Goal: Task Accomplishment & Management: Manage account settings

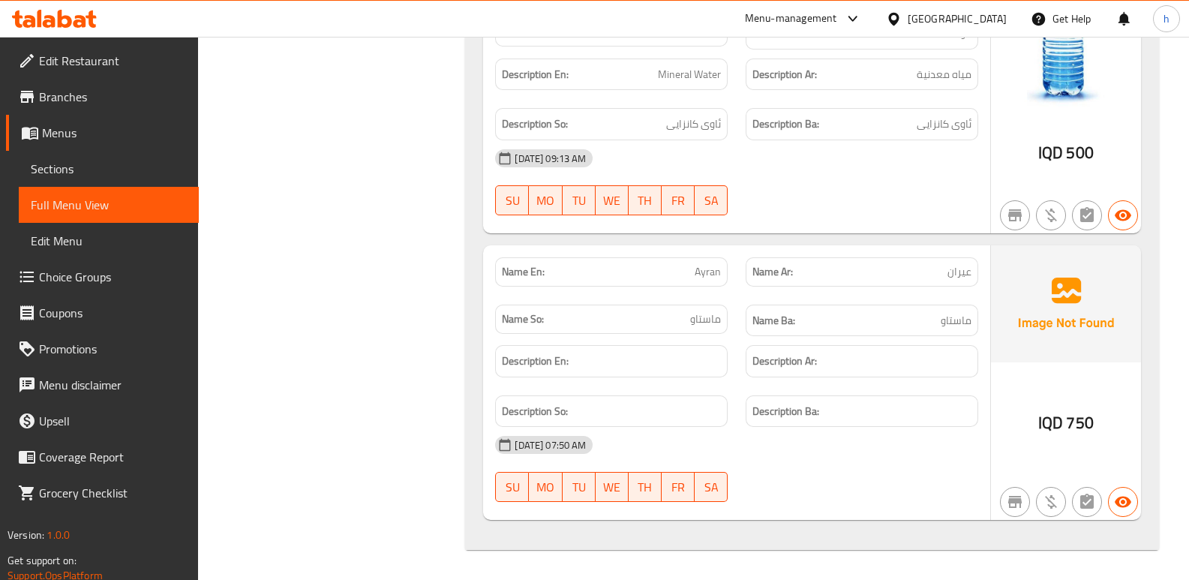
scroll to position [1422, 0]
click at [60, 20] on icon at bounding box center [65, 19] width 14 height 18
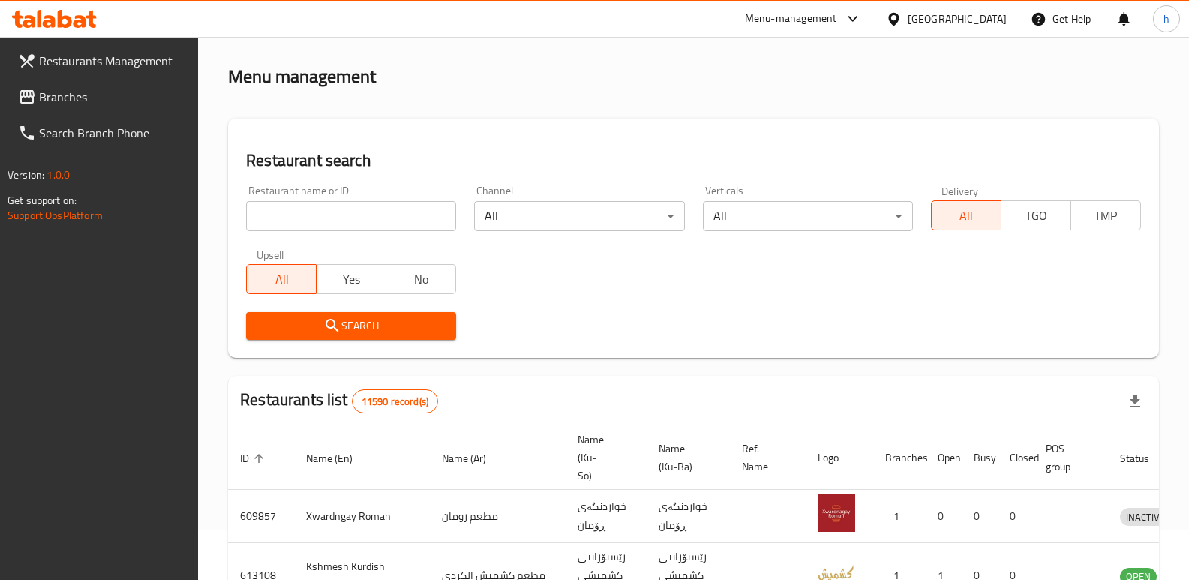
scroll to position [196, 0]
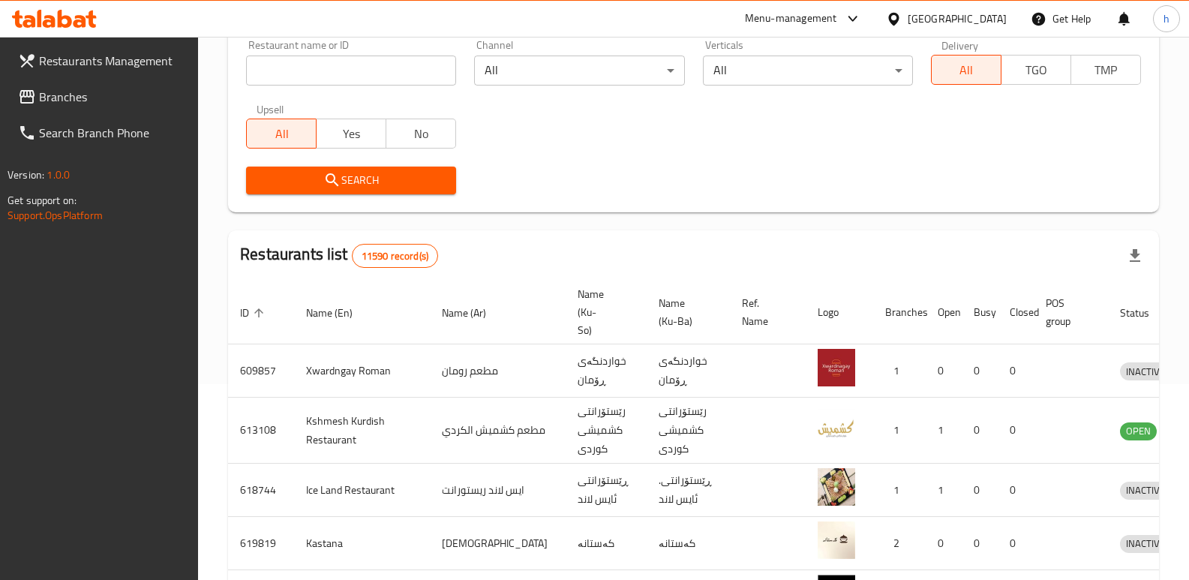
click at [82, 92] on span "Branches" at bounding box center [113, 97] width 148 height 18
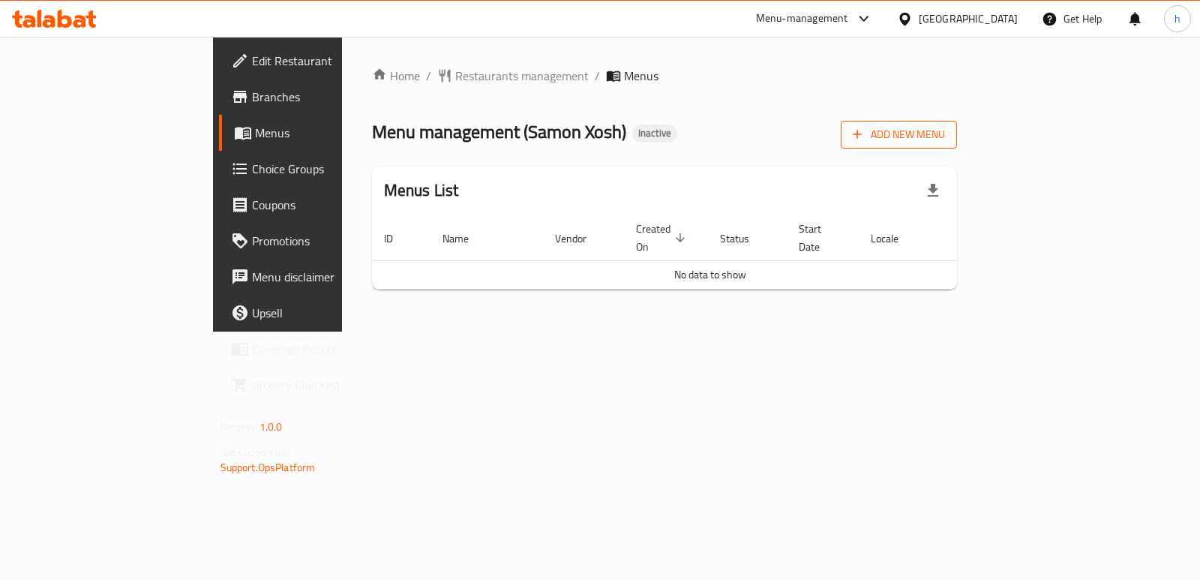
click at [945, 134] on span "Add New Menu" at bounding box center [899, 134] width 92 height 19
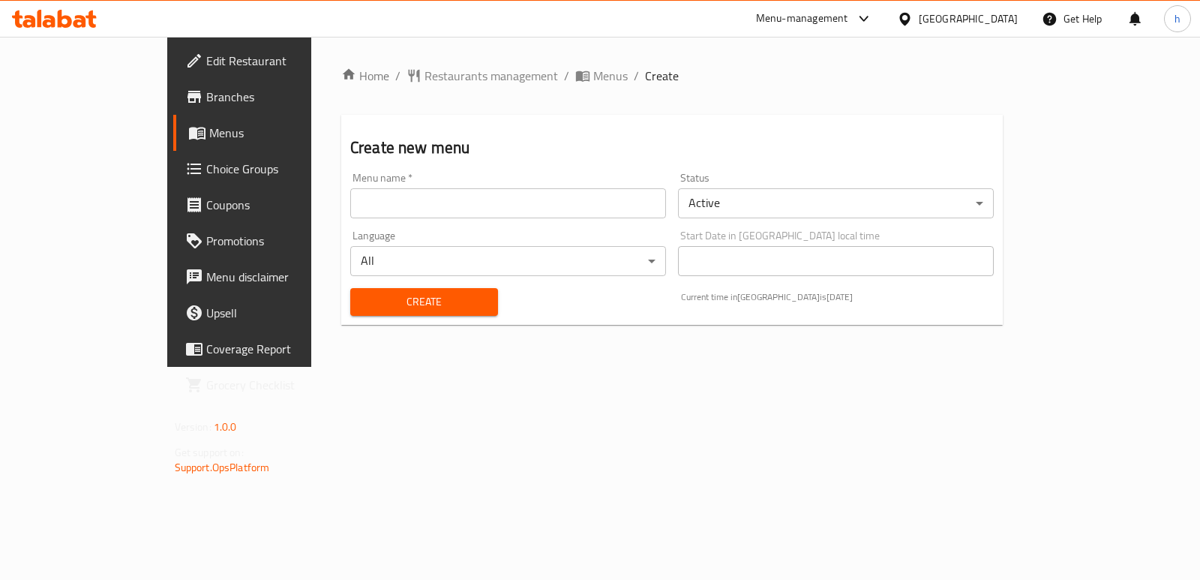
click at [473, 209] on input "text" at bounding box center [508, 203] width 316 height 30
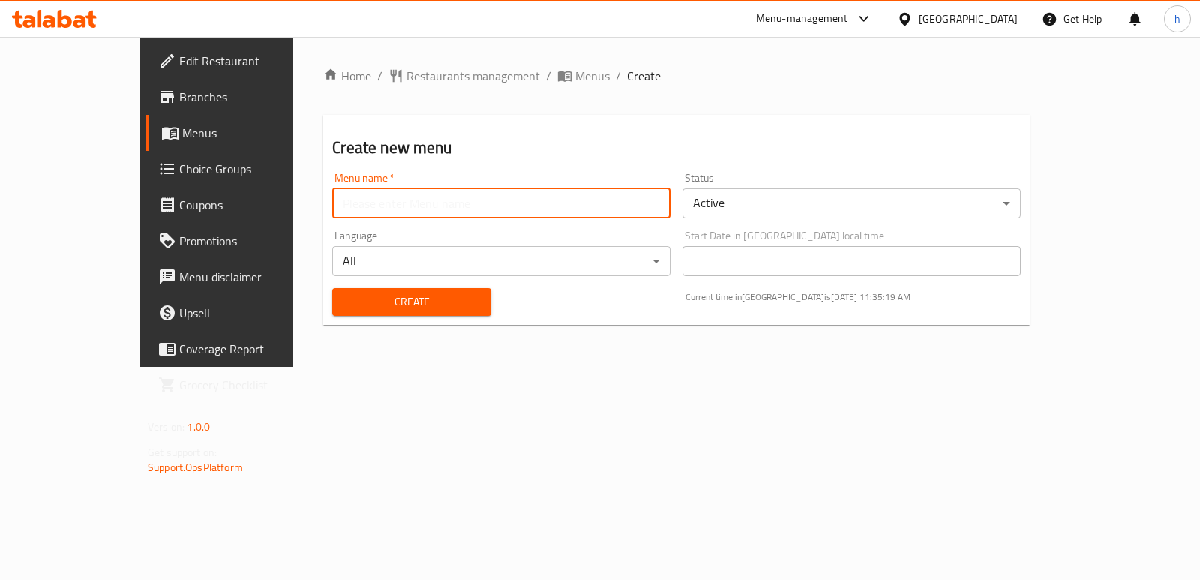
type input "Menu"
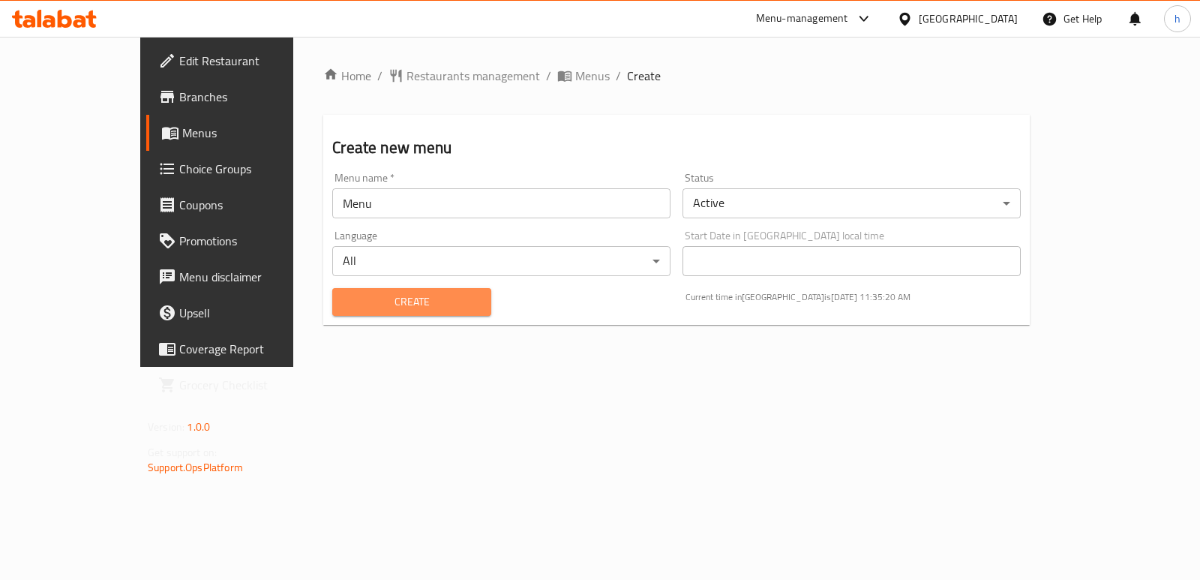
click at [349, 304] on span "Create" at bounding box center [411, 302] width 134 height 19
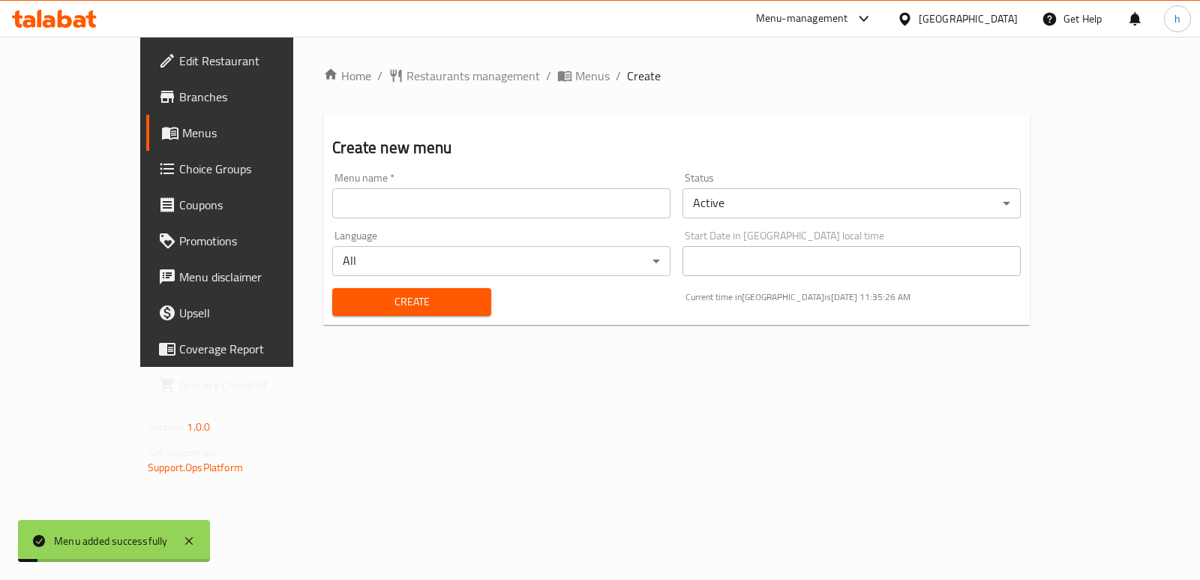
click at [182, 131] on span "Menus" at bounding box center [255, 133] width 146 height 18
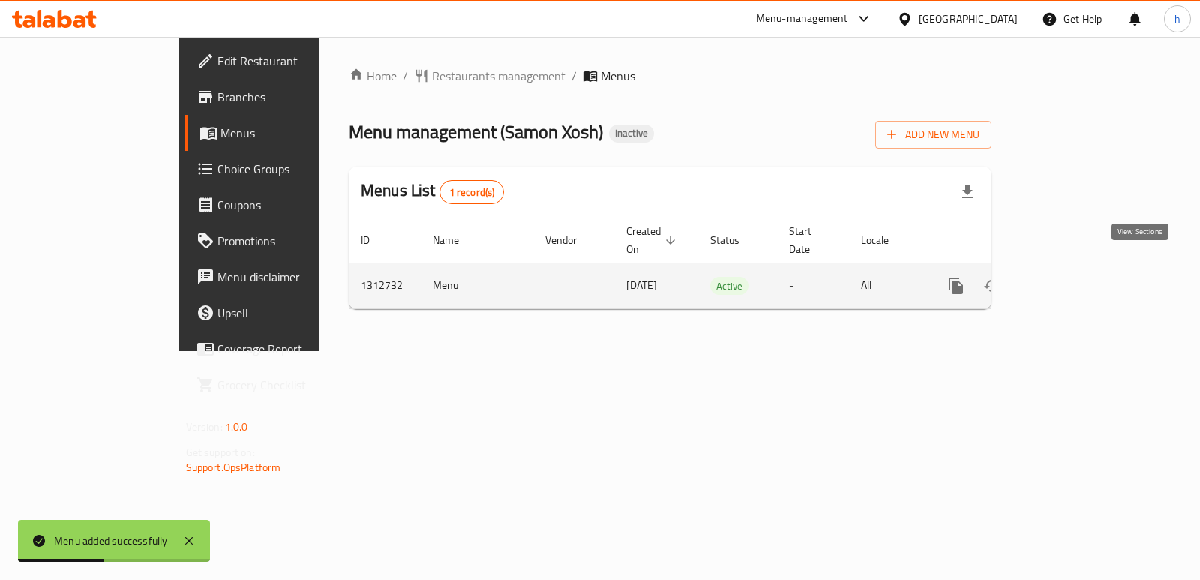
click at [1074, 277] on icon "enhanced table" at bounding box center [1065, 286] width 18 height 18
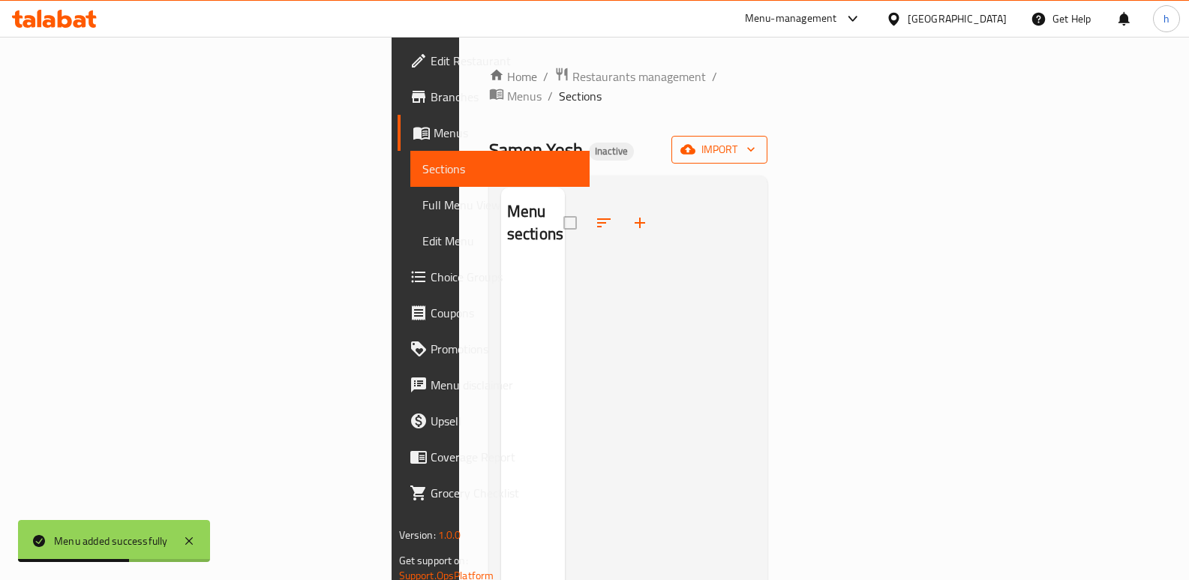
click at [755, 140] on span "import" at bounding box center [719, 149] width 72 height 19
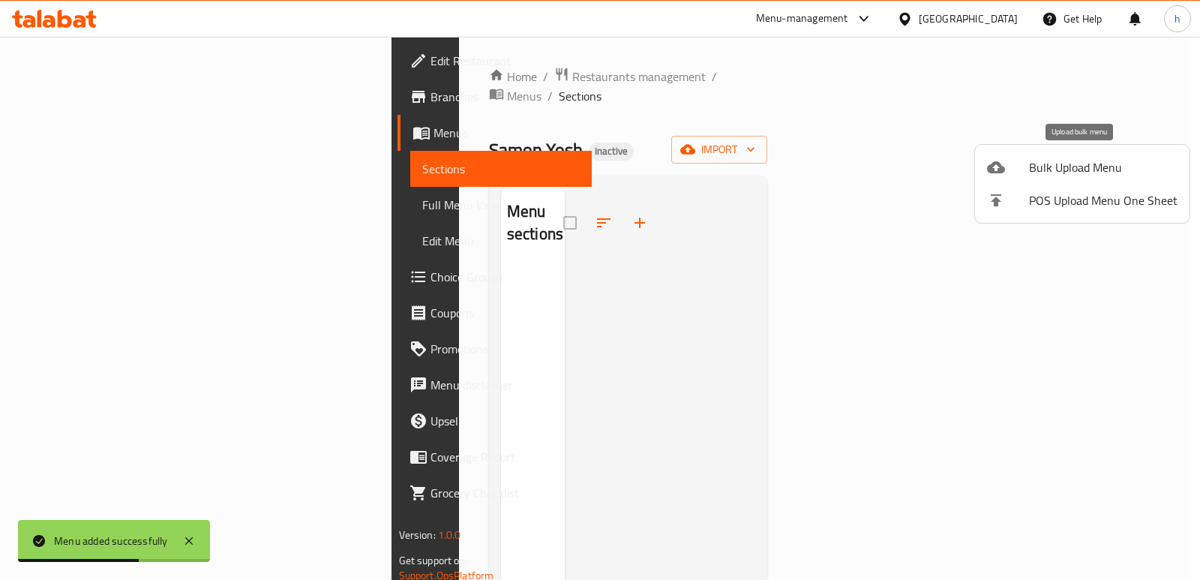
click at [1050, 167] on span "Bulk Upload Menu" at bounding box center [1103, 167] width 149 height 18
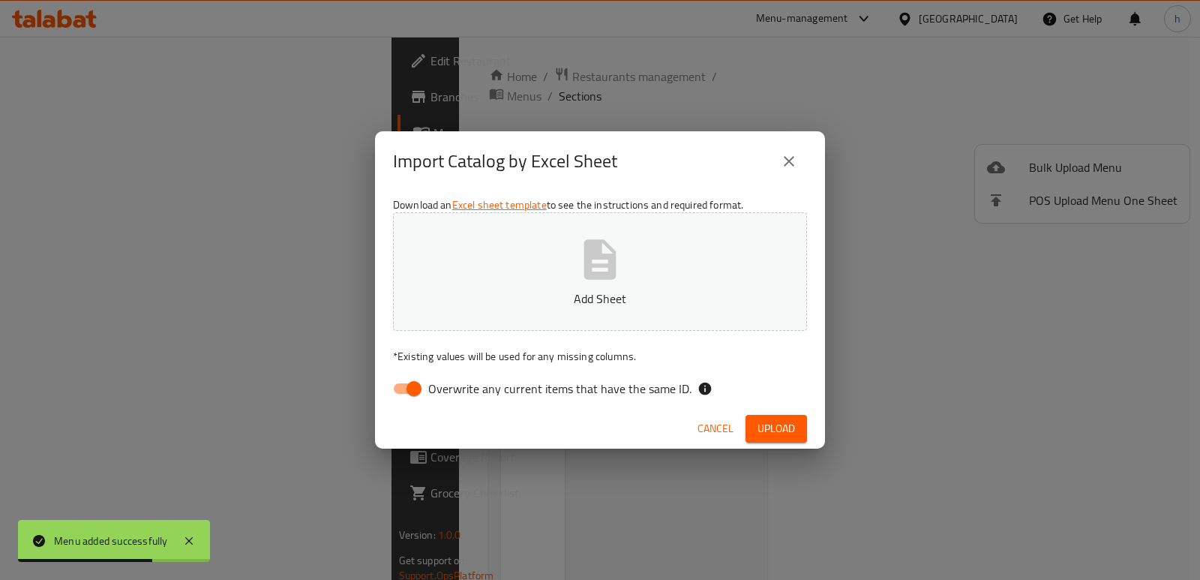
click at [403, 389] on input "Overwrite any current items that have the same ID." at bounding box center [414, 388] width 86 height 29
checkbox input "false"
click at [515, 287] on button "Add Sheet" at bounding box center [600, 271] width 414 height 119
click at [755, 426] on button "Upload" at bounding box center [777, 429] width 62 height 28
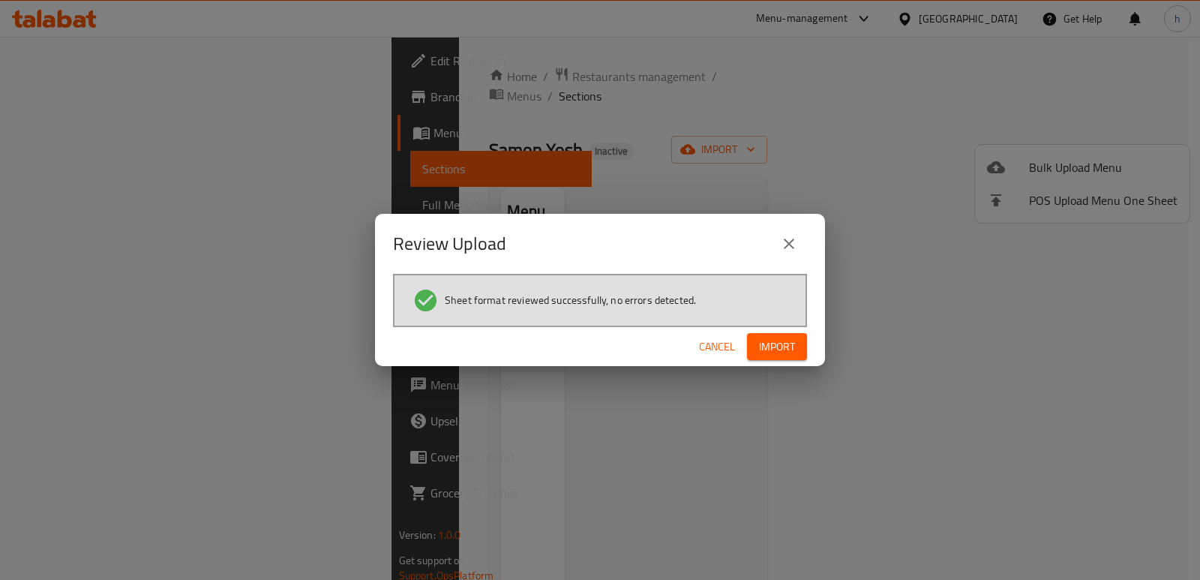
click at [779, 343] on span "Import" at bounding box center [777, 347] width 36 height 19
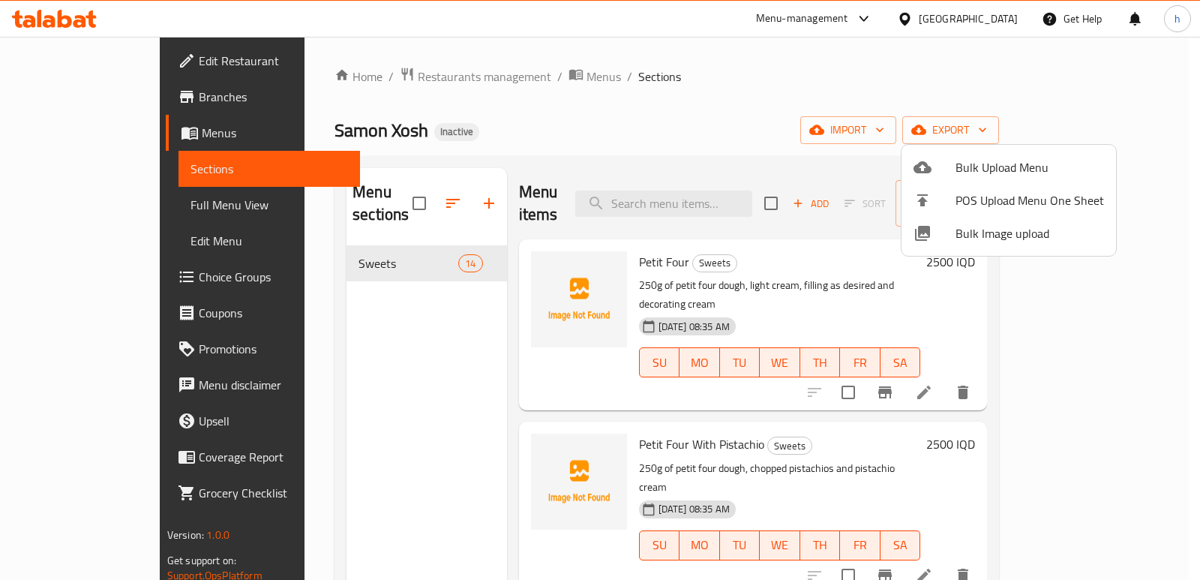
click at [753, 66] on div at bounding box center [600, 290] width 1200 height 580
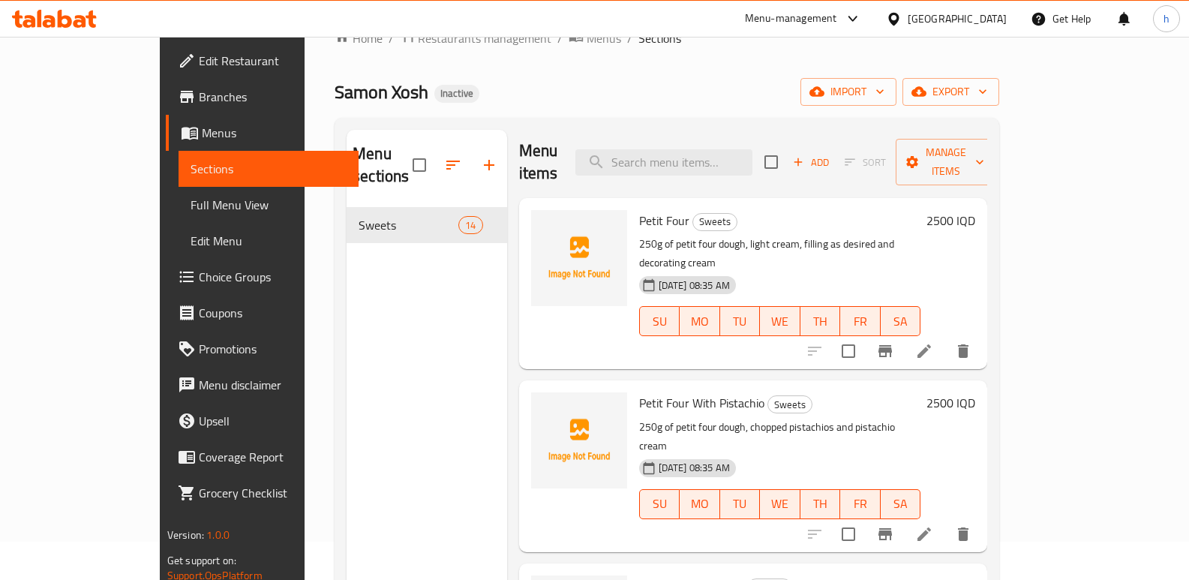
scroll to position [13, 0]
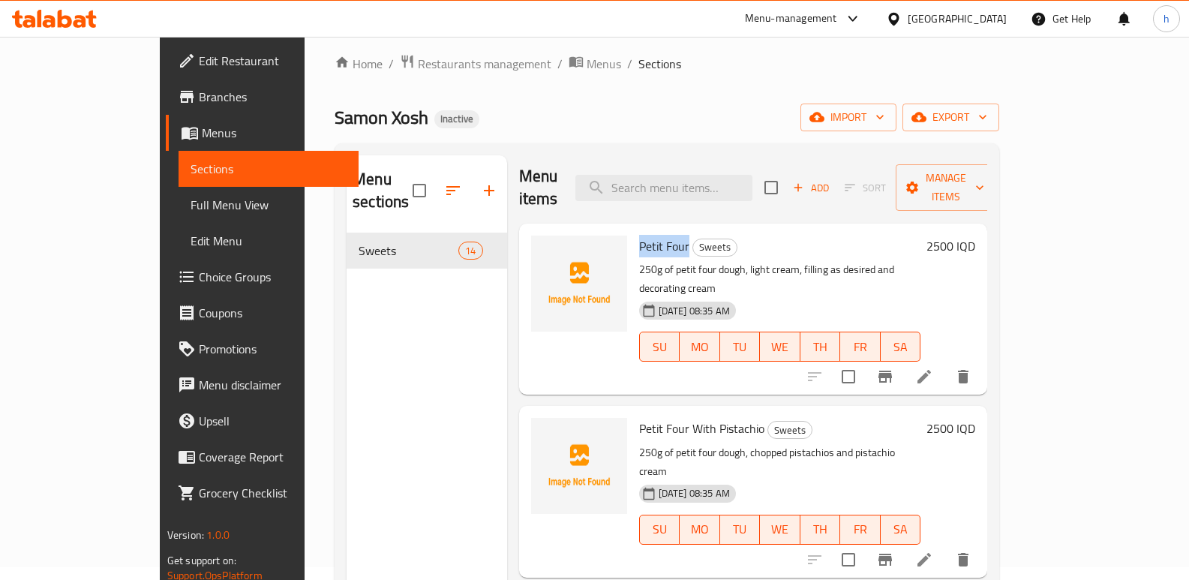
drag, startPoint x: 599, startPoint y: 223, endPoint x: 650, endPoint y: 224, distance: 51.0
click at [650, 236] on h6 "Petit Four Sweets" at bounding box center [780, 246] width 282 height 21
copy span "Petit Four"
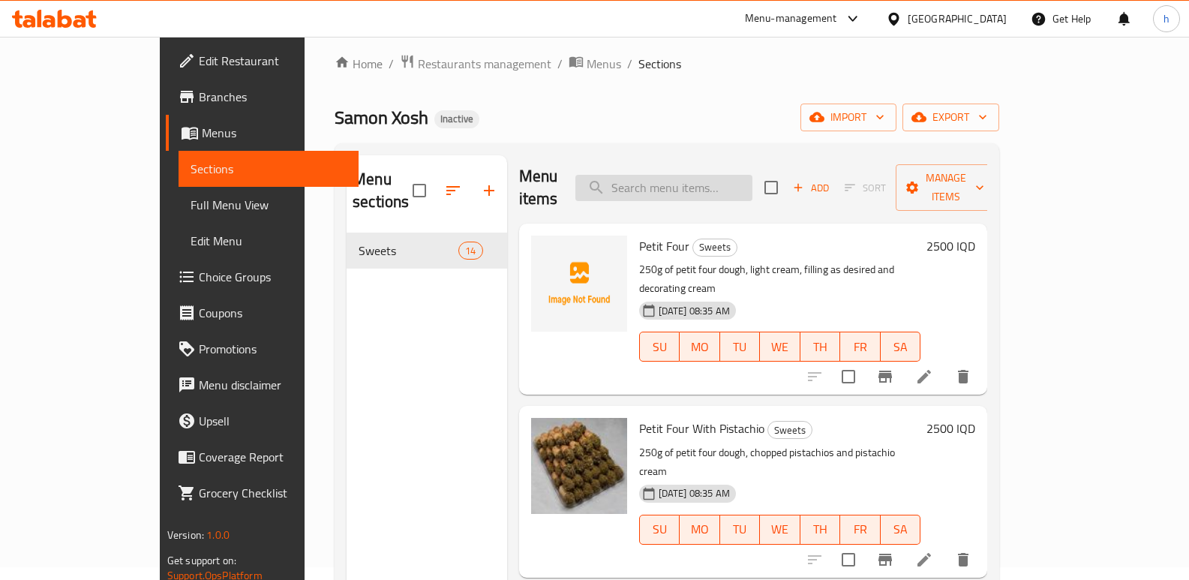
click at [741, 175] on input "search" at bounding box center [663, 188] width 177 height 26
paste input "Petit Four"
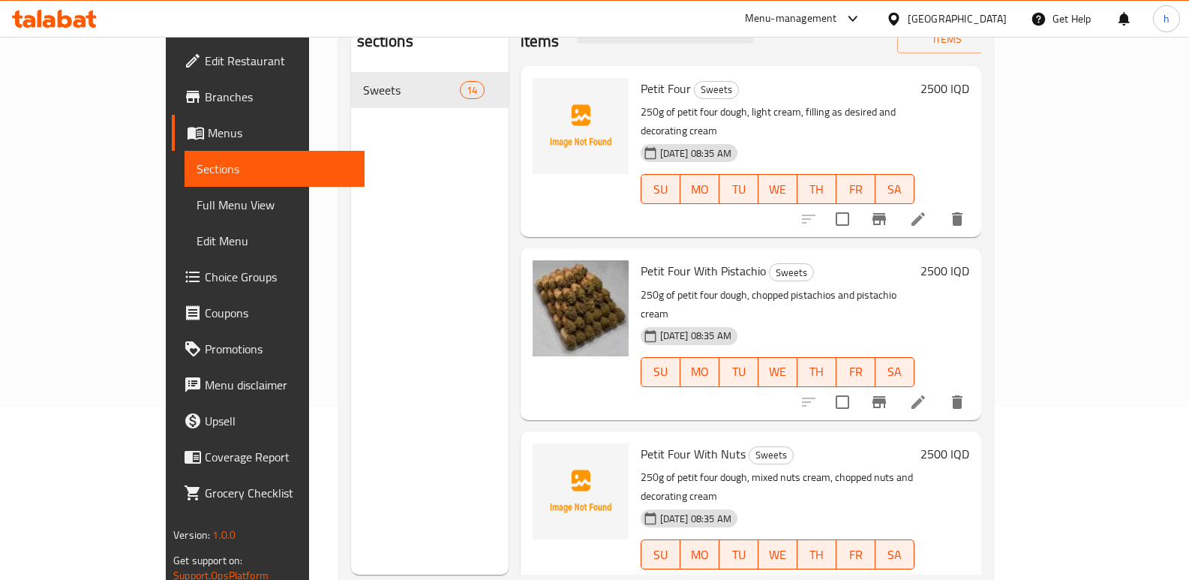
scroll to position [173, 0]
type input "Petit Four"
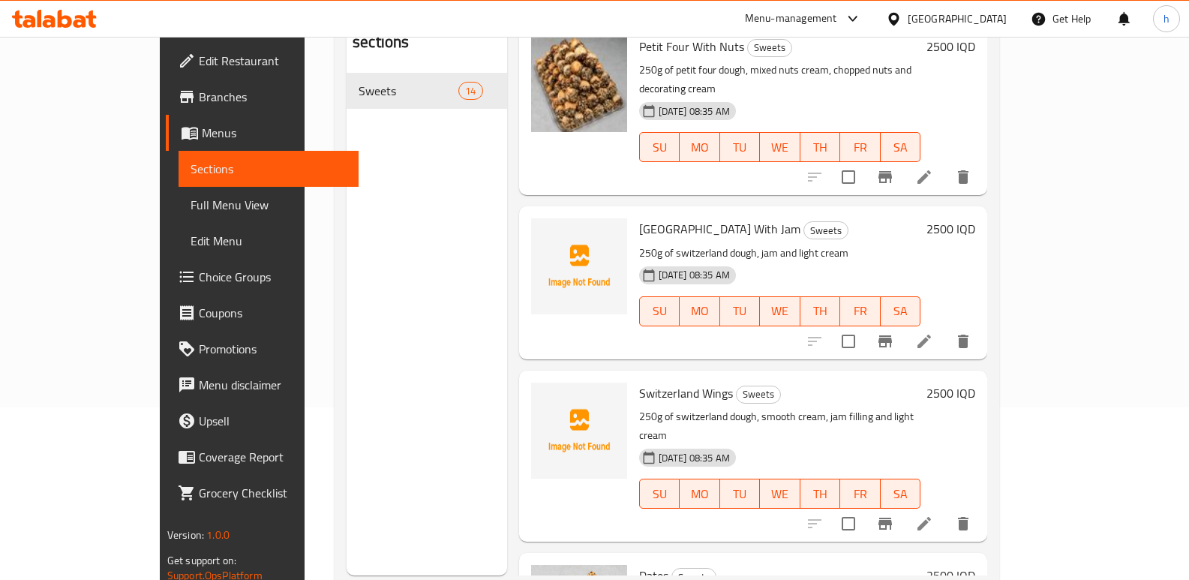
scroll to position [411, 0]
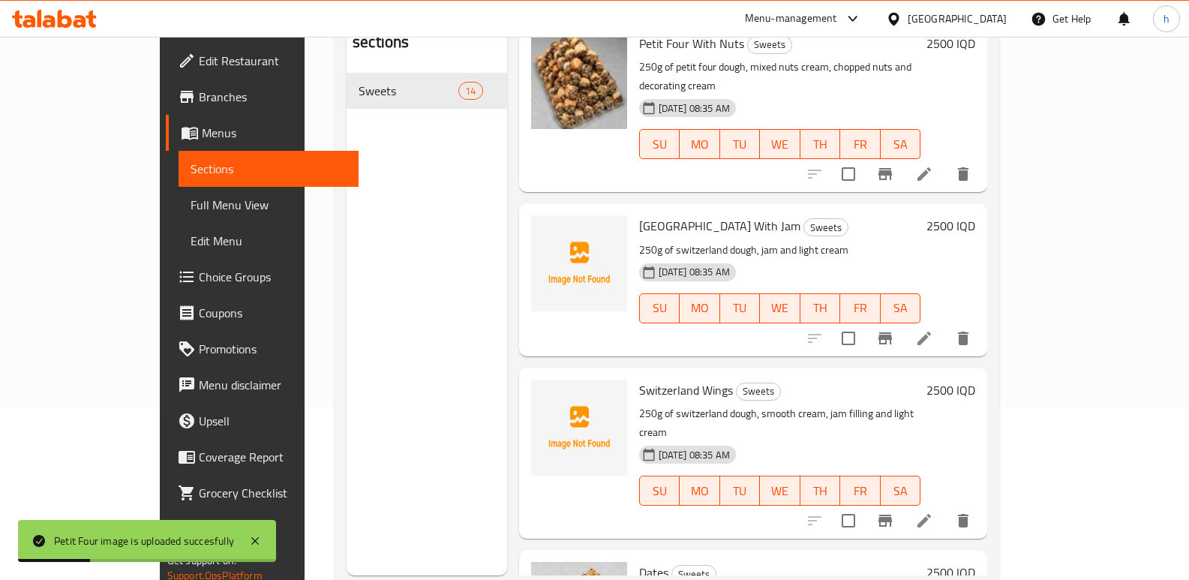
click at [639, 215] on span "[GEOGRAPHIC_DATA] With Jam" at bounding box center [719, 226] width 161 height 23
copy span "[GEOGRAPHIC_DATA]"
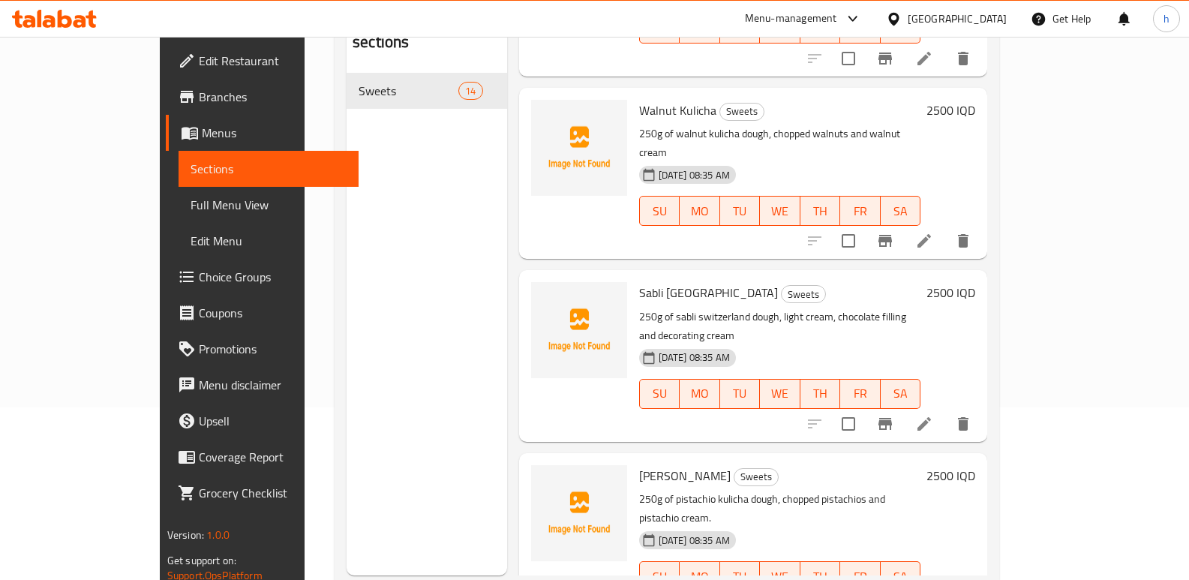
scroll to position [1072, 0]
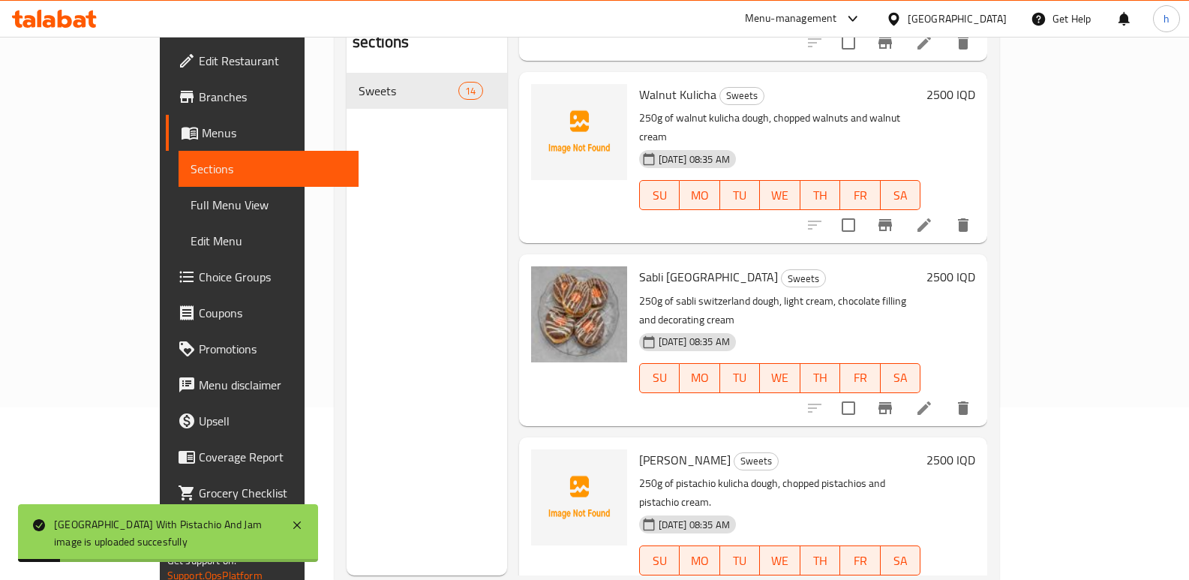
click at [659, 449] on span "[PERSON_NAME]" at bounding box center [685, 460] width 92 height 23
copy h6 "[DEMOGRAPHIC_DATA]"
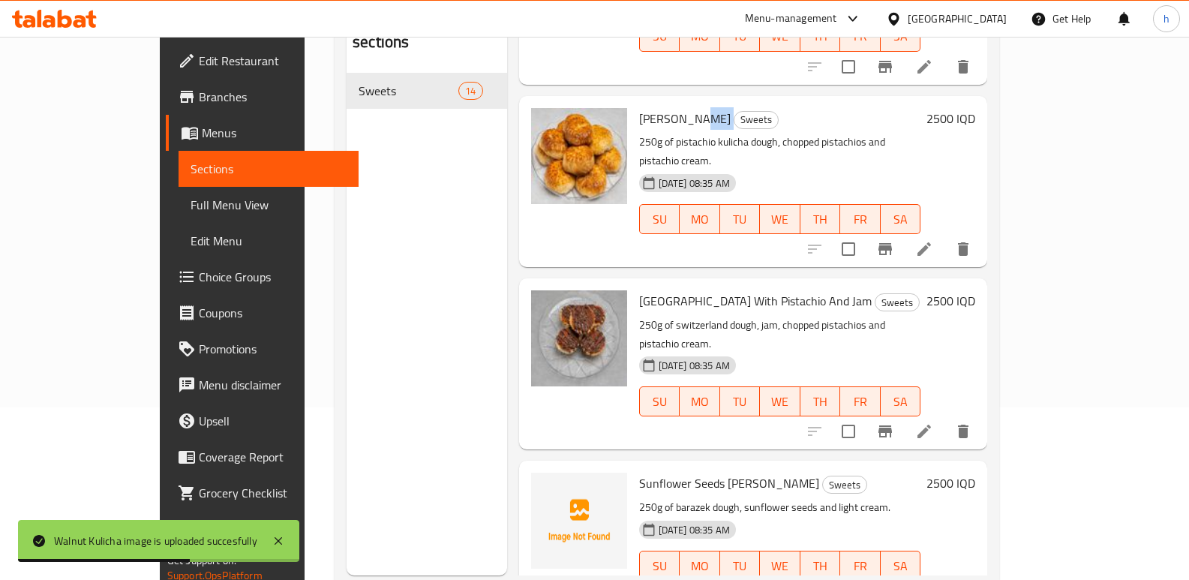
scroll to position [1492, 0]
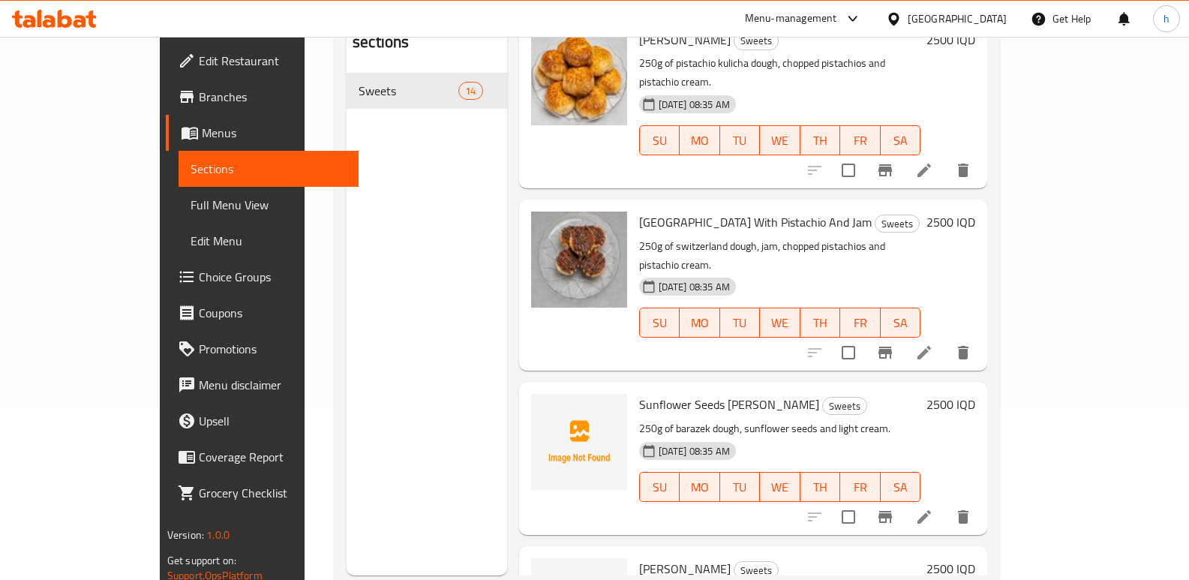
click at [705, 393] on span "Sunflower Seeds [PERSON_NAME]" at bounding box center [729, 404] width 180 height 23
copy h6 "[PERSON_NAME]"
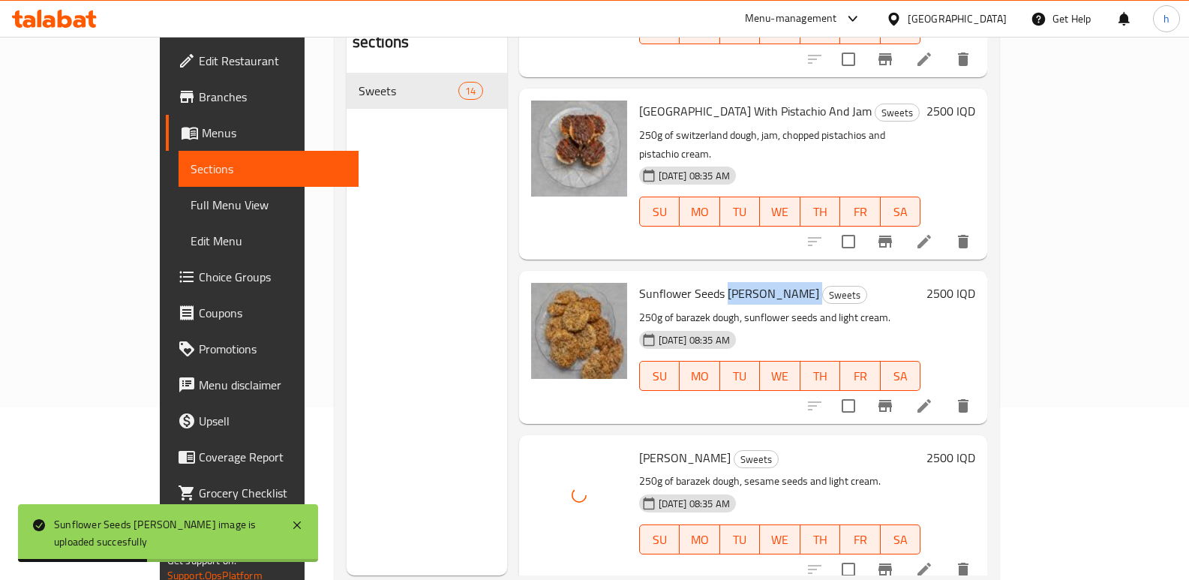
scroll to position [1752, 0]
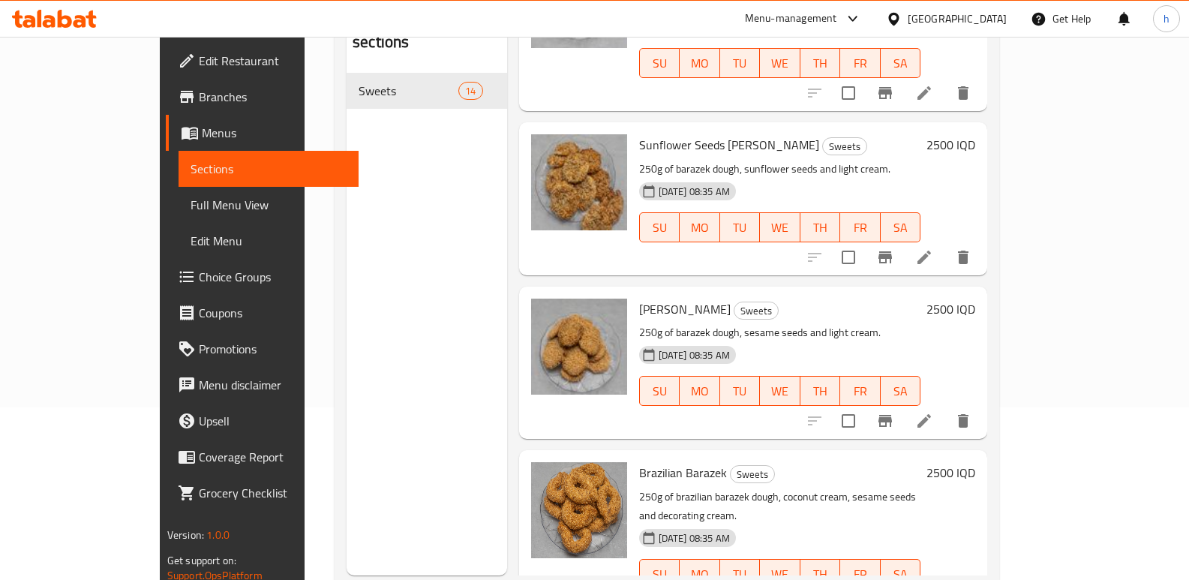
copy h6 "Fingers"
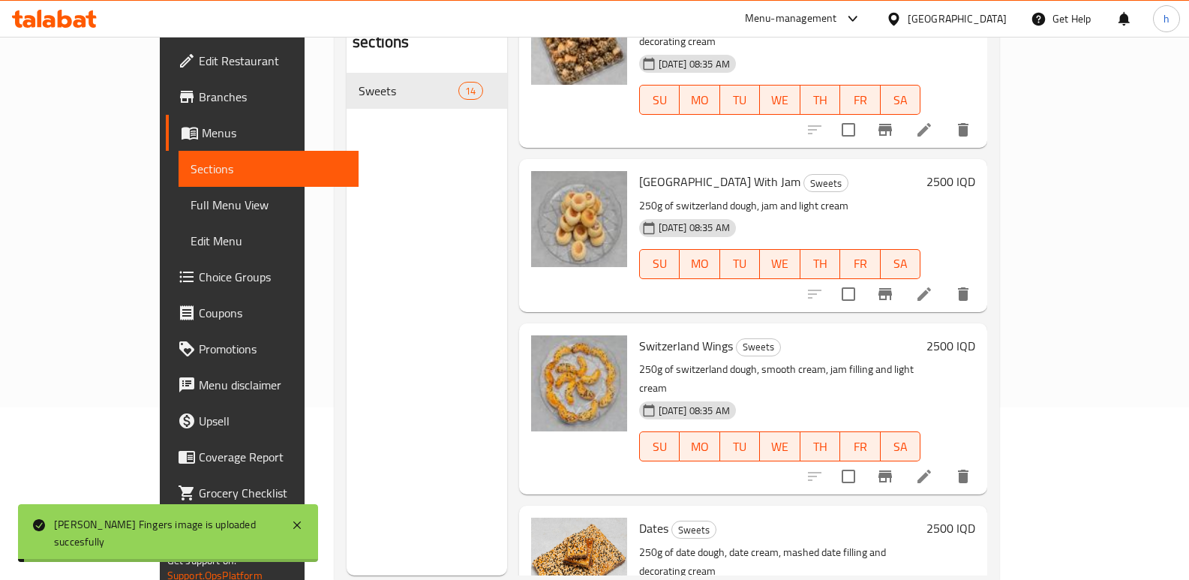
scroll to position [0, 0]
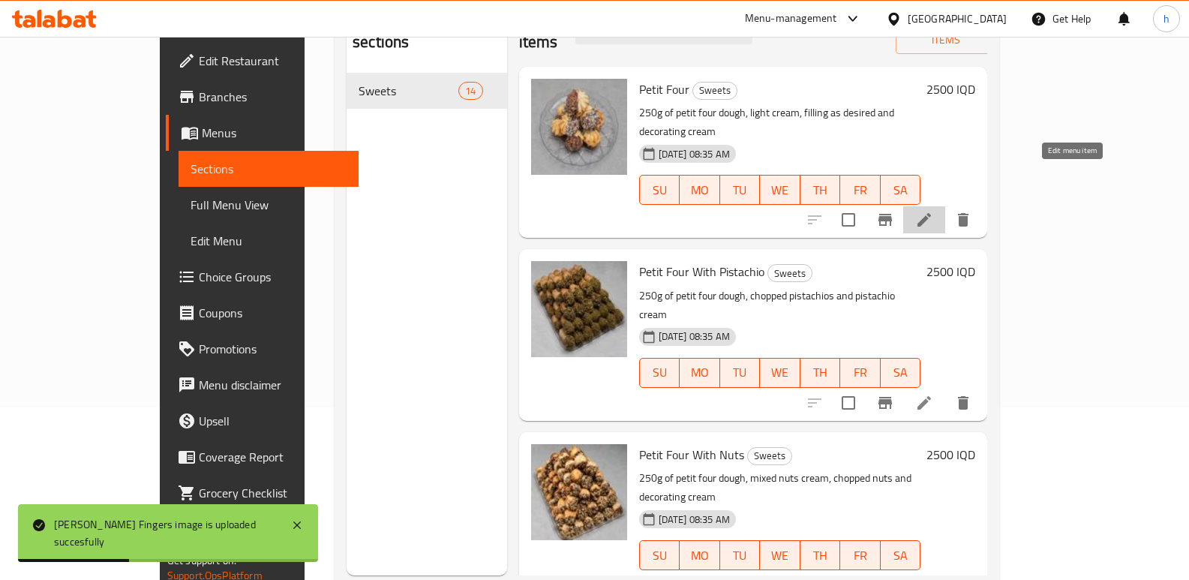
click at [933, 211] on icon at bounding box center [924, 220] width 18 height 18
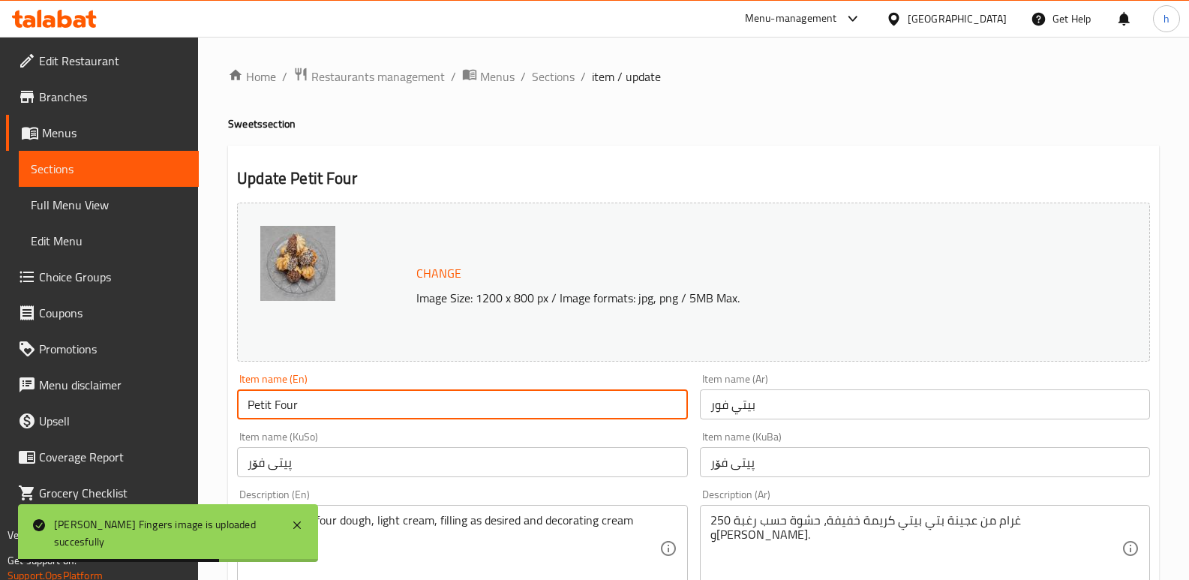
click at [319, 405] on input "Petit Four" at bounding box center [462, 404] width 450 height 30
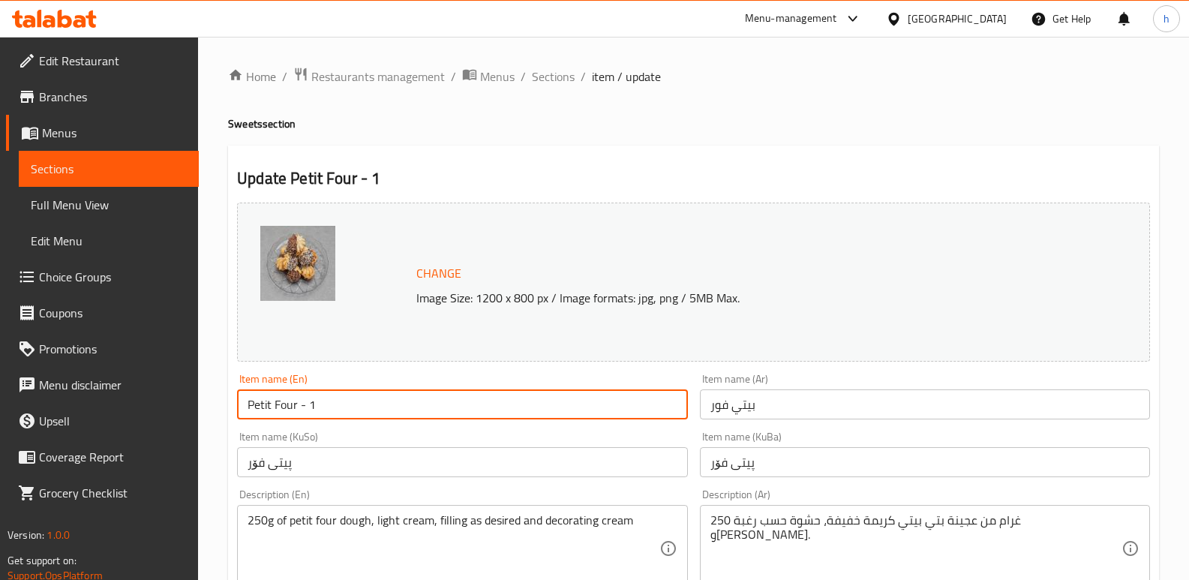
drag, startPoint x: 319, startPoint y: 405, endPoint x: 299, endPoint y: 405, distance: 19.5
click at [299, 405] on input "Petit Four - 1" at bounding box center [462, 404] width 450 height 30
type input "Petit Four - 1"
click at [536, 460] on input "پیتی فۆر" at bounding box center [462, 462] width 450 height 30
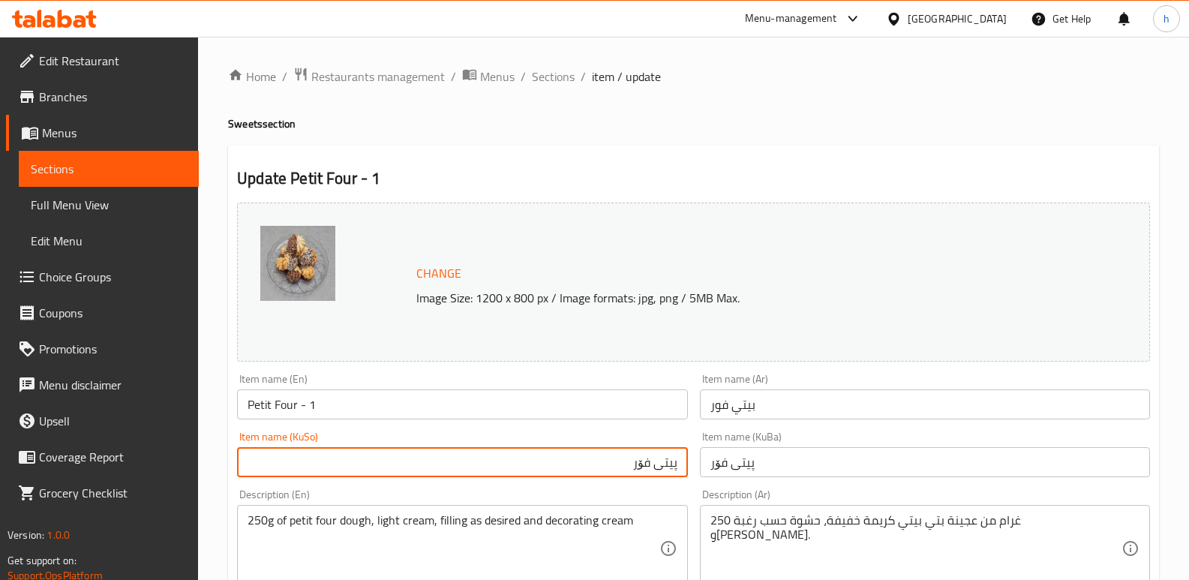
paste input "- 1"
type input "پیتی فۆر - 1"
click at [813, 415] on input "بيتي فور" at bounding box center [925, 404] width 450 height 30
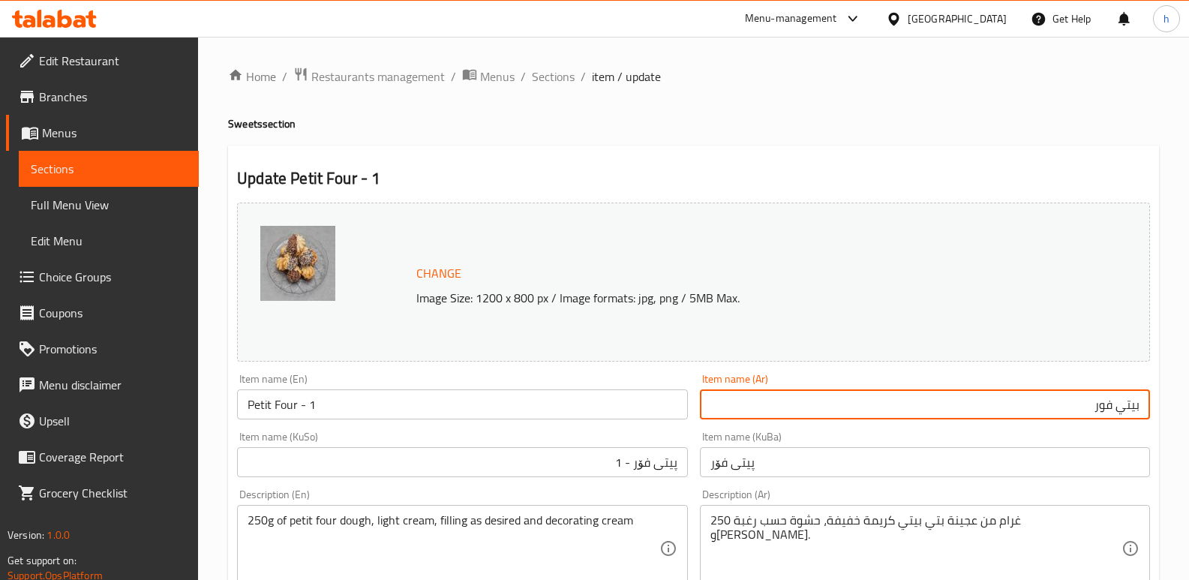
paste input "- 1"
type input "بيتي فور - 1"
click at [554, 454] on input "پیتی فۆر - 1" at bounding box center [462, 462] width 450 height 30
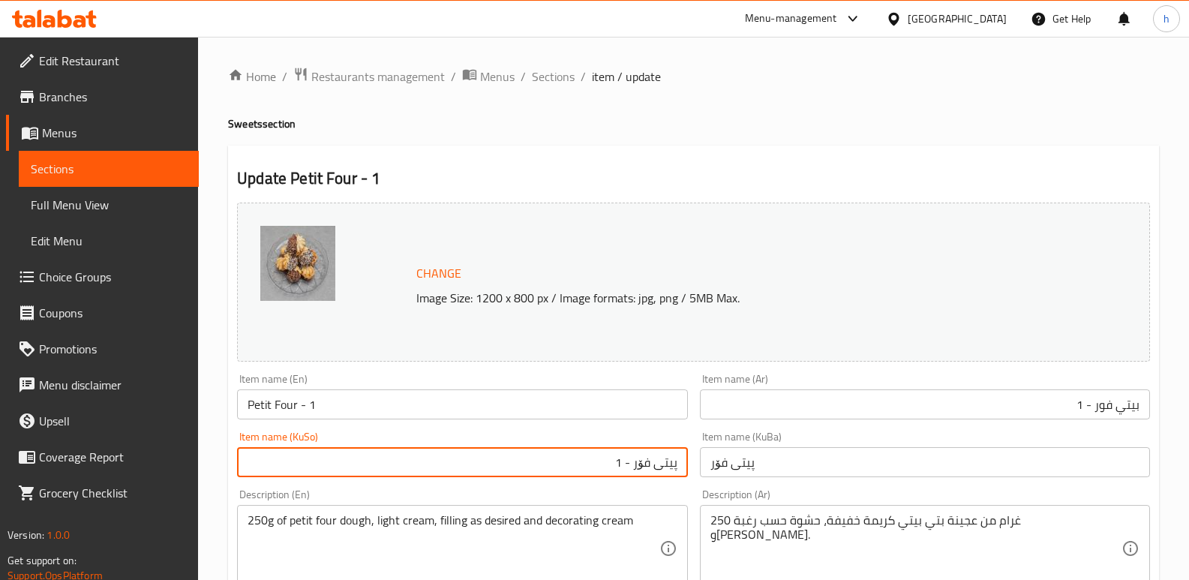
click at [797, 472] on input "پیتی فۆر" at bounding box center [925, 462] width 450 height 30
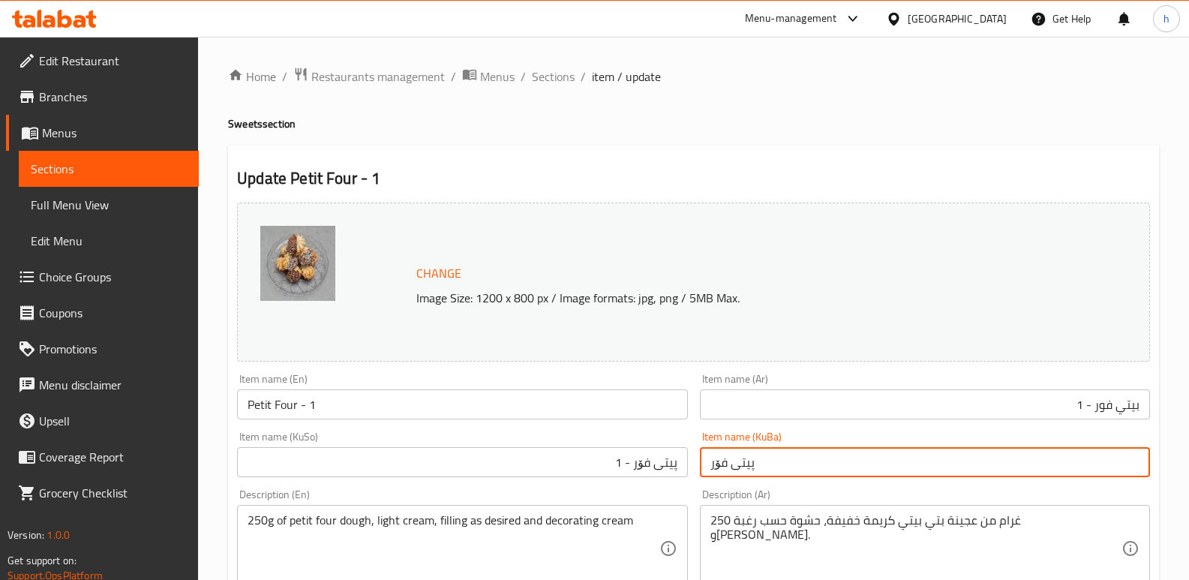
paste input "- 1"
type input "پیتی فۆر - 1"
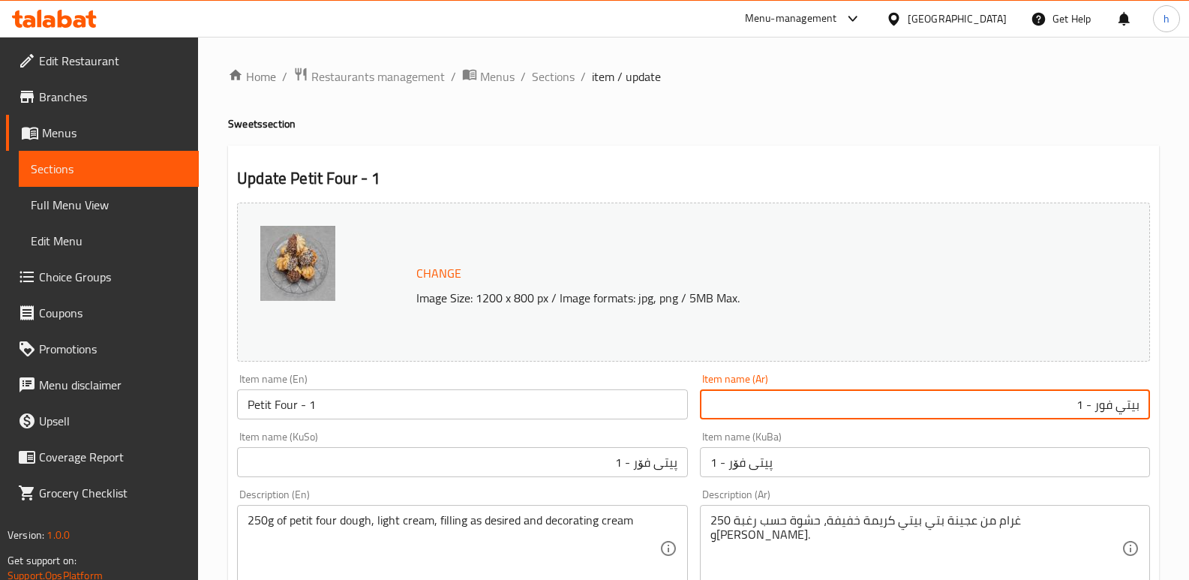
drag, startPoint x: 1060, startPoint y: 402, endPoint x: 1181, endPoint y: 412, distance: 121.2
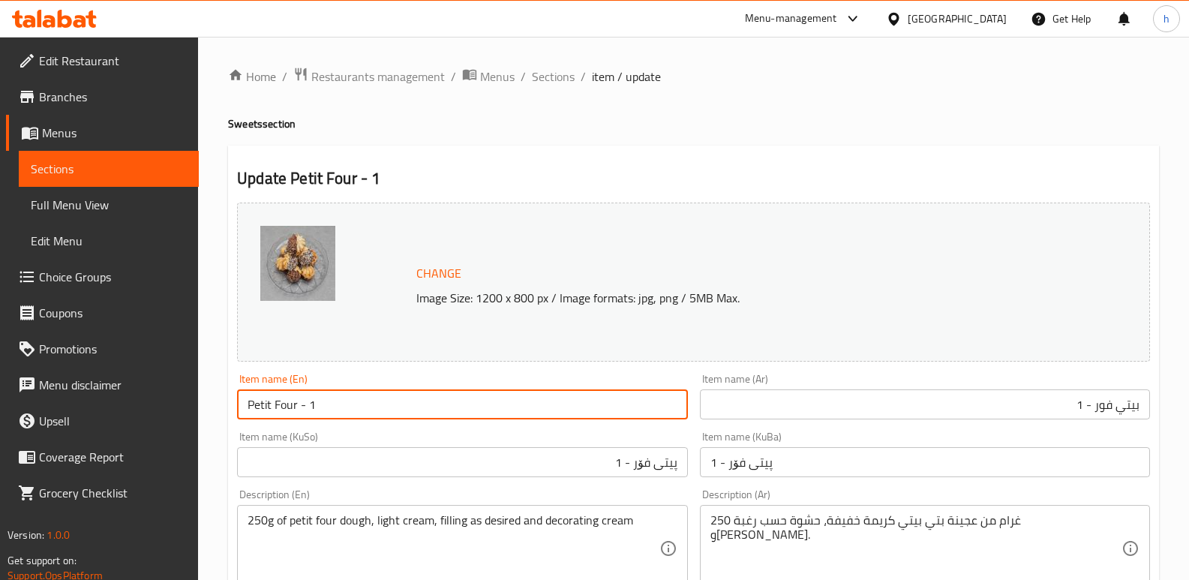
drag, startPoint x: 371, startPoint y: 402, endPoint x: 134, endPoint y: 424, distance: 238.1
paste input "بيتي فور"
type input "Petit Four - 1"
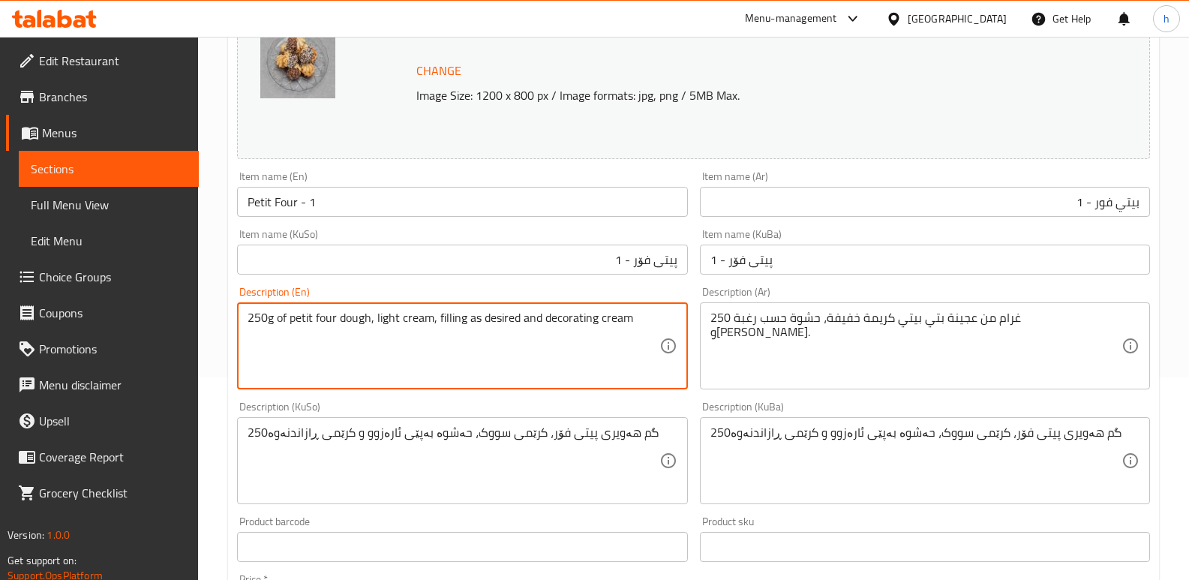
scroll to position [326, 0]
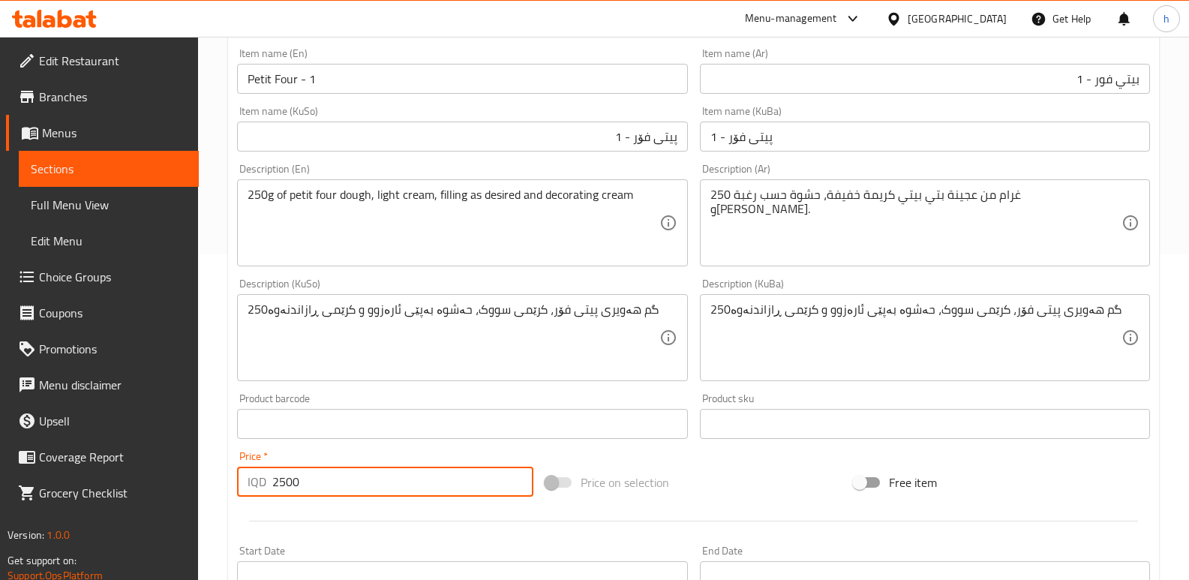
drag, startPoint x: 268, startPoint y: 501, endPoint x: 232, endPoint y: 500, distance: 36.0
click at [233, 501] on div "Price   * IQD 2500 Price *" at bounding box center [385, 474] width 308 height 58
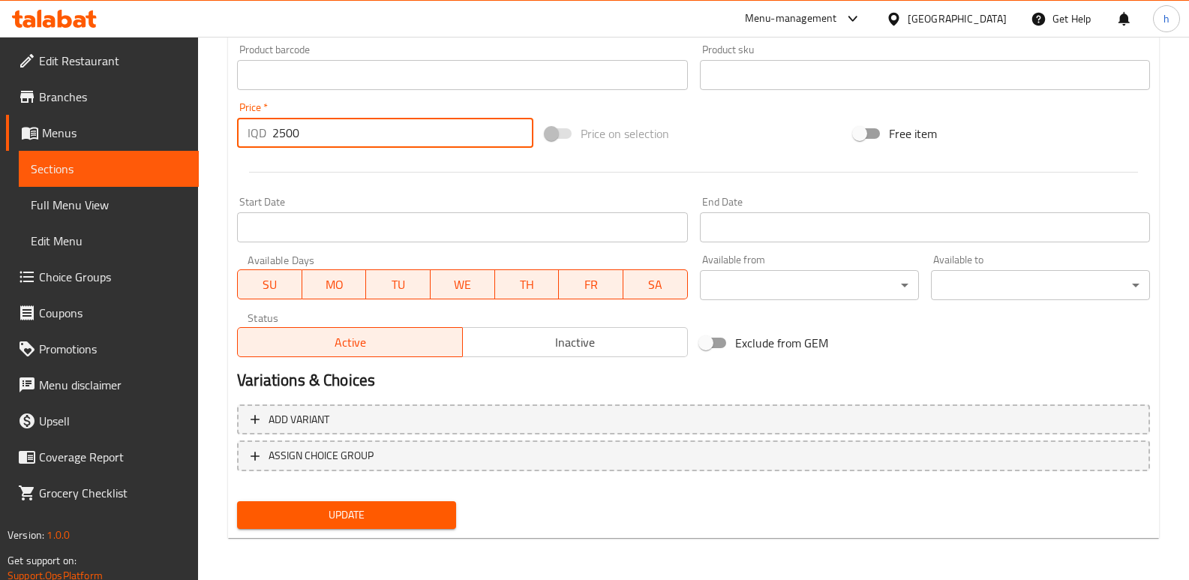
click at [425, 512] on span "Update" at bounding box center [346, 515] width 195 height 19
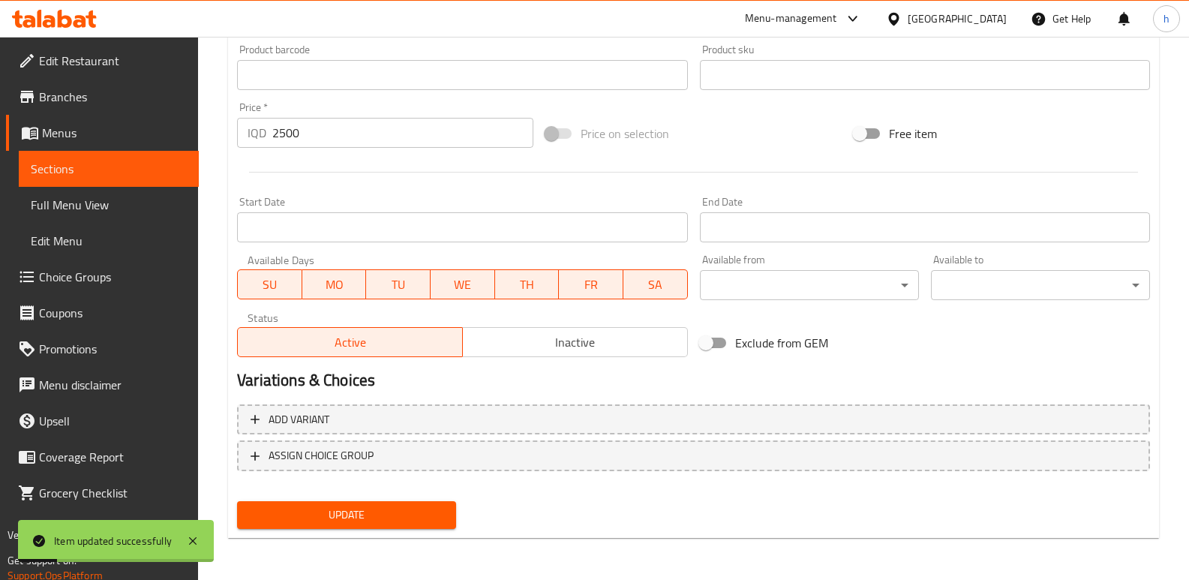
click at [173, 165] on span "Sections" at bounding box center [109, 169] width 156 height 18
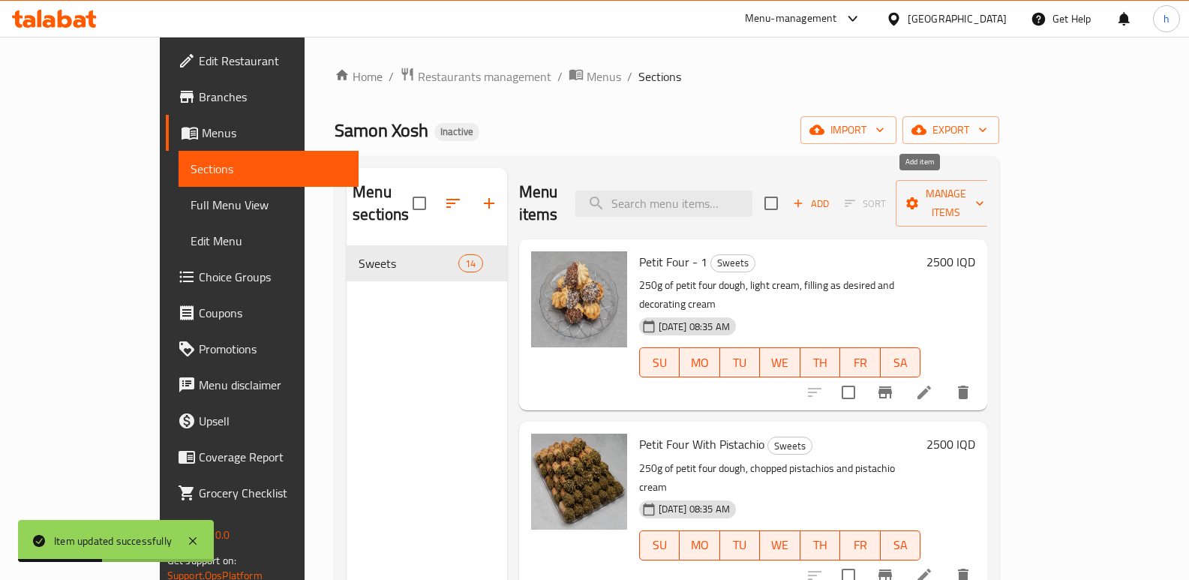
click at [831, 195] on span "Add" at bounding box center [811, 203] width 41 height 17
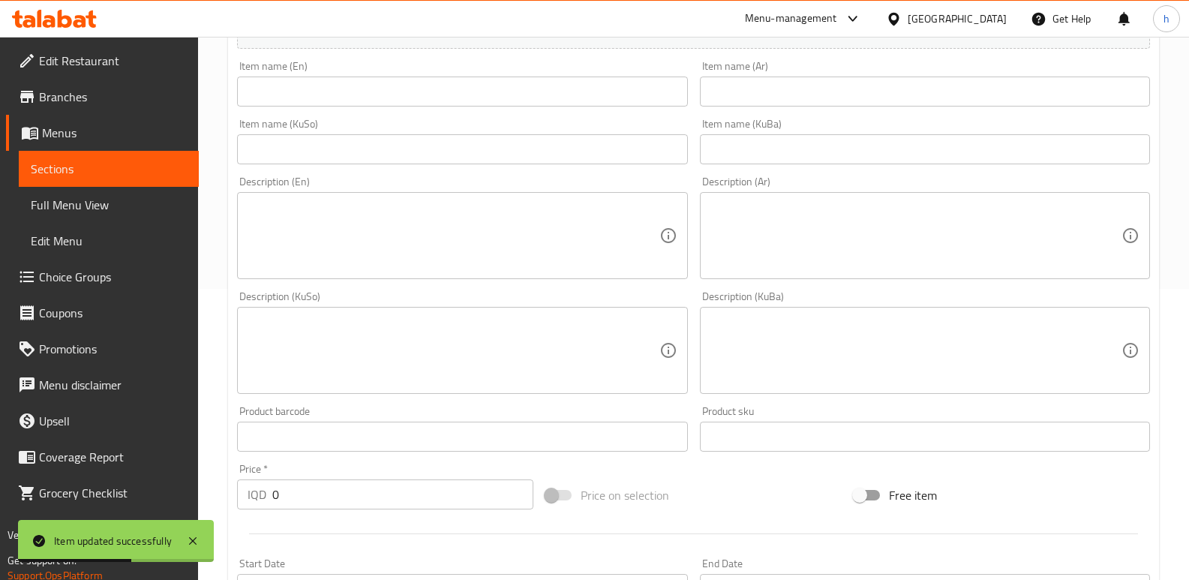
scroll to position [302, 0]
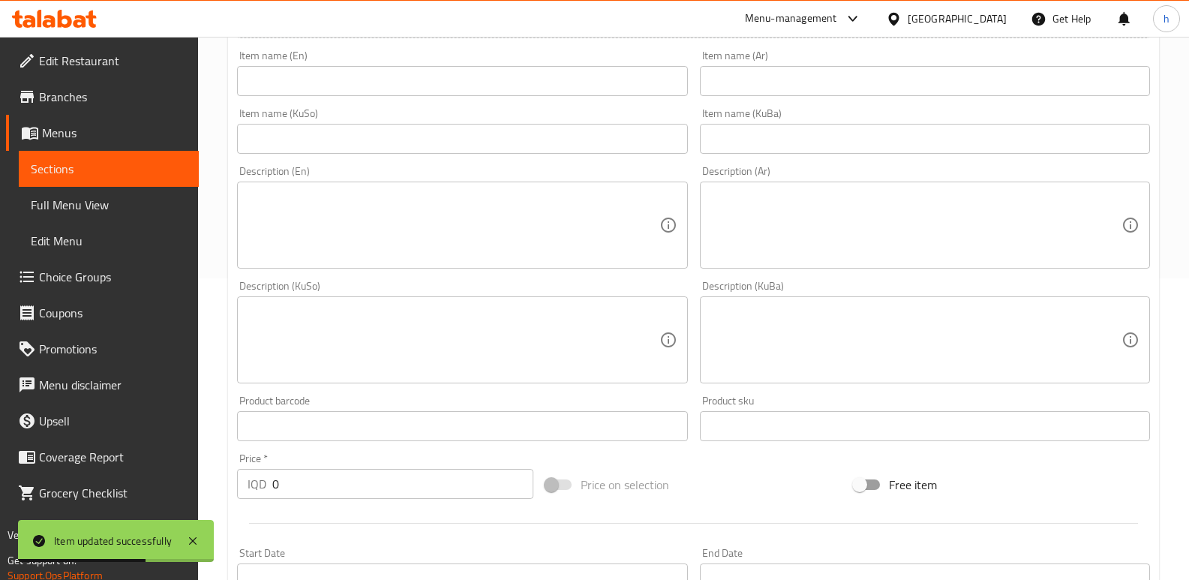
drag, startPoint x: 290, startPoint y: 488, endPoint x: 176, endPoint y: 484, distance: 114.9
click at [176, 484] on div "Edit Restaurant Branches Menus Sections Full Menu View Edit Menu Choice Groups …" at bounding box center [594, 333] width 1189 height 1196
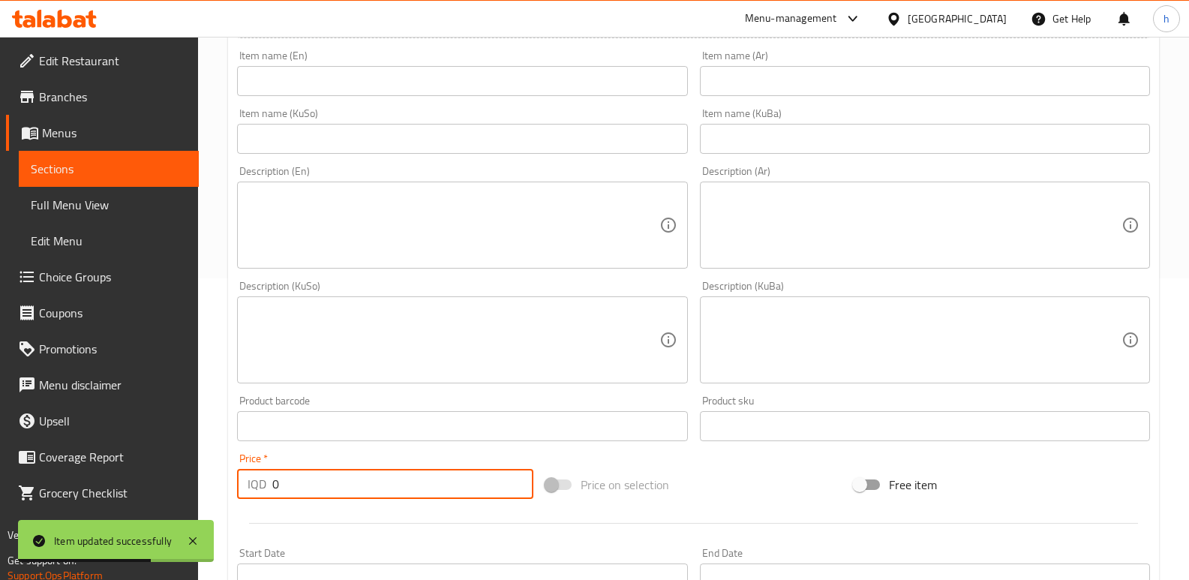
paste input "250"
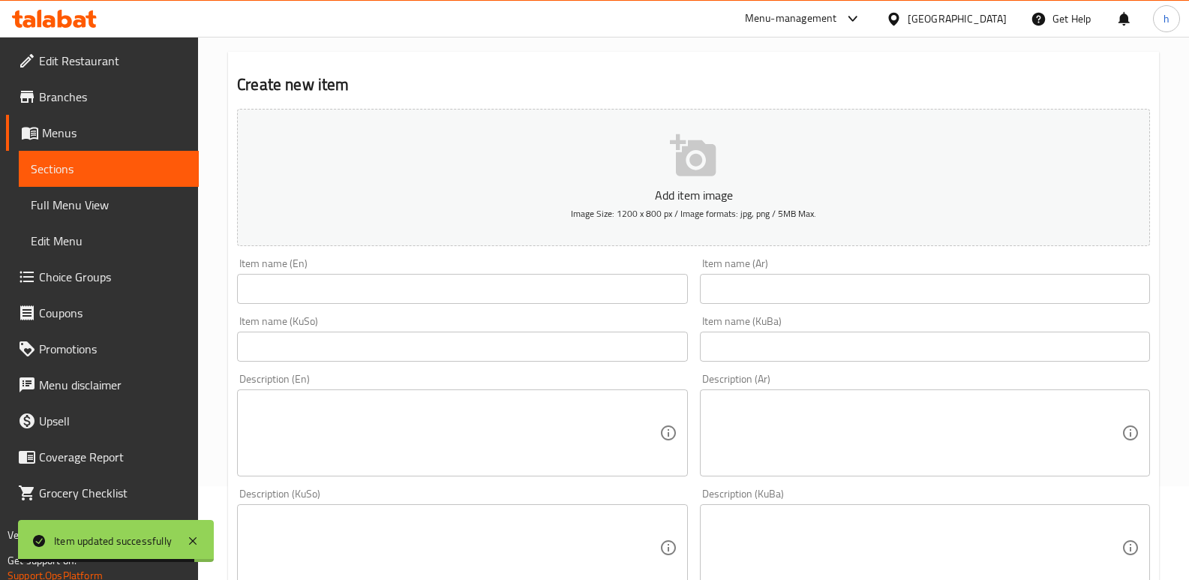
type input "2500"
click at [417, 288] on input "text" at bounding box center [462, 289] width 450 height 30
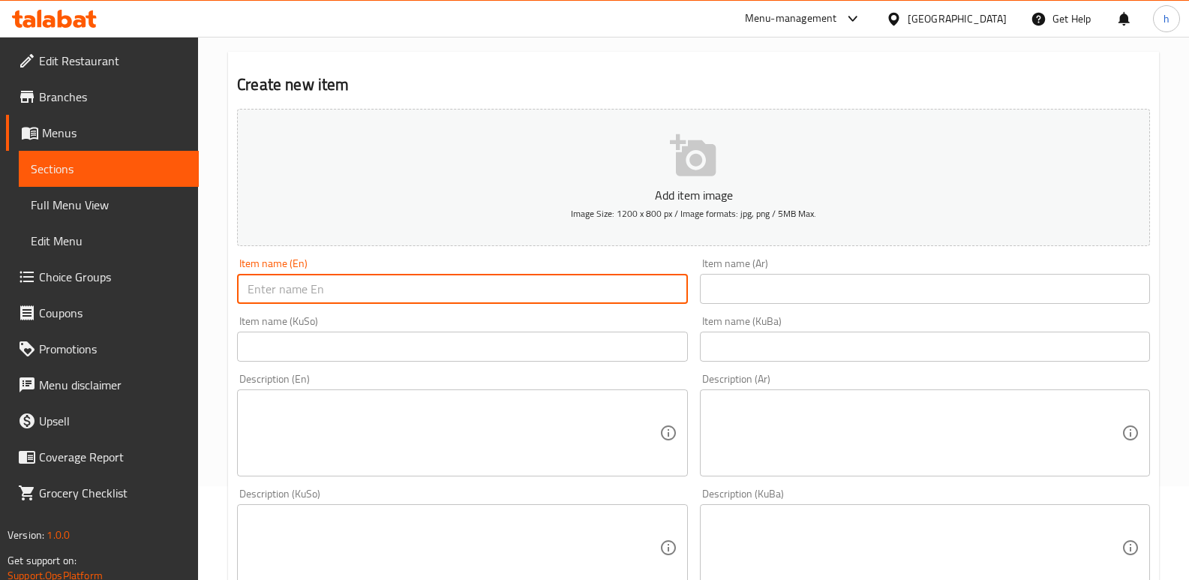
paste input "Petit Four - 1"
click at [312, 292] on input "Petit Four - 1" at bounding box center [462, 289] width 450 height 30
type input "Petit Four - 2"
click at [328, 338] on input "text" at bounding box center [462, 347] width 450 height 30
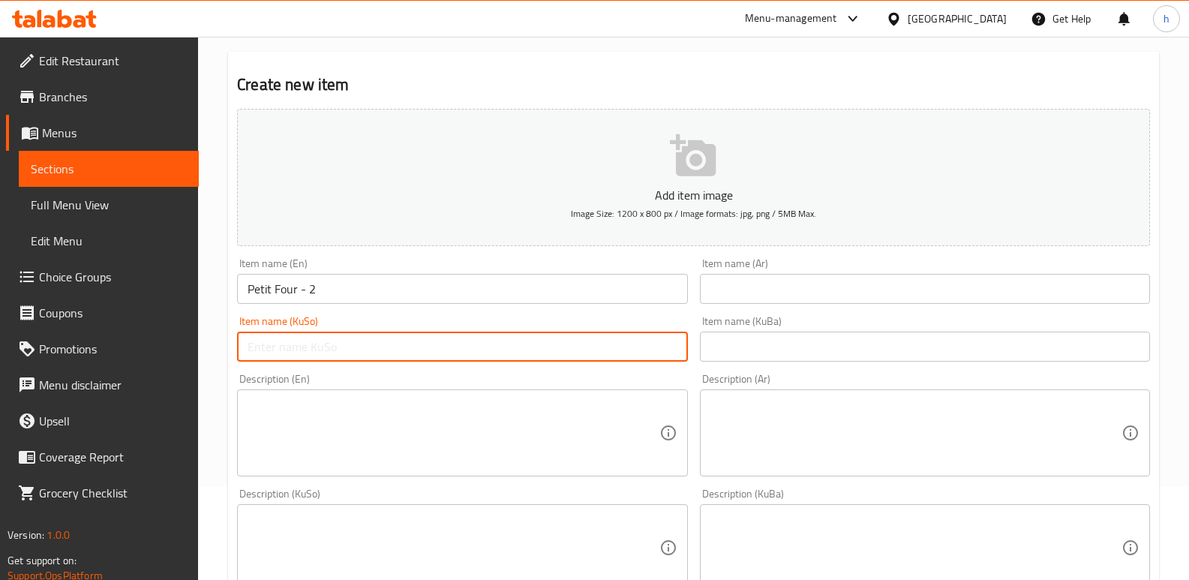
paste input "پیتی فۆر - 1"
type input "پیتی فۆر - 2"
click at [806, 341] on input "text" at bounding box center [925, 347] width 450 height 30
paste input "پیتی فۆر - 2"
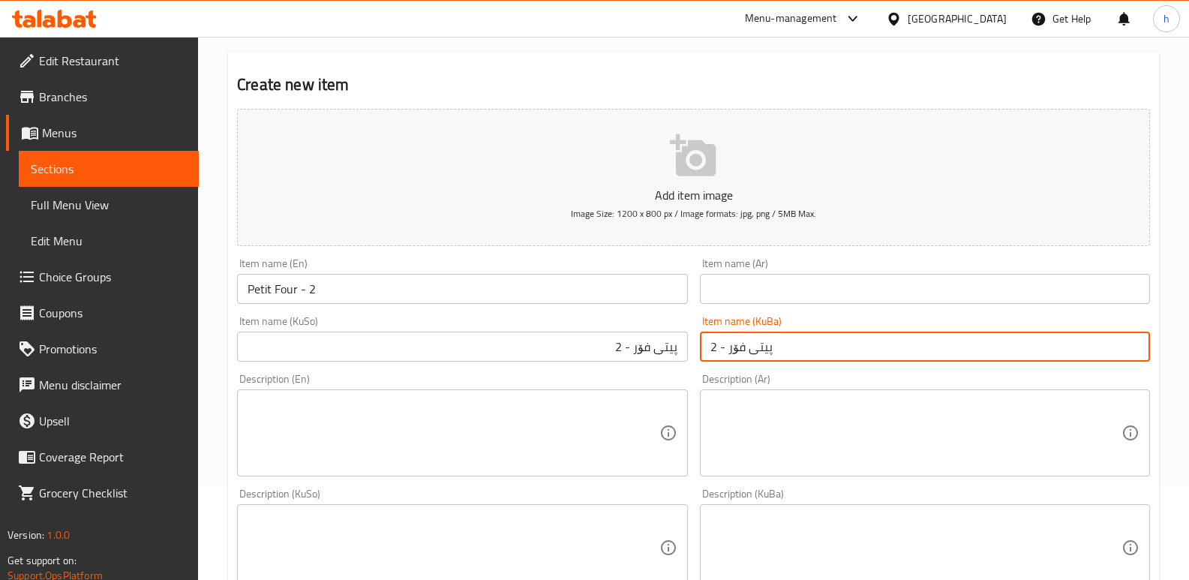
type input "پیتی فۆر - 2"
click at [809, 289] on input "text" at bounding box center [925, 289] width 450 height 30
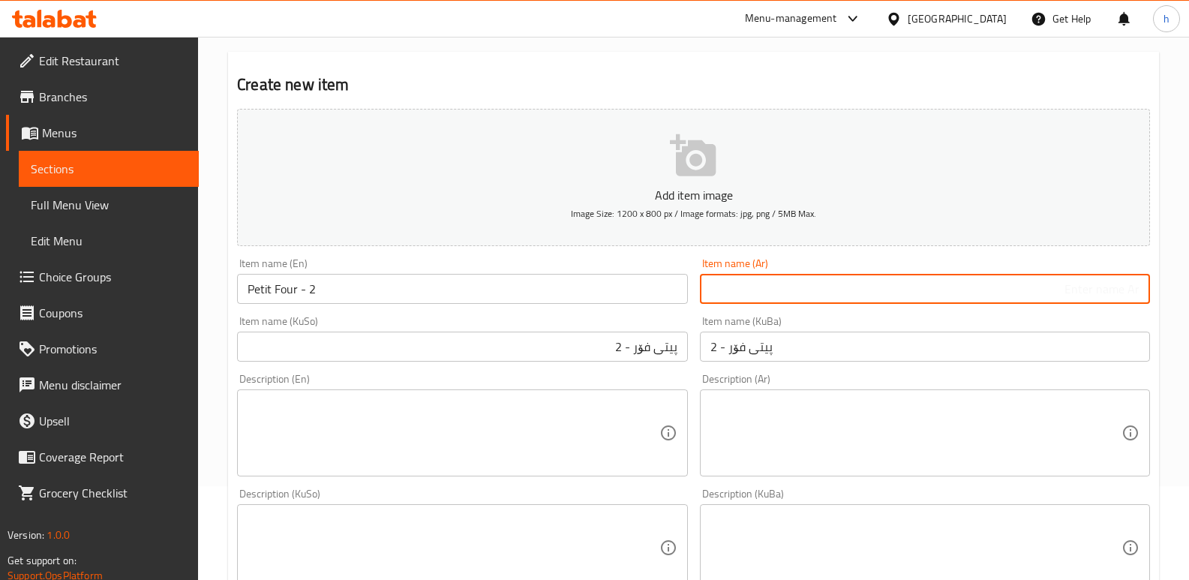
paste input "بيتي فور - 1"
type input "بيتي فور - 2"
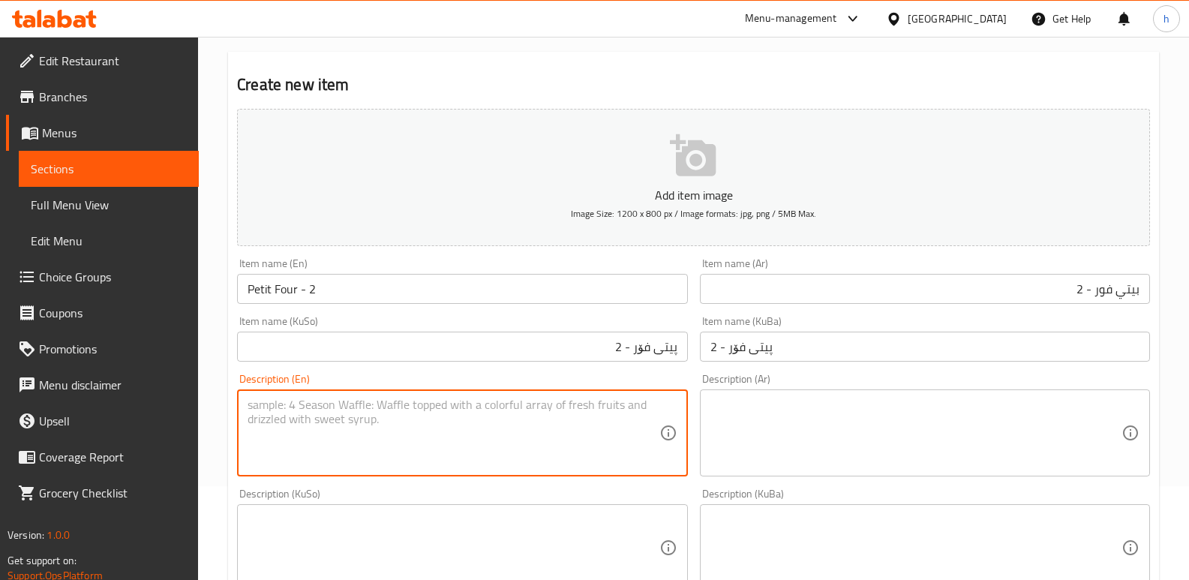
click at [557, 436] on textarea at bounding box center [453, 433] width 411 height 71
paste textarea "250g of petit four dough, light cream, filling as desired and decorating cream"
type textarea "250g of petit four dough, light cream, filling as desired and decorating cream"
click at [351, 523] on textarea at bounding box center [453, 547] width 411 height 71
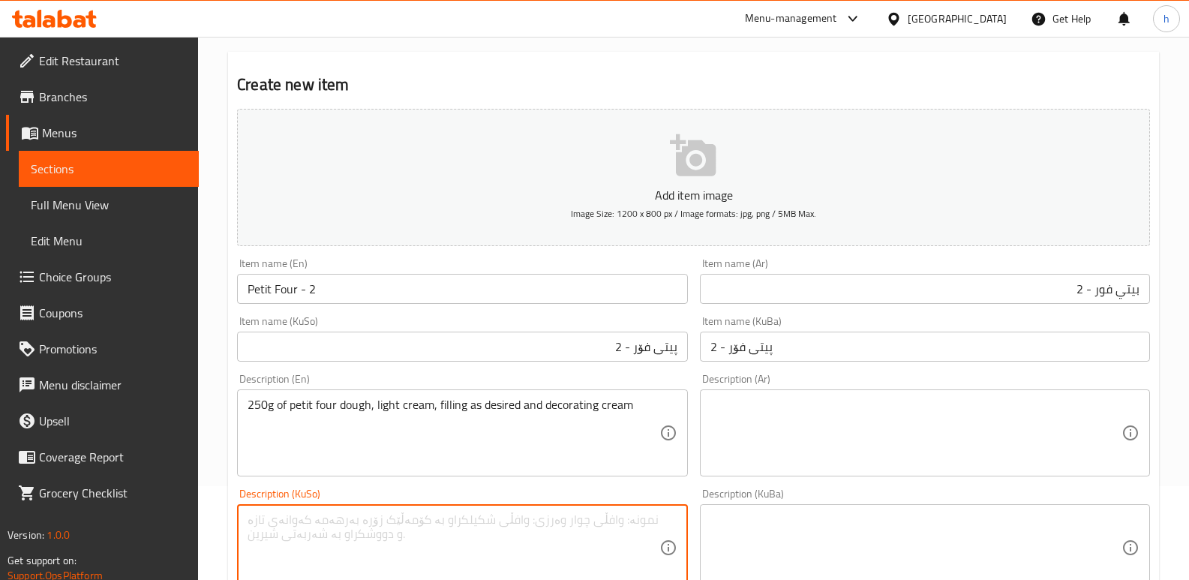
paste textarea "250گم هەویری پیتی فۆر، کرێمی سووک، حەشوە بەپێی ئارەزوو و کرێمی ڕازاندنەوە"
type textarea "250گم هەویری پیتی فۆر، کرێمی سووک، حەشوە بەپێی ئارەزوو و کرێمی ڕازاندنەوە"
click at [711, 536] on textarea at bounding box center [915, 547] width 411 height 71
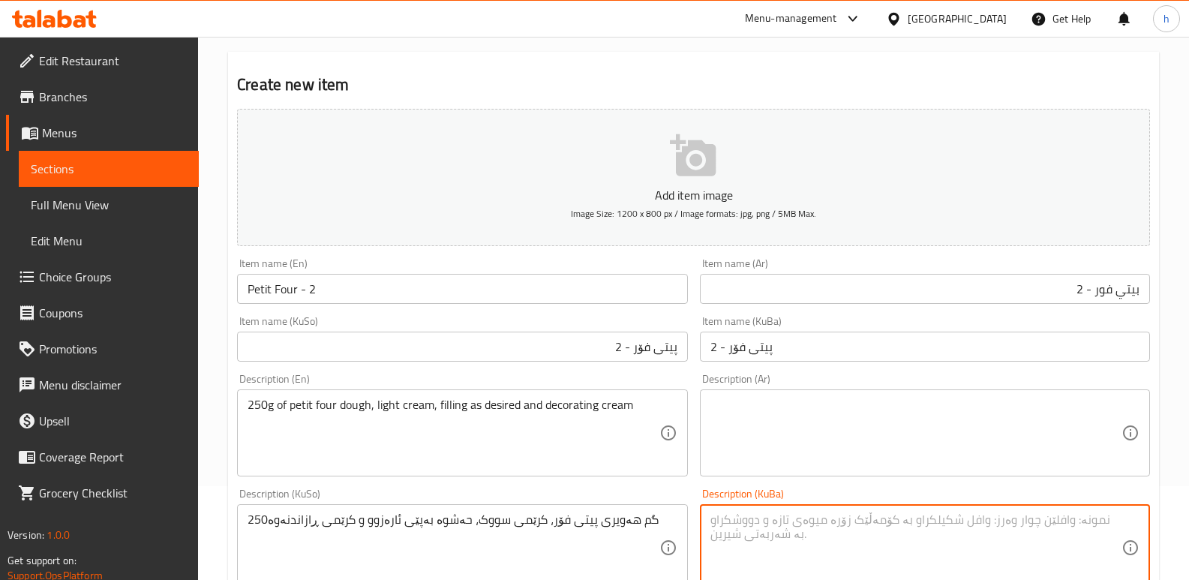
paste textarea "250گم هەویری پیتی فۆر، کرێمی سووک، حەشوە بەپێی ئارەزوو و کرێمی ڕازاندنەوە"
type textarea "250گم هەویری پیتی فۆر، کرێمی سووک، حەشوە بەپێی ئارەزوو و کرێمی ڕازاندنەوە"
click at [791, 452] on textarea at bounding box center [915, 433] width 411 height 71
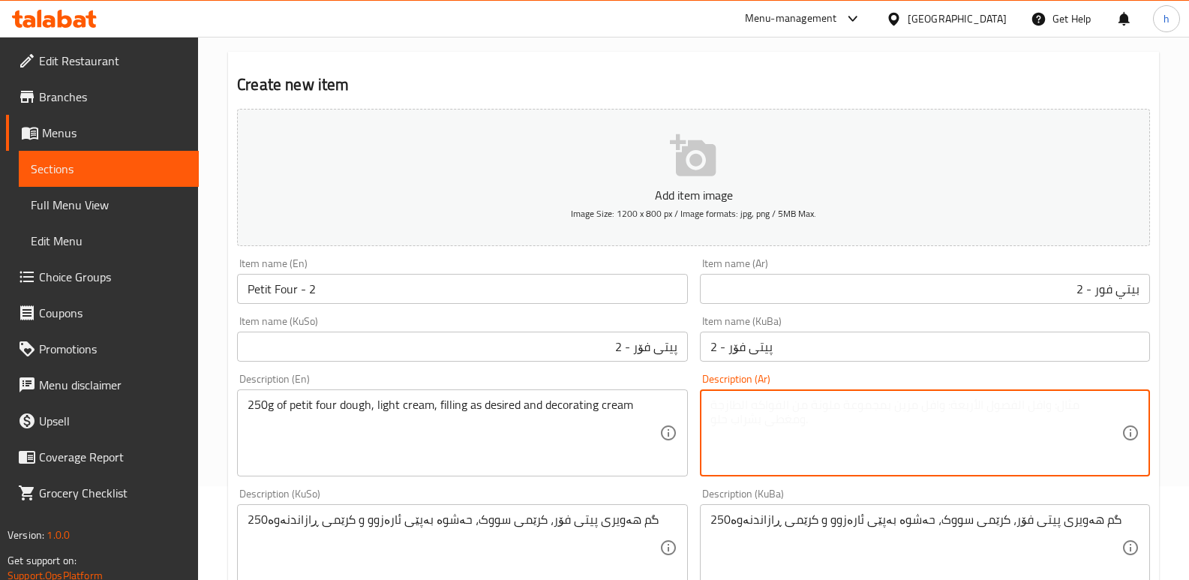
paste textarea "250 غرام من عجينة بتي بيتي كريمة خفيفة، حشوة حسب رغبة و[PERSON_NAME]."
type textarea "250 غرام من عجينة بتي بيتي كريمة خفيفة، حشوة حسب رغبة و[PERSON_NAME]."
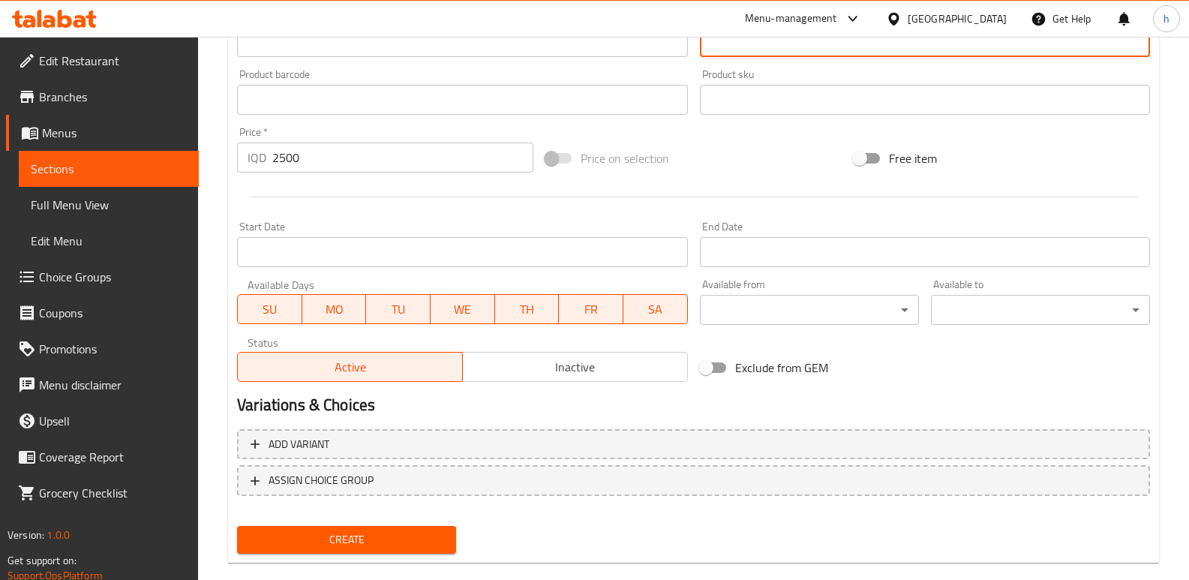
scroll to position [653, 0]
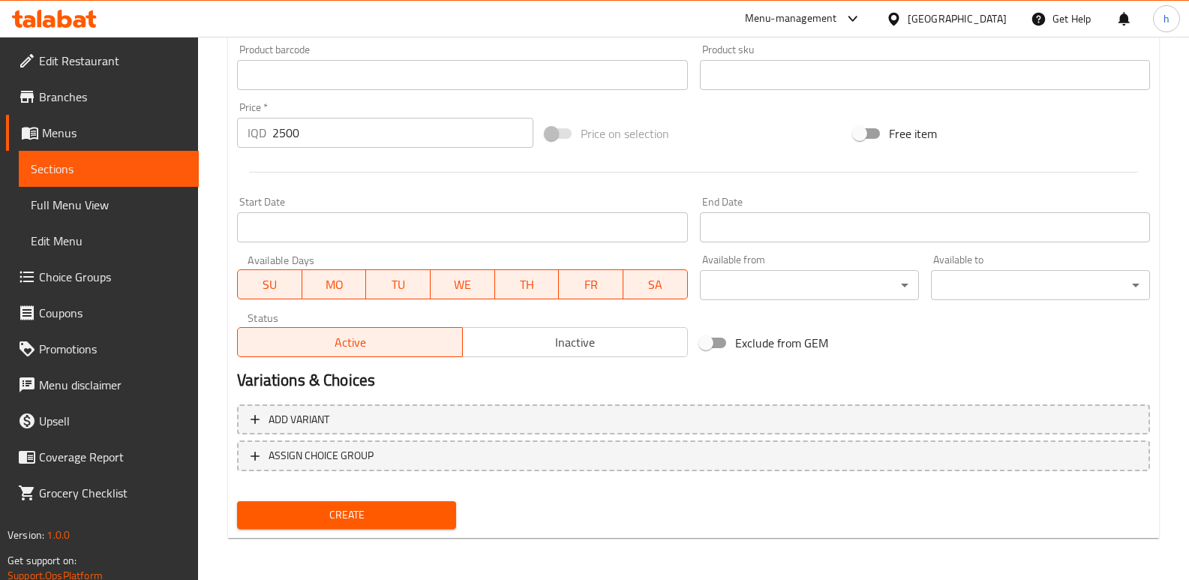
click at [446, 512] on button "Create" at bounding box center [346, 515] width 219 height 28
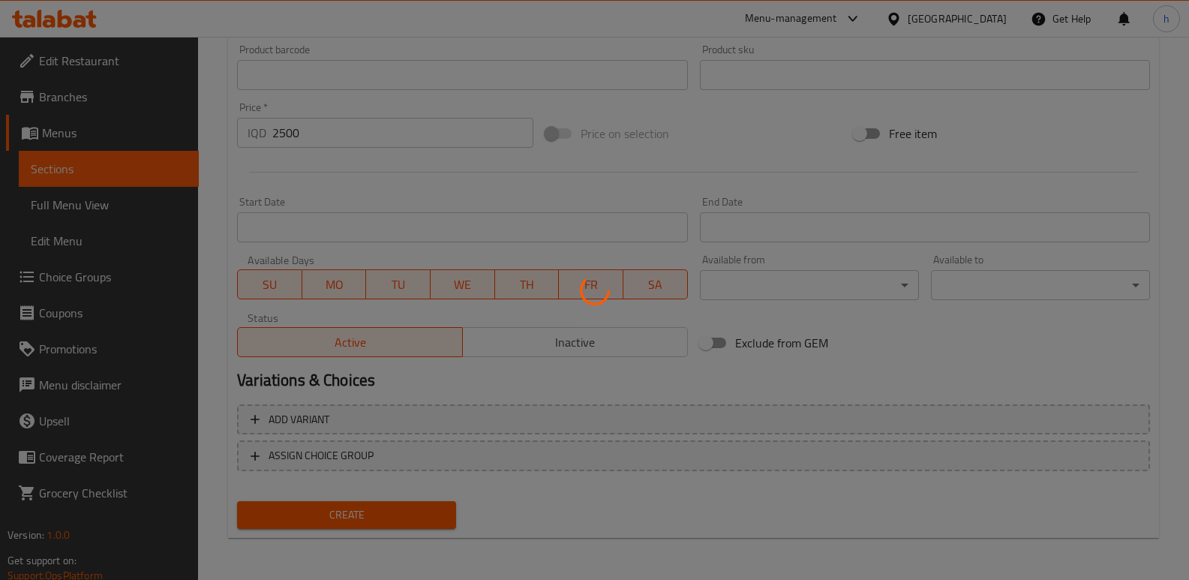
type input "0"
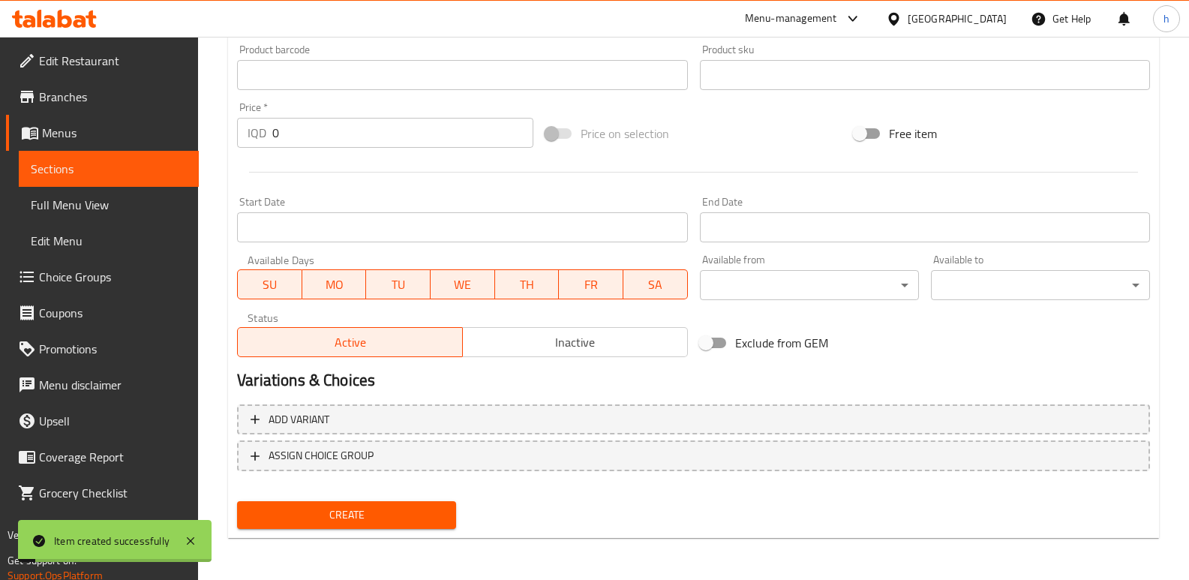
click at [125, 155] on link "Sections" at bounding box center [109, 169] width 180 height 36
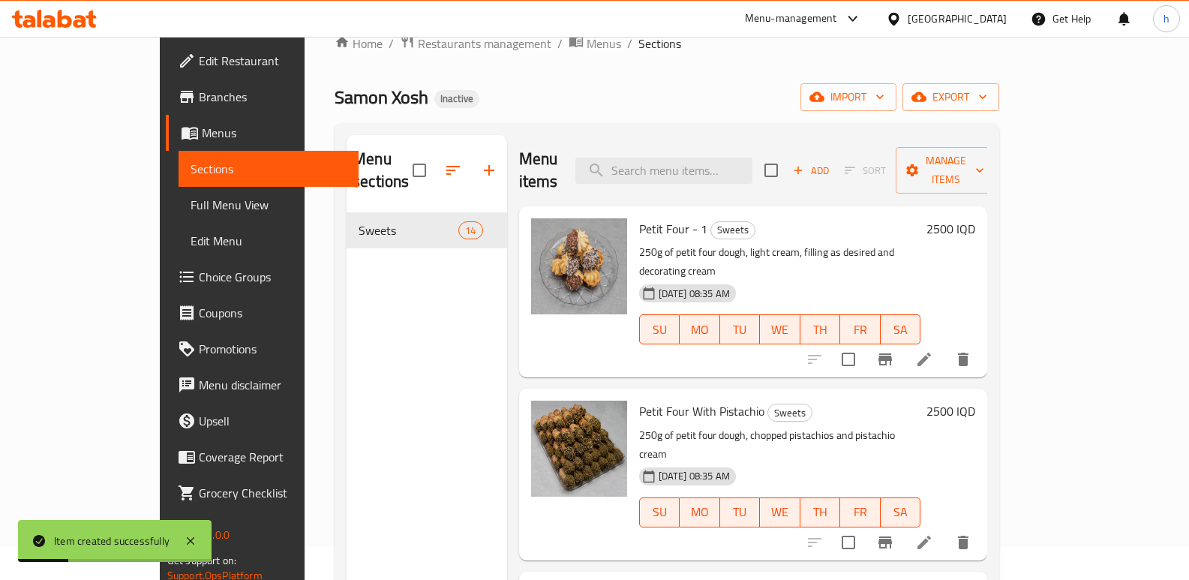
scroll to position [26, 0]
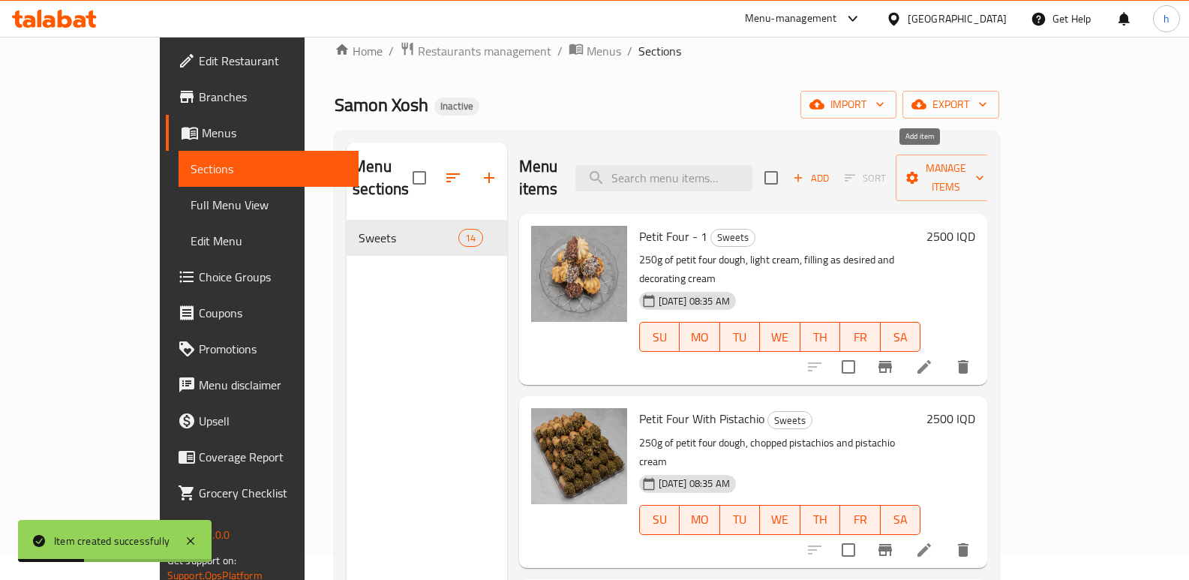
click at [831, 170] on span "Add" at bounding box center [811, 178] width 41 height 17
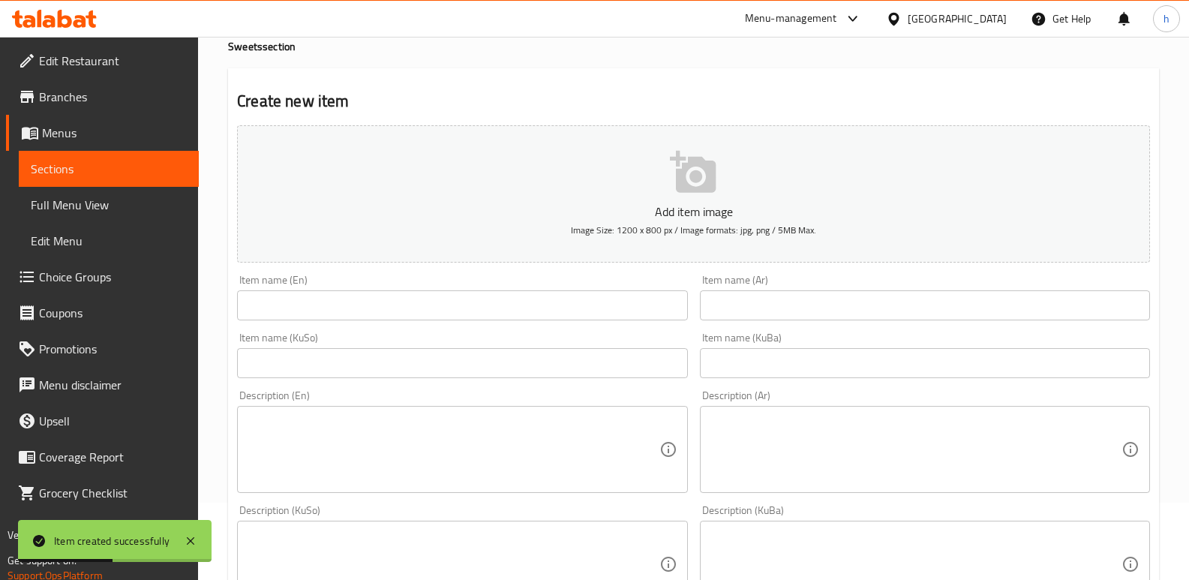
scroll to position [83, 0]
click at [896, 436] on textarea at bounding box center [915, 444] width 411 height 71
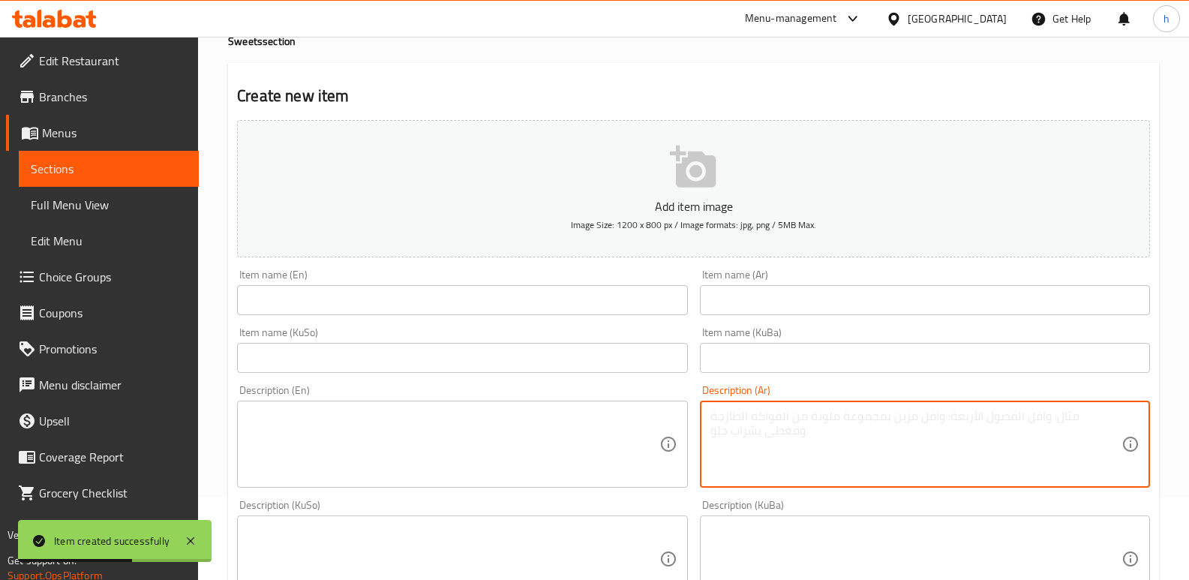
paste textarea "250 غرام من عجينة بتي بيتي كريمة خفيفة، حشوة حسب رغبة و[PERSON_NAME]."
type textarea "250 غرام من عجينة بتي بيتي كريمة خفيفة، حشوة حسب رغبة و[PERSON_NAME]."
click at [861, 532] on textarea at bounding box center [915, 559] width 411 height 71
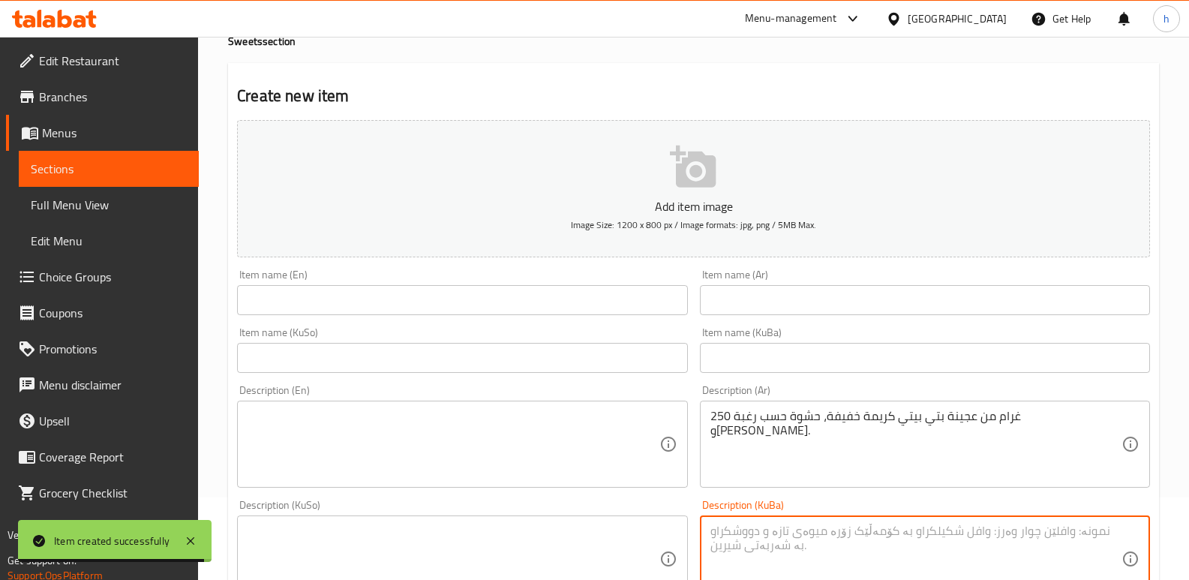
paste textarea "250گم هەویری پیتی فۆر، کرێمی سووک، حەشوە بەپێی ئارەزوو و کرێمی ڕازاندنەوە"
type textarea "250گم هەویری پیتی فۆر، کرێمی سووک، حەشوە بەپێی ئارەزوو و کرێمی ڕازاندنەوە"
click at [647, 548] on textarea at bounding box center [453, 559] width 411 height 71
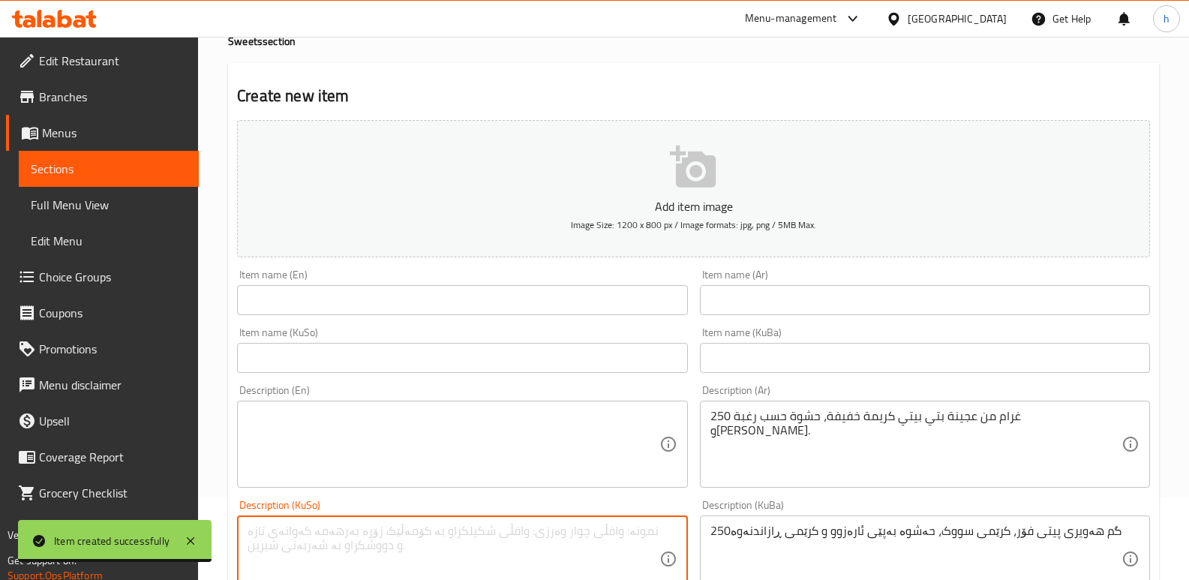
paste textarea "250گم هەویری پیتی فۆر، کرێمی سووک، حەشوە بەپێی ئارەزوو و کرێمی ڕازاندنەوە"
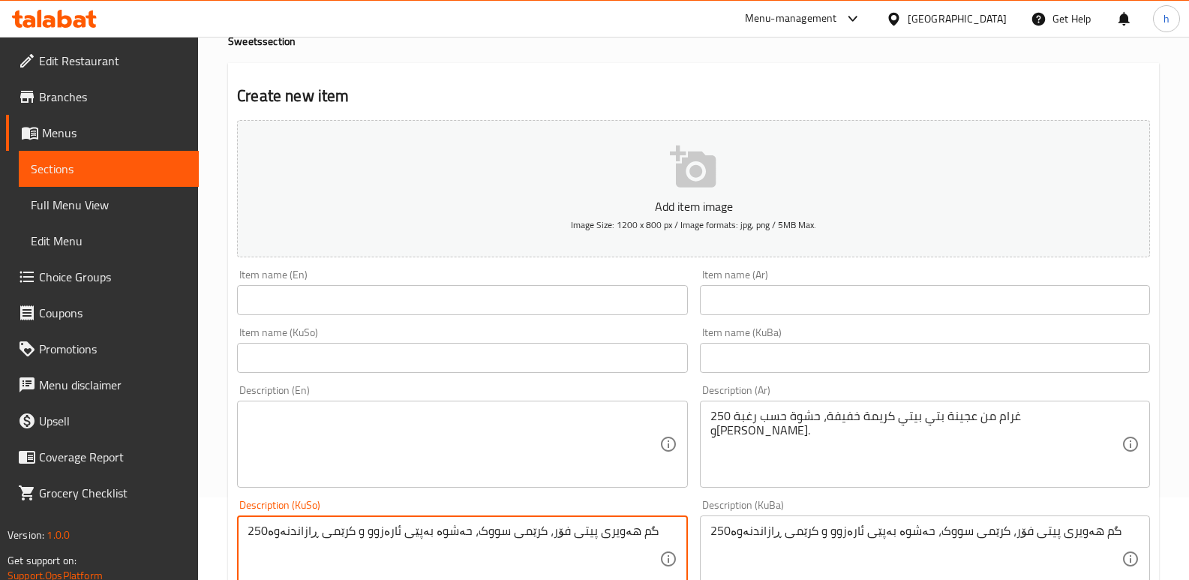
type textarea "250گم هەویری پیتی فۆر، کرێمی سووک، حەشوە بەپێی ئارەزوو و کرێمی ڕازاندنەوە"
click at [489, 442] on textarea at bounding box center [453, 444] width 411 height 71
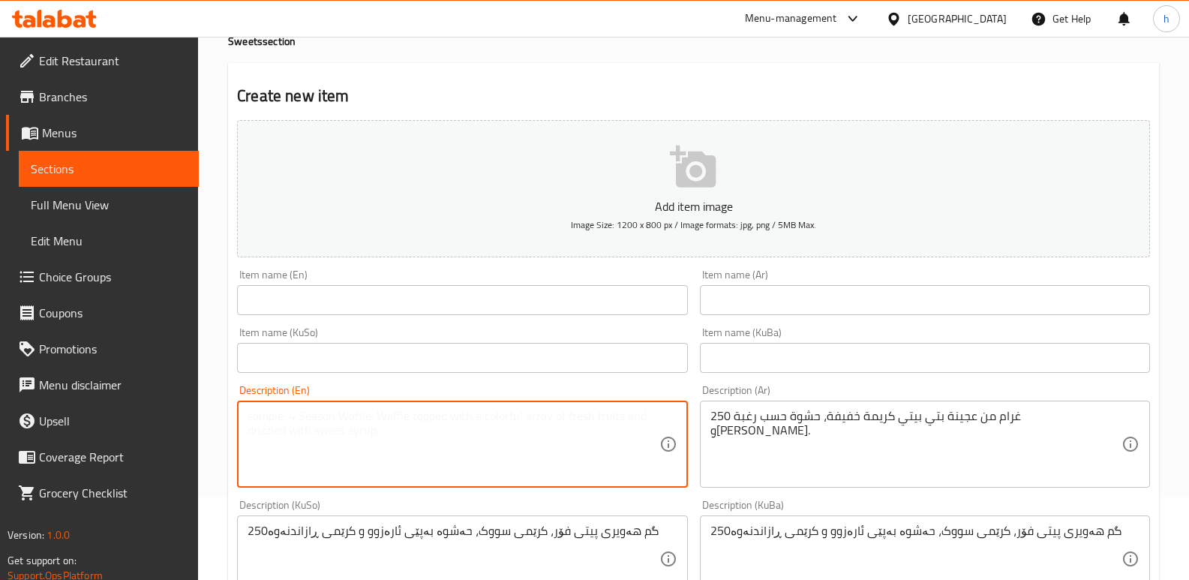
paste textarea "250g of petit four dough, light cream, filling as desired and decorating cream"
type textarea "250g of petit four dough, light cream, filling as desired and decorating cream"
click at [387, 299] on input "text" at bounding box center [462, 300] width 450 height 30
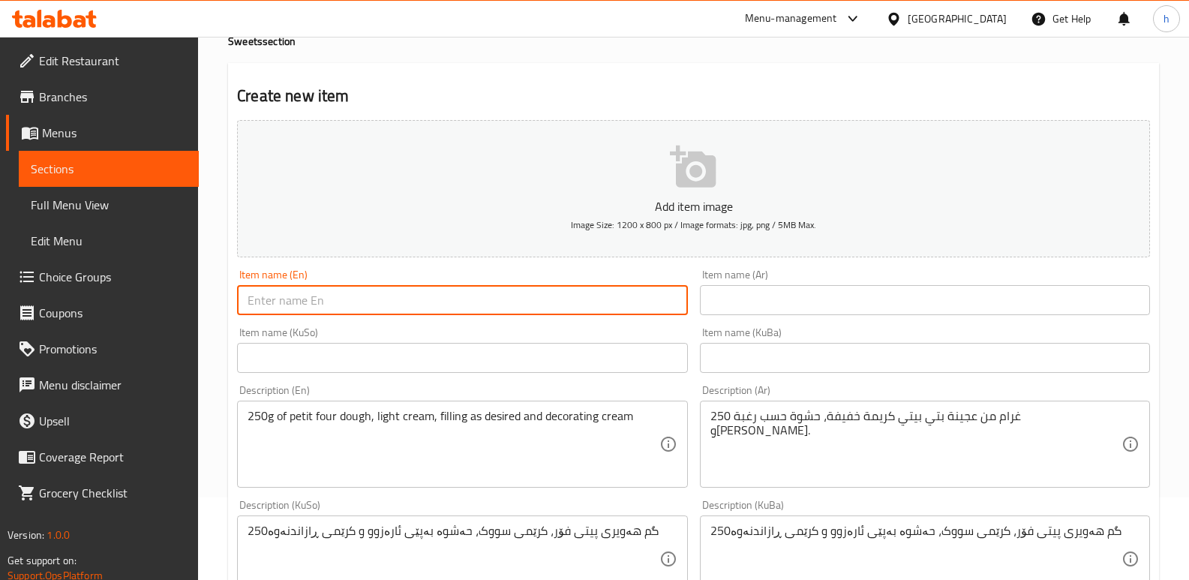
click at [507, 362] on input "text" at bounding box center [462, 358] width 450 height 30
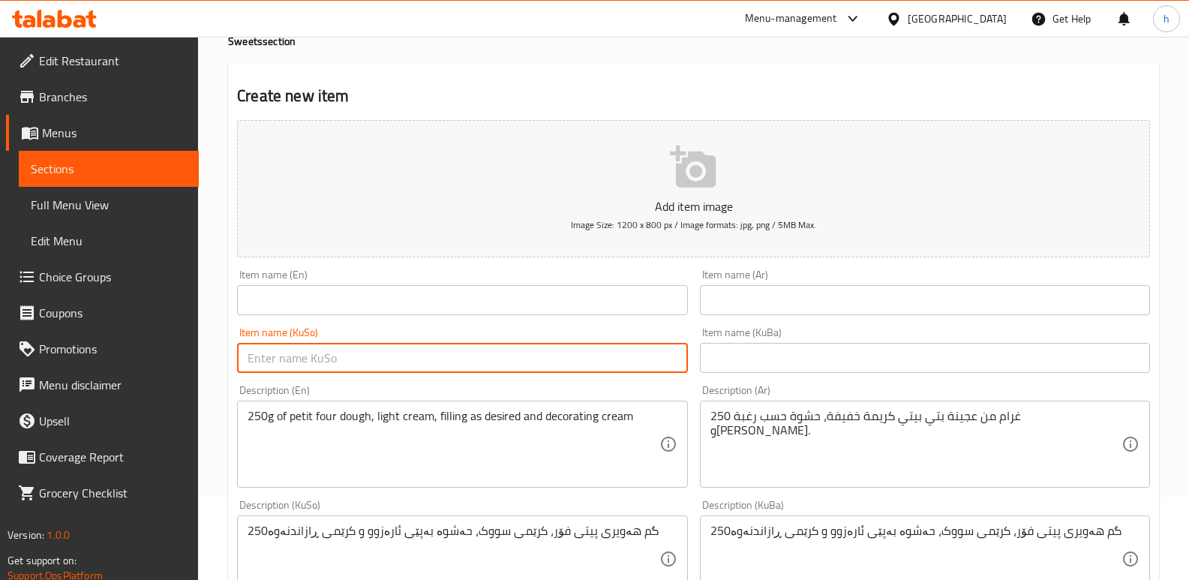
paste input "پیتی فۆر - 2"
type input "پیتی فۆر - 3"
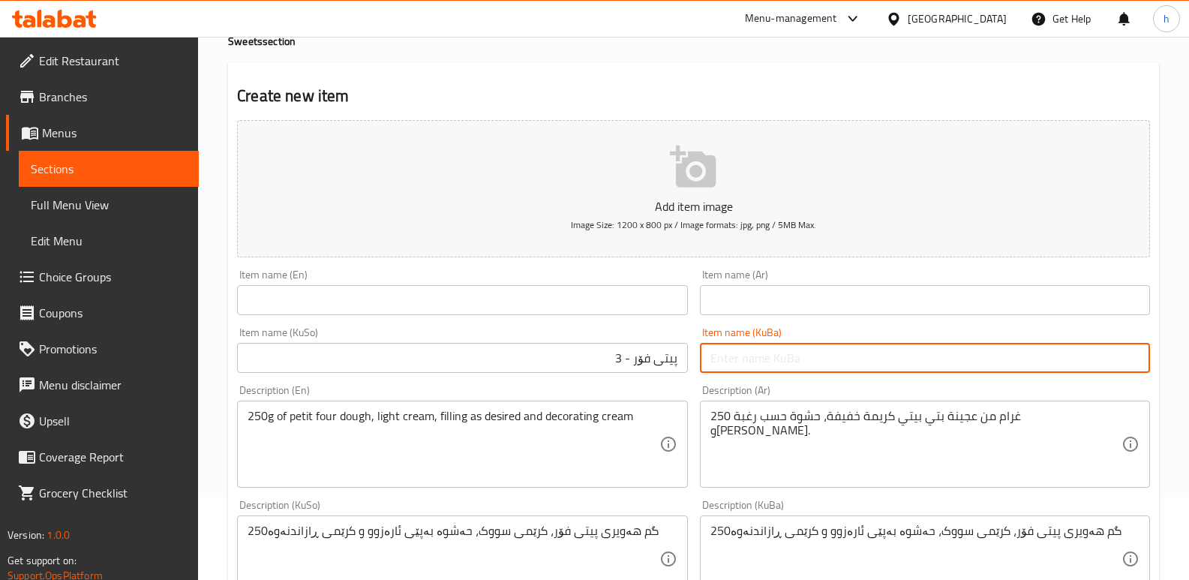
click at [739, 371] on input "text" at bounding box center [925, 358] width 450 height 30
paste input "پیتی فۆر - 3"
type input "پیتی فۆر - 3"
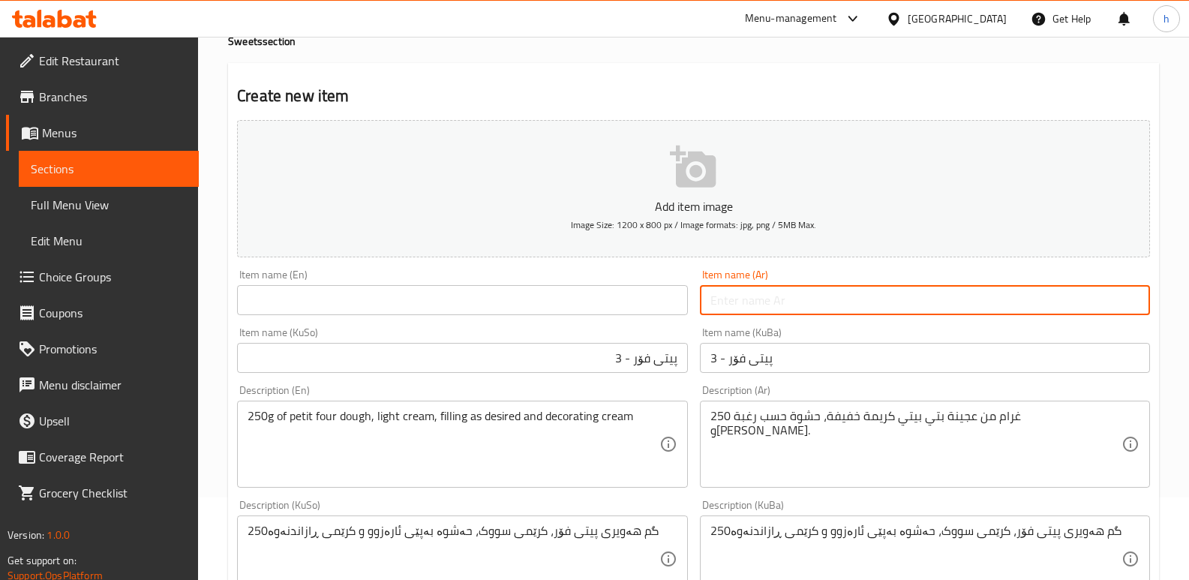
click at [764, 288] on input "text" at bounding box center [925, 300] width 450 height 30
paste input "بيتي فور - 1"
type input "بيتي فور - 3"
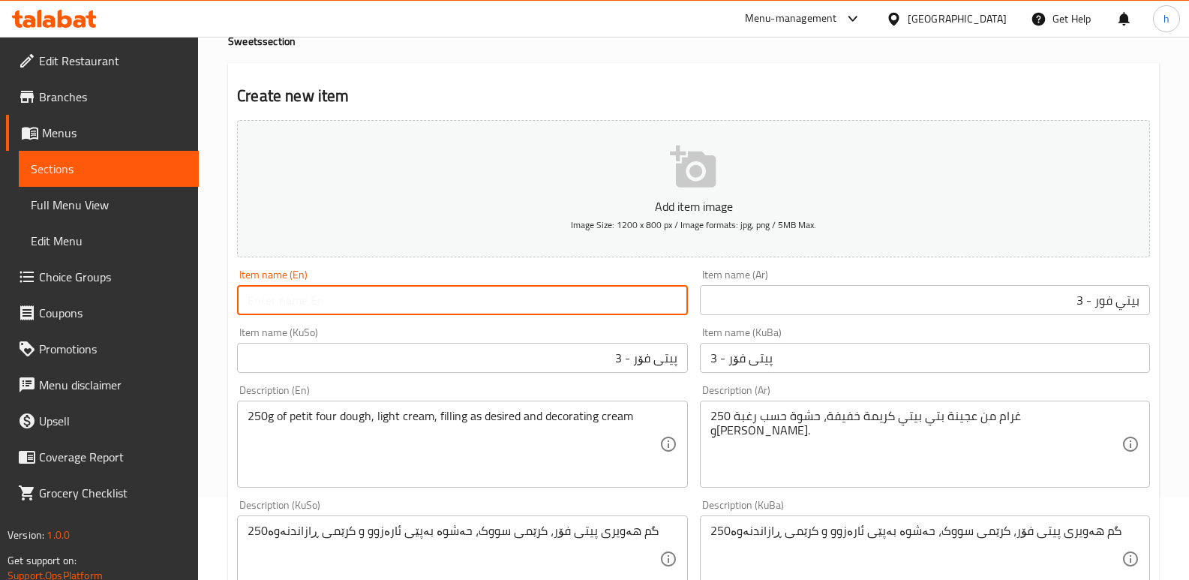
click at [491, 293] on input "text" at bounding box center [462, 300] width 450 height 30
paste input "Petit Four - 1"
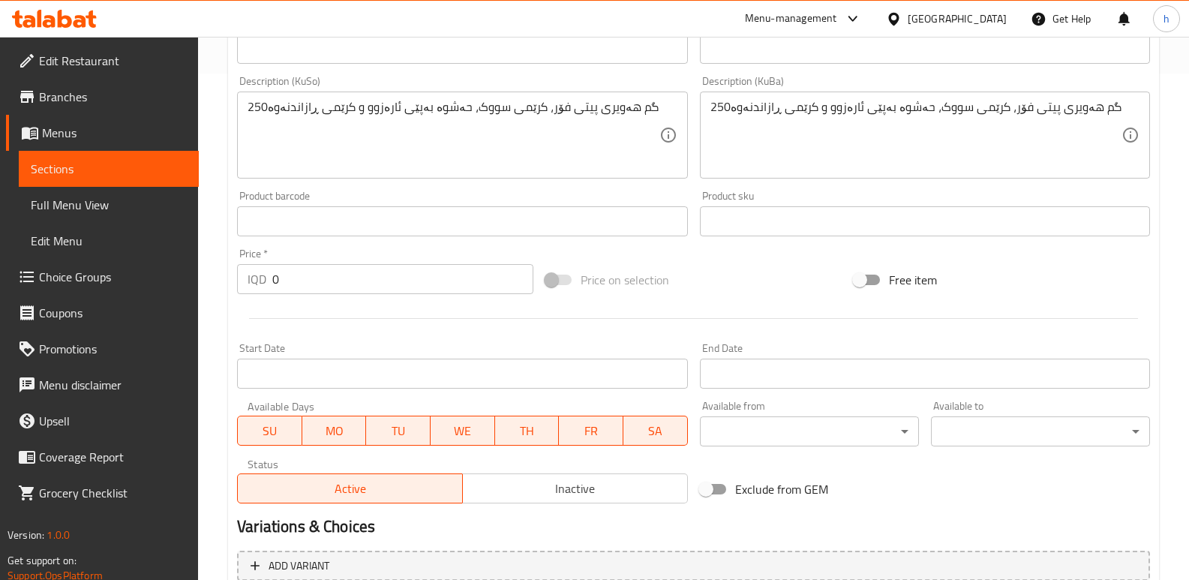
scroll to position [511, 0]
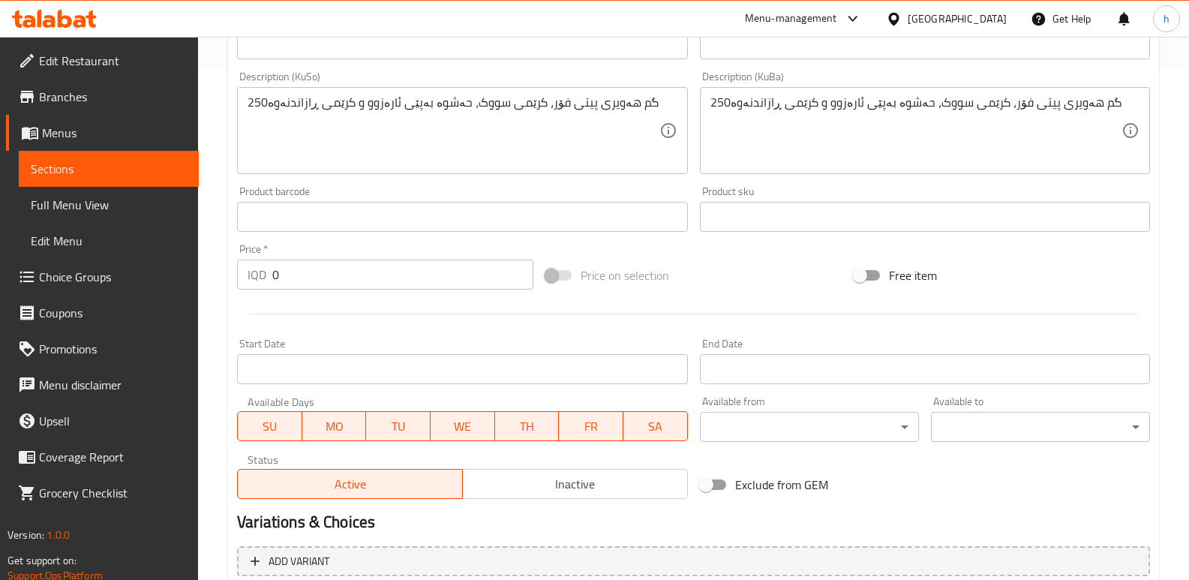
type input "Petit Four - 3"
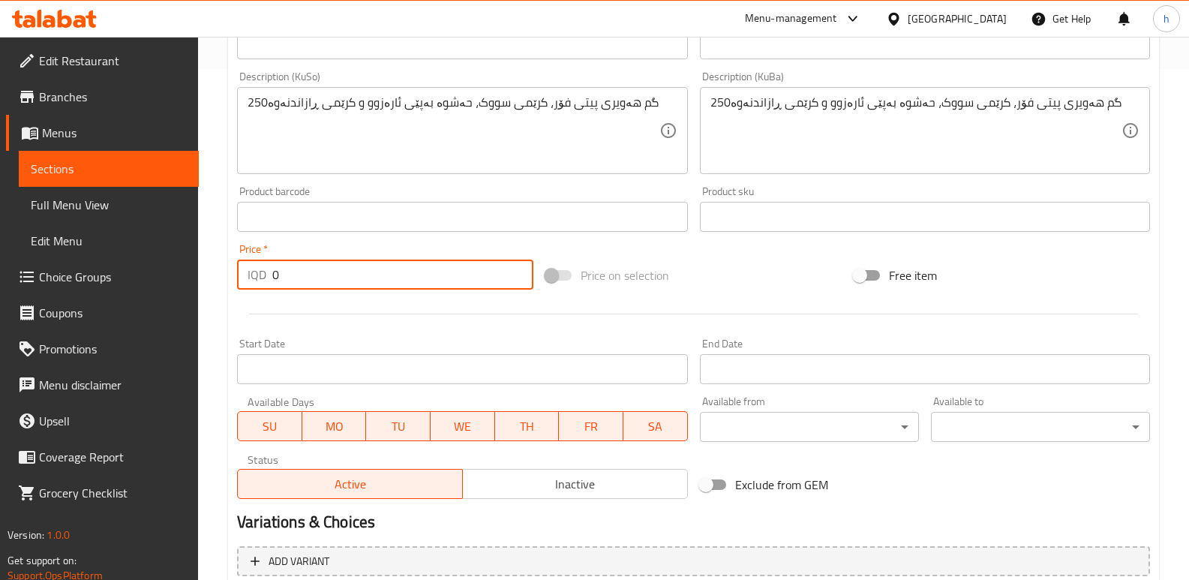
drag, startPoint x: 264, startPoint y: 288, endPoint x: 211, endPoint y: 276, distance: 54.6
click at [222, 284] on div "Home / Restaurants management / Menus / Sections / item / create Sweets section…" at bounding box center [693, 124] width 991 height 1196
paste input "250"
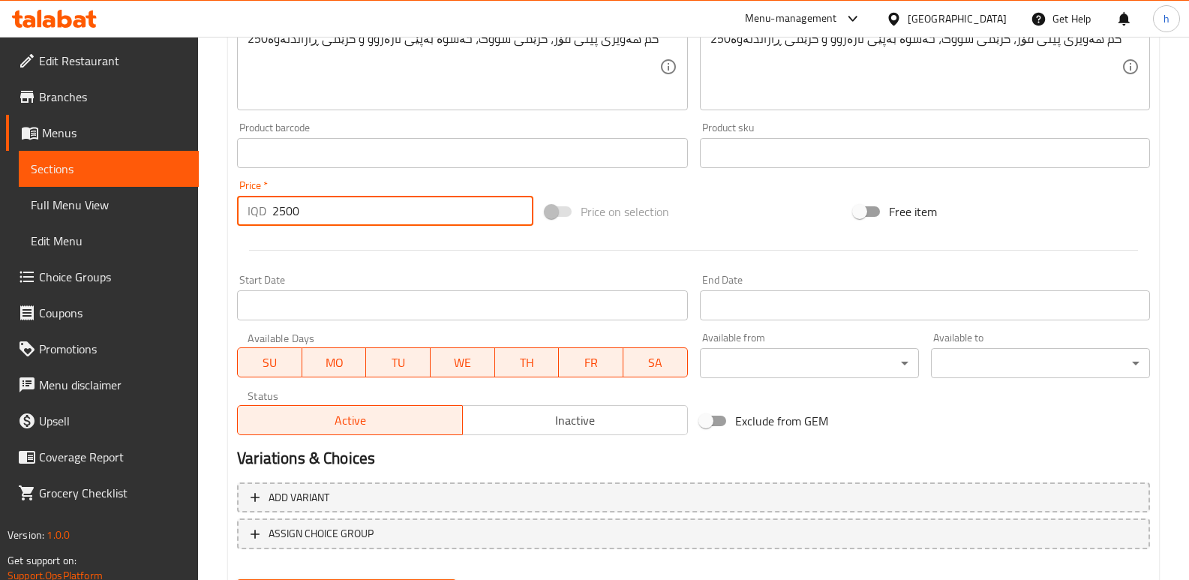
scroll to position [653, 0]
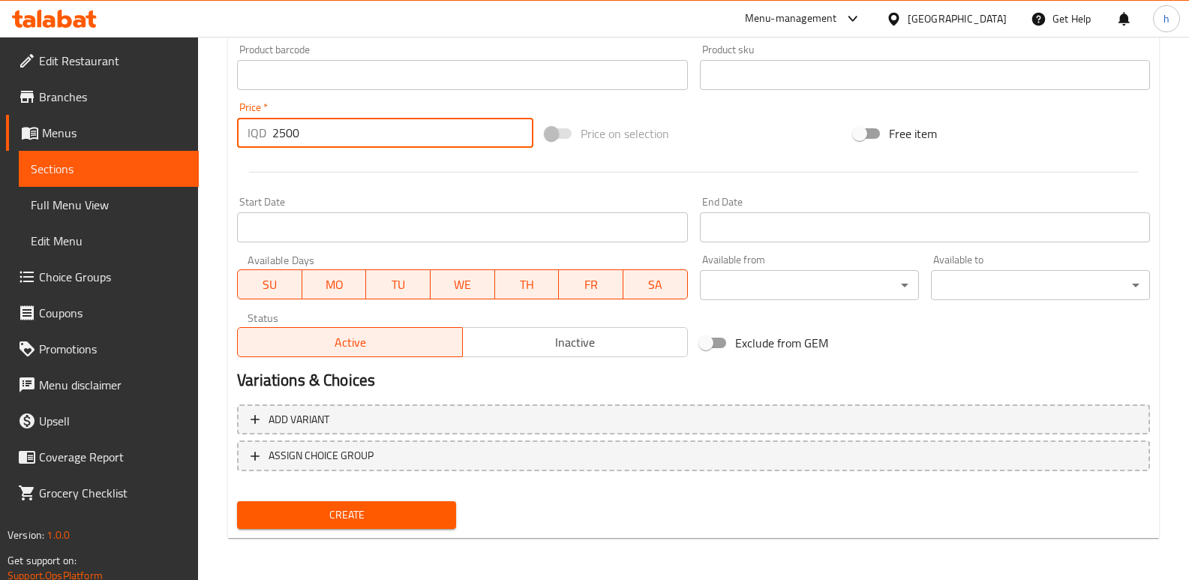
type input "2500"
click at [402, 503] on button "Create" at bounding box center [346, 515] width 219 height 28
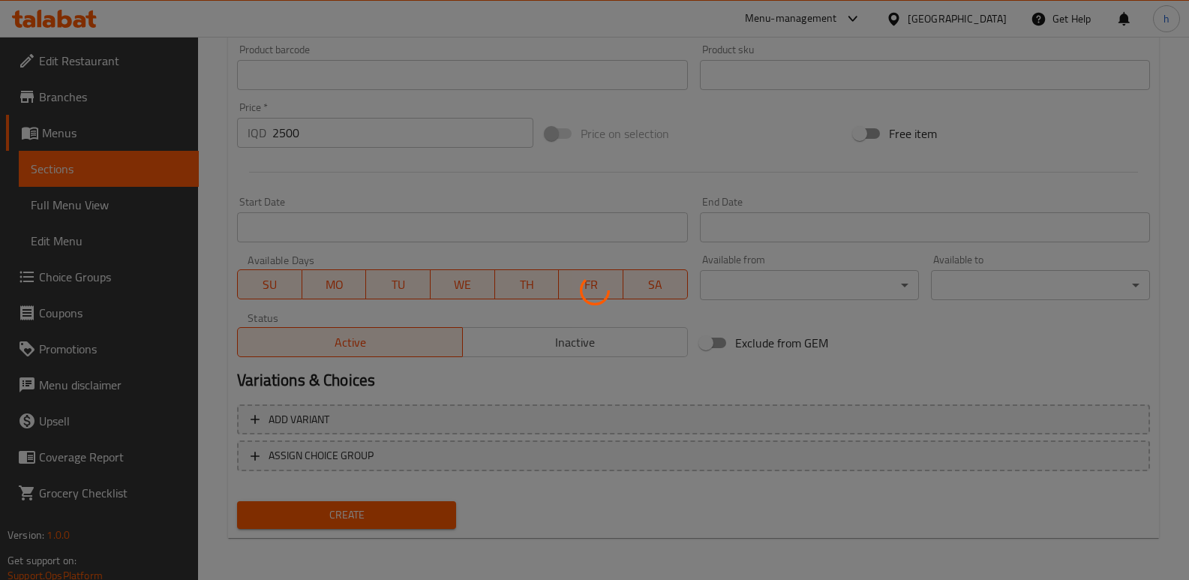
type input "0"
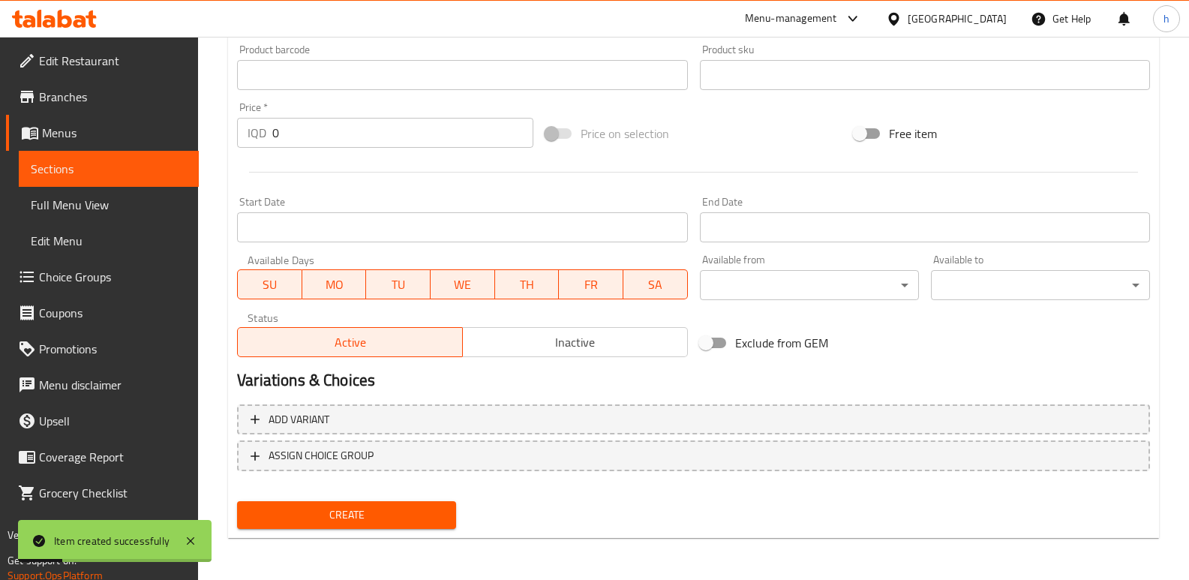
click at [159, 174] on span "Sections" at bounding box center [109, 169] width 156 height 18
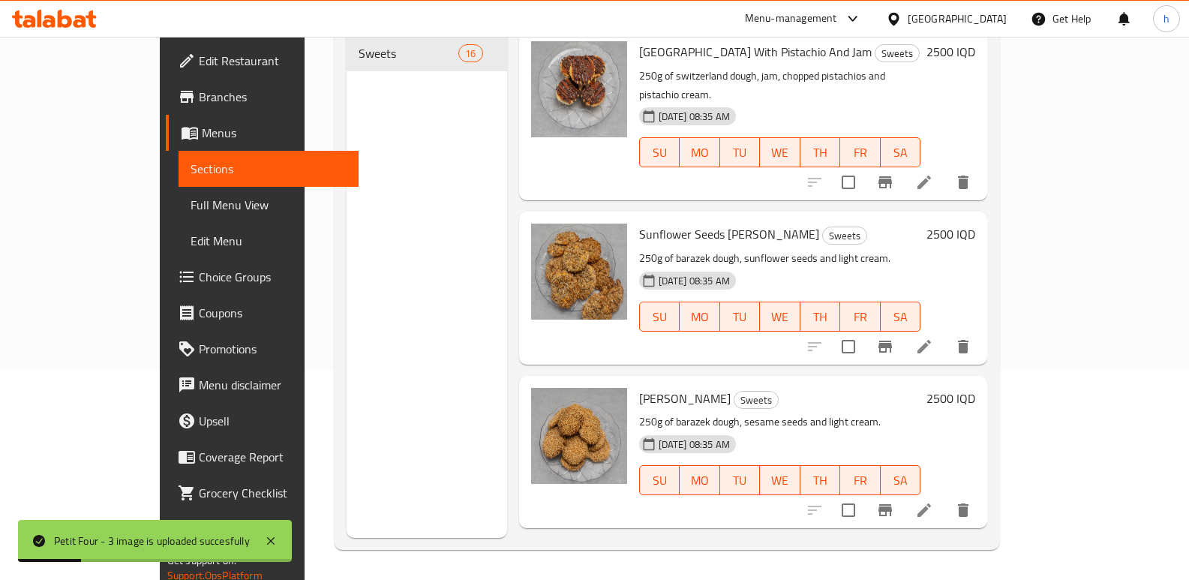
scroll to position [2080, 0]
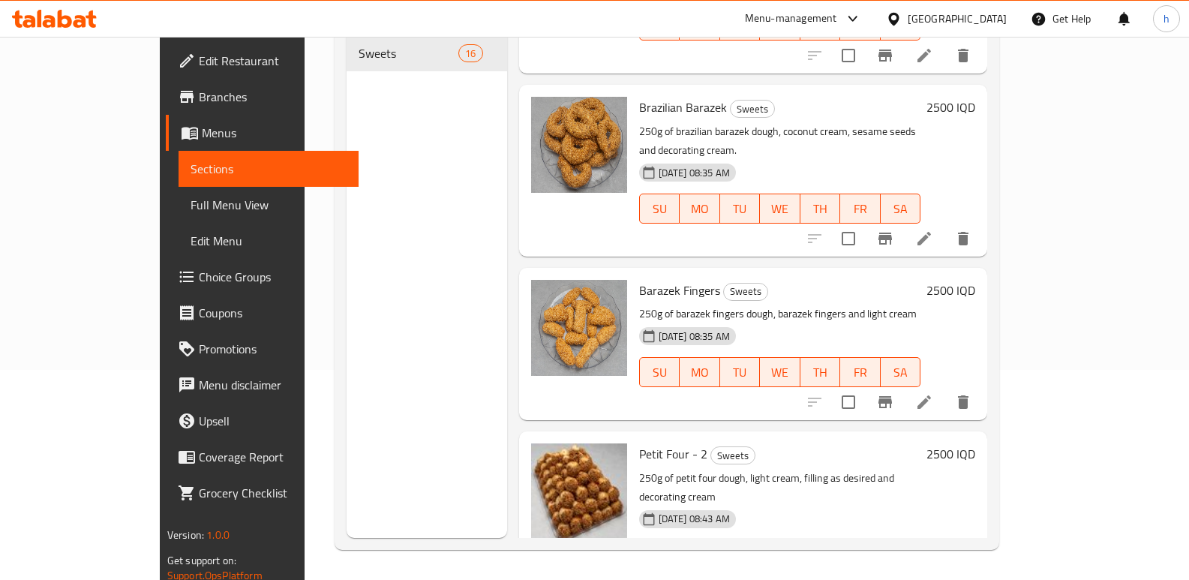
click at [191, 205] on span "Full Menu View" at bounding box center [269, 205] width 156 height 18
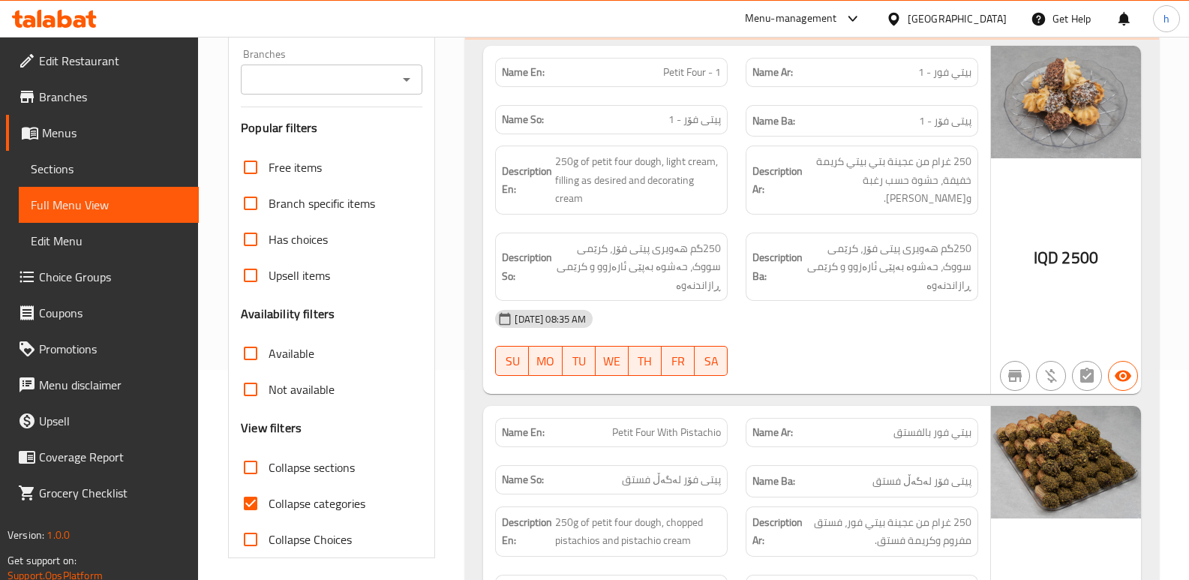
click at [297, 89] on input "Branches" at bounding box center [319, 79] width 148 height 21
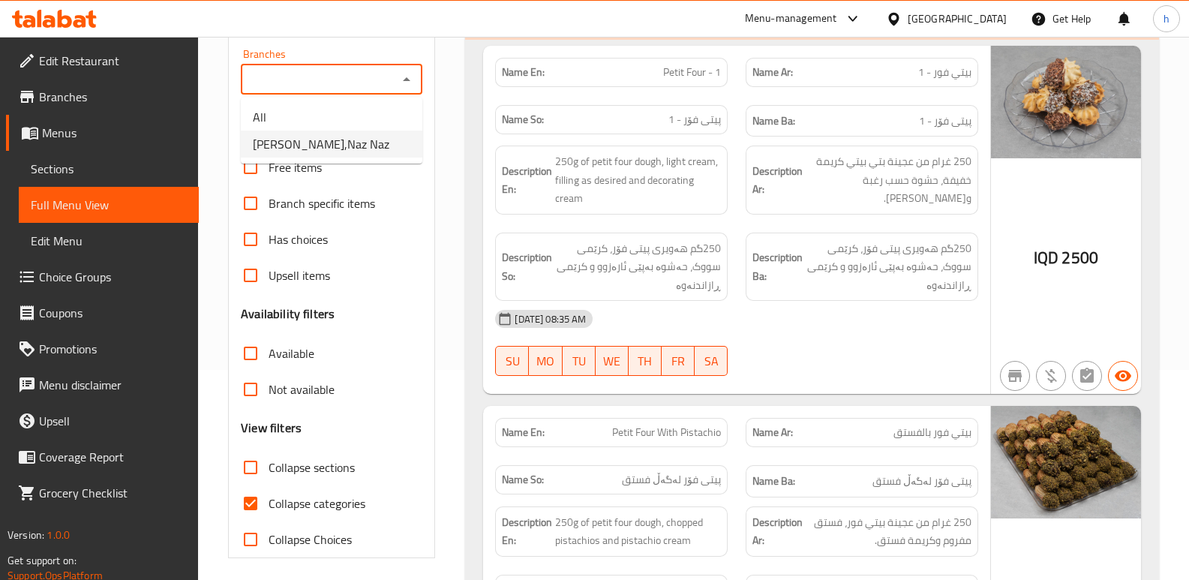
click at [328, 147] on span "[PERSON_NAME],Naz Naz" at bounding box center [321, 144] width 137 height 18
type input "[PERSON_NAME],Naz Naz"
click at [251, 494] on input "Collapse categories" at bounding box center [251, 503] width 36 height 36
checkbox input "false"
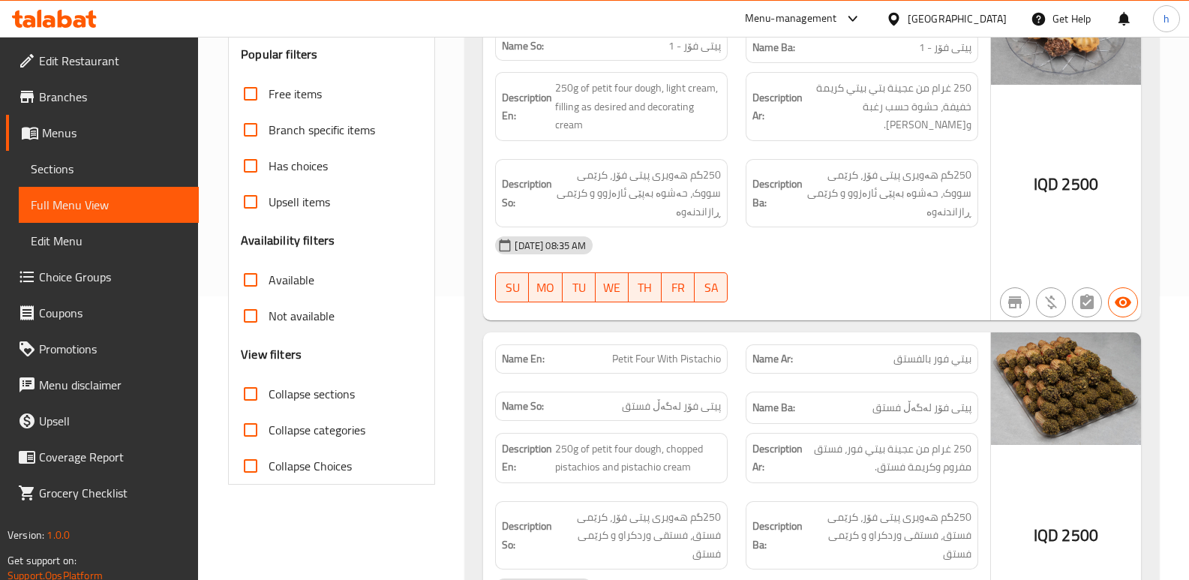
scroll to position [438, 0]
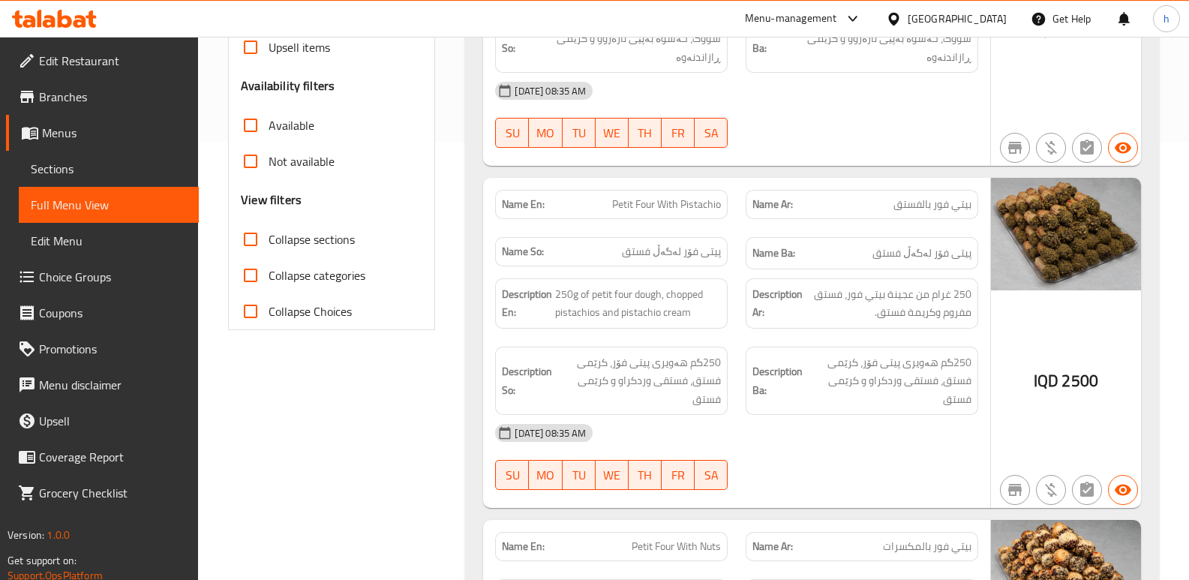
click at [103, 166] on span "Sections" at bounding box center [109, 169] width 156 height 18
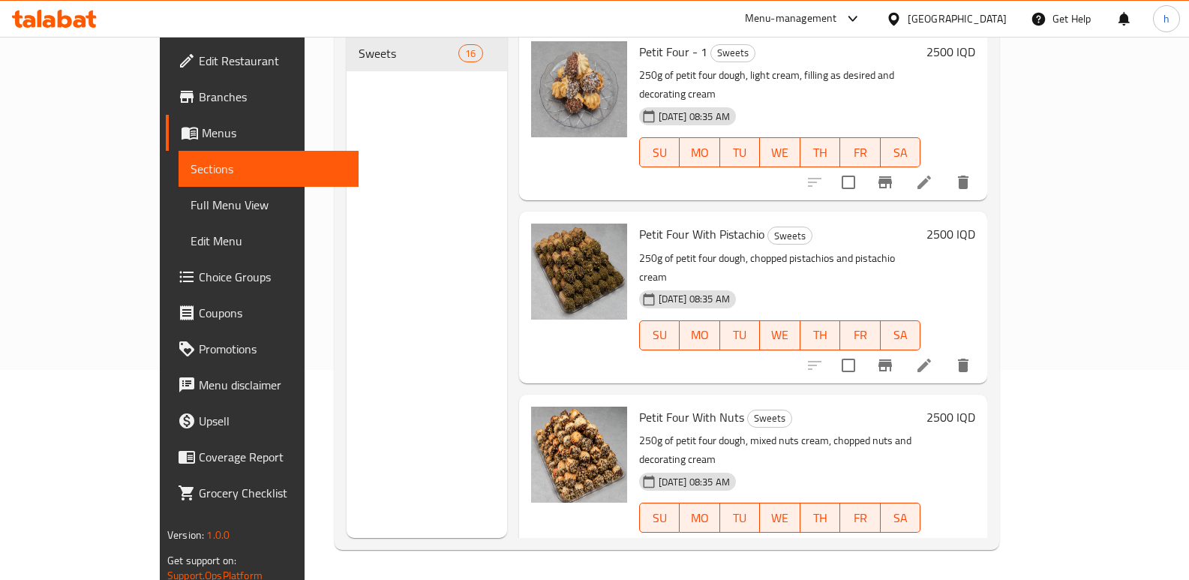
scroll to position [210, 0]
click at [945, 352] on li at bounding box center [924, 365] width 42 height 27
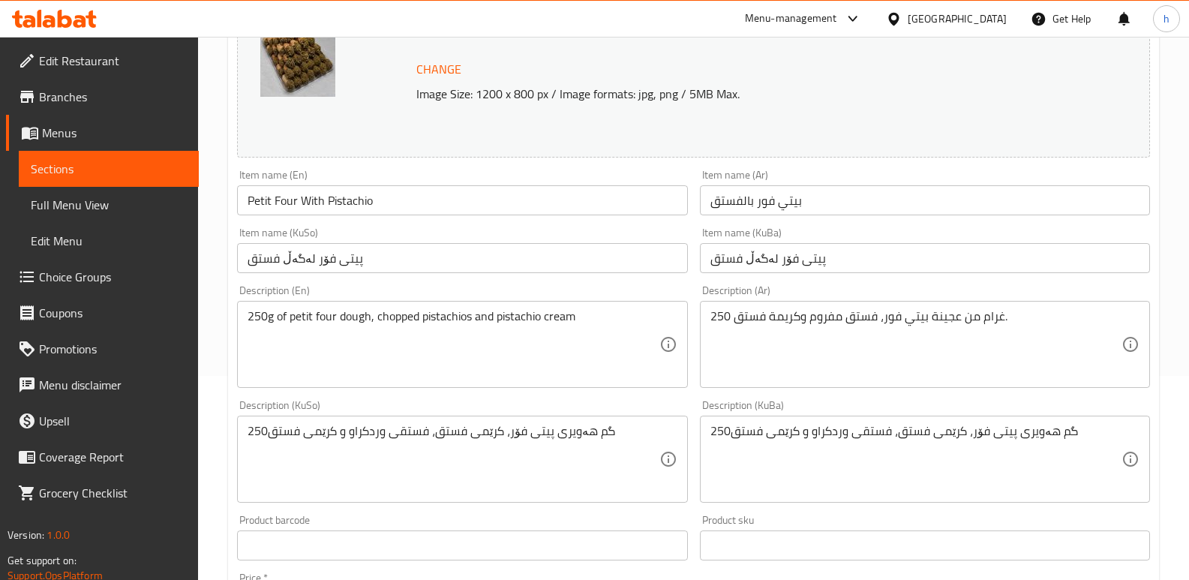
scroll to position [235, 0]
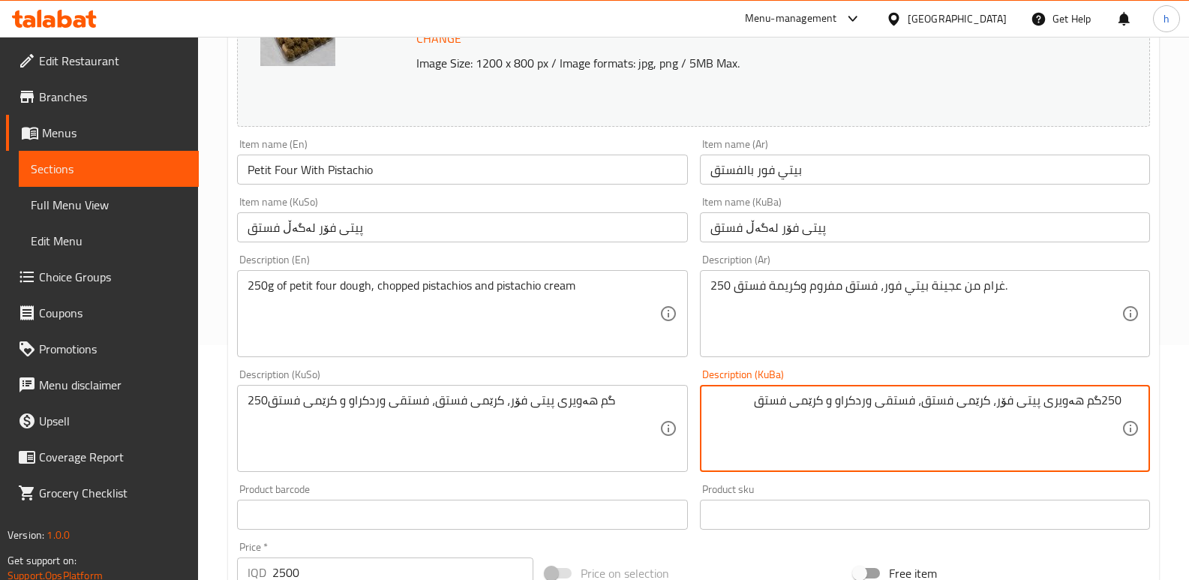
click at [923, 404] on textarea "250گم هەویری پیتی فۆر، کرێمی فستق، فستقی وردکراو و کرێمی فستق" at bounding box center [915, 428] width 411 height 71
type textarea "250گم هەویری پیتی فۆر، فس[PERSON_NAME] و کرێمی فستق"
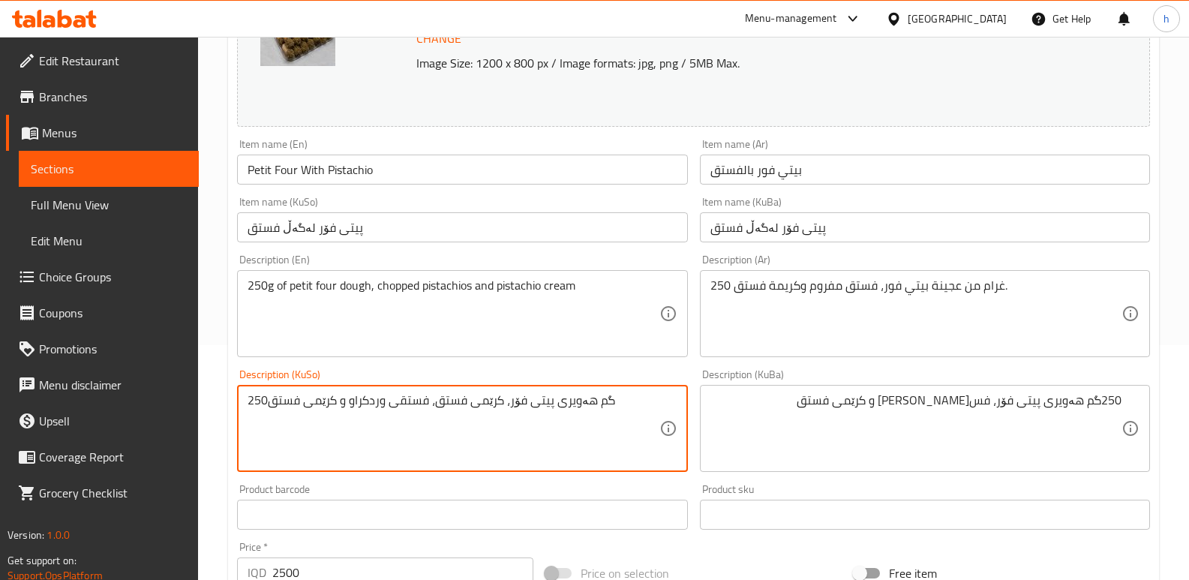
paste textarea
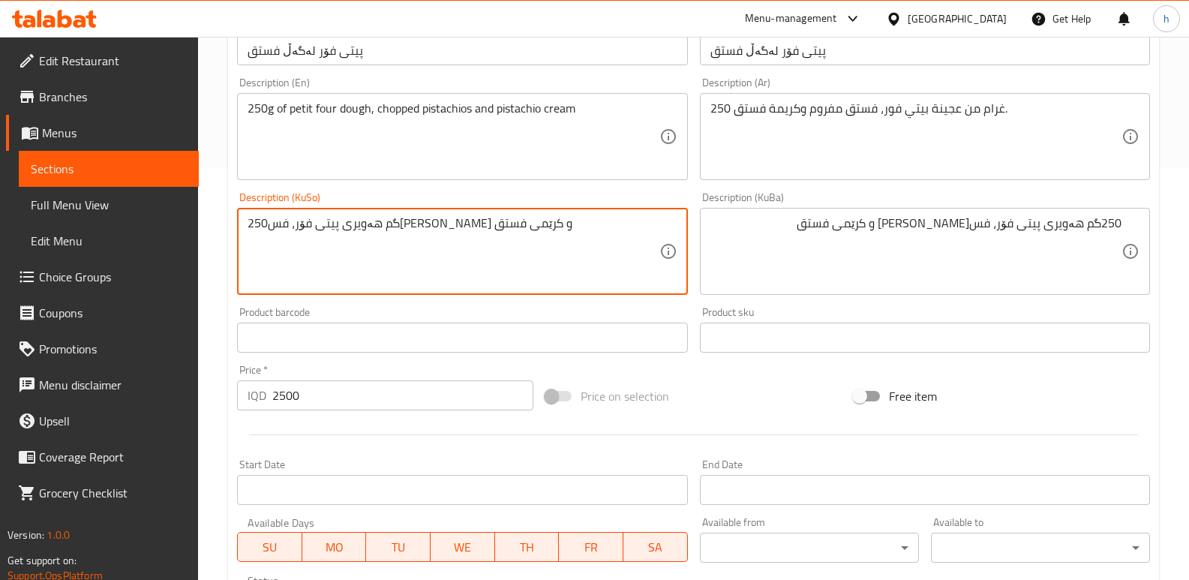
scroll to position [674, 0]
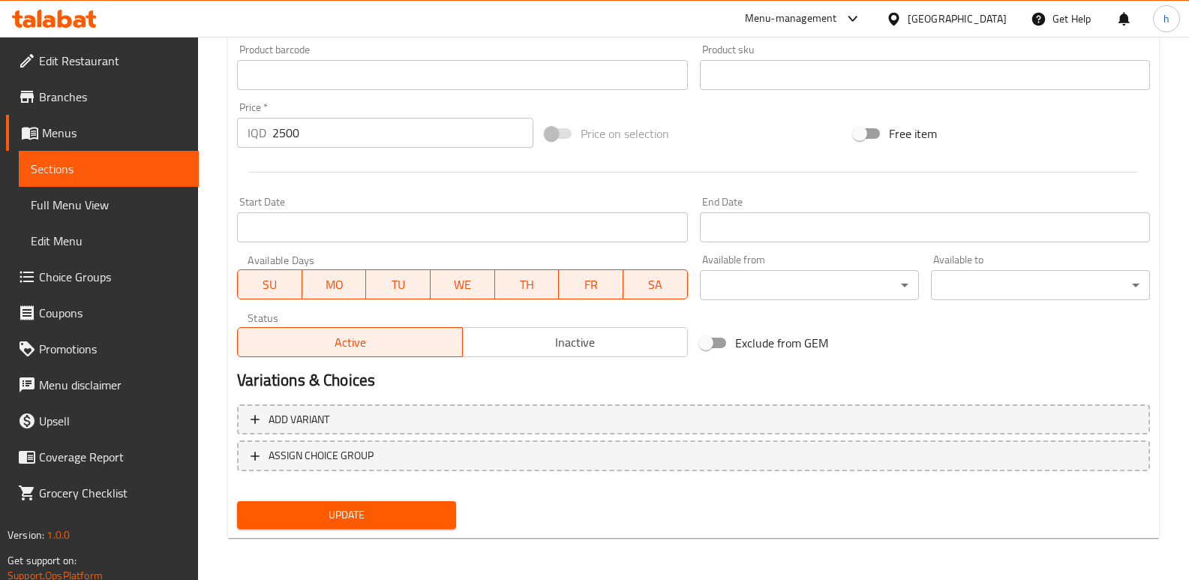
type textarea "250گم هەویری پیتی فۆر، فس[PERSON_NAME] و کرێمی فستق"
click at [341, 529] on button "Update" at bounding box center [346, 515] width 219 height 28
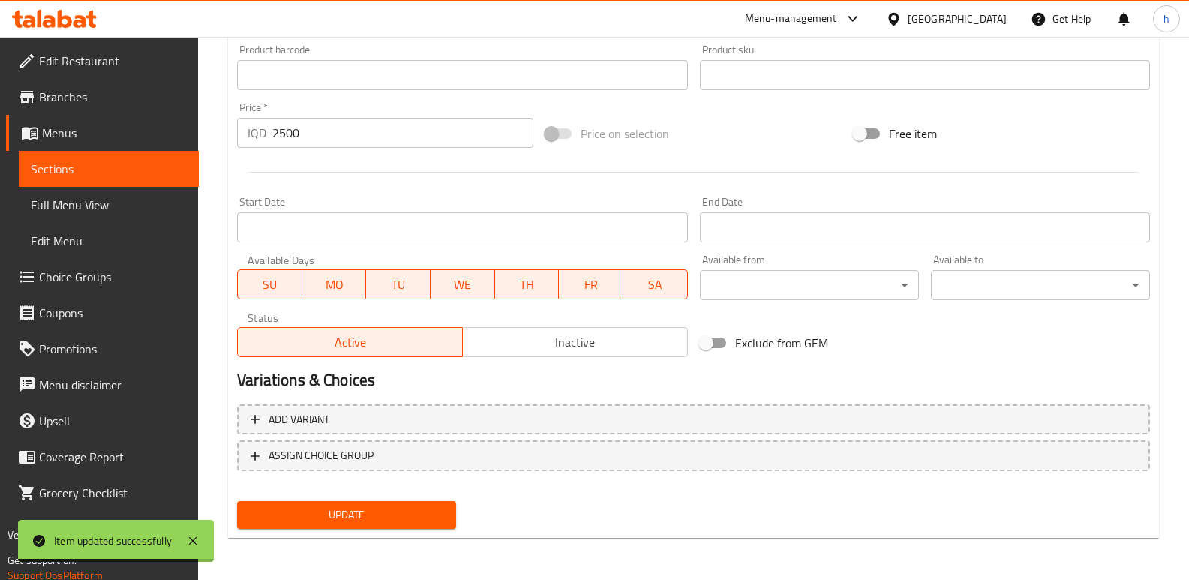
click at [53, 203] on span "Full Menu View" at bounding box center [109, 205] width 156 height 18
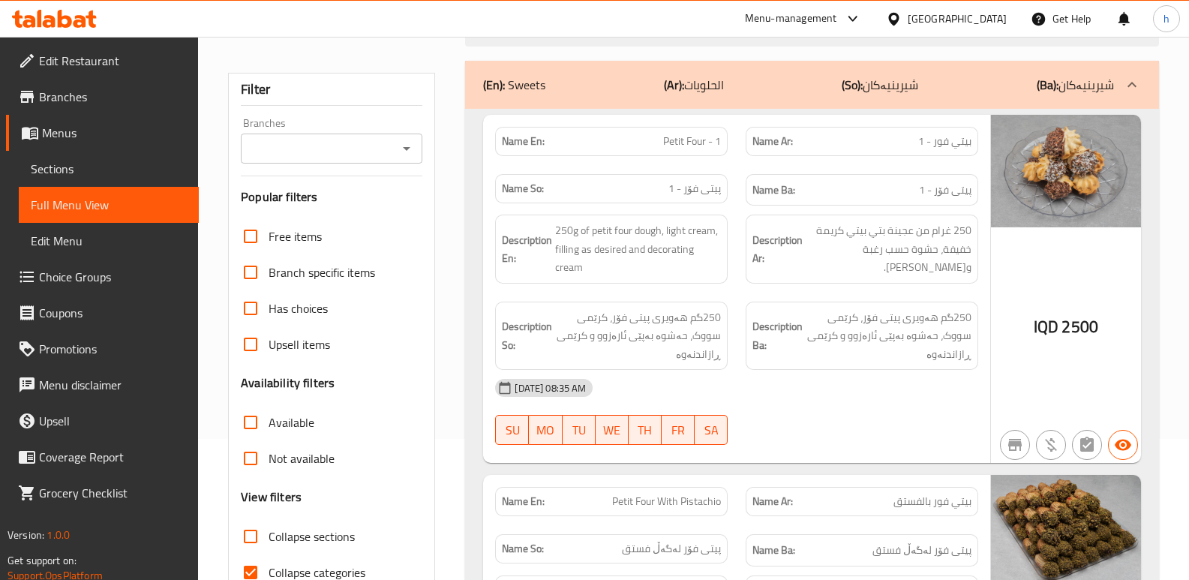
scroll to position [134, 0]
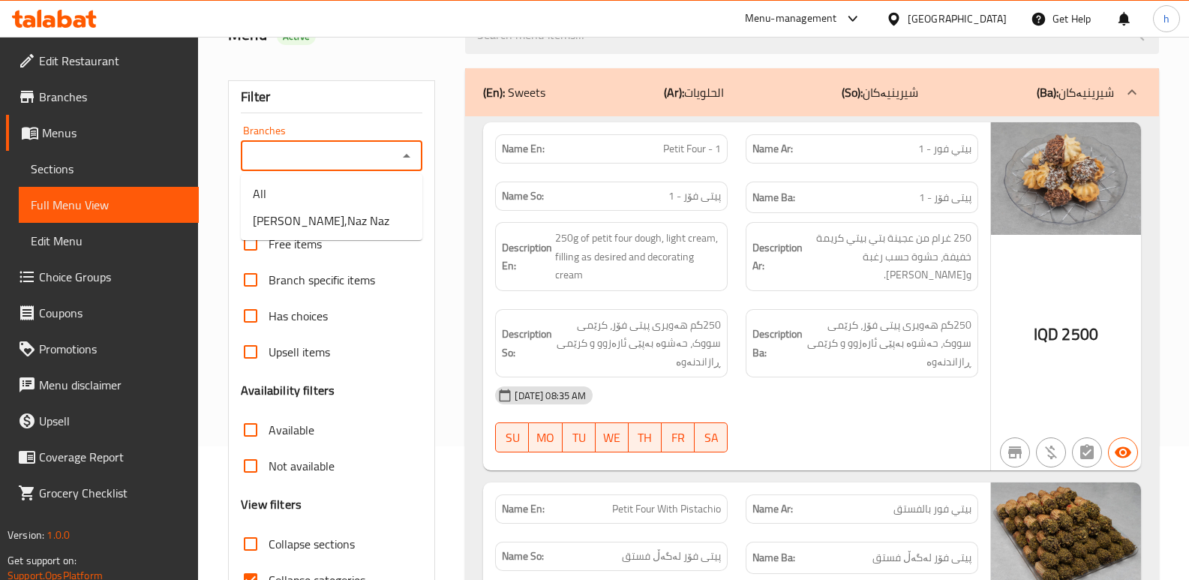
click at [311, 151] on input "Branches" at bounding box center [319, 156] width 148 height 21
click at [353, 223] on span "[PERSON_NAME],Naz Naz" at bounding box center [321, 221] width 137 height 18
type input "[PERSON_NAME],Naz Naz"
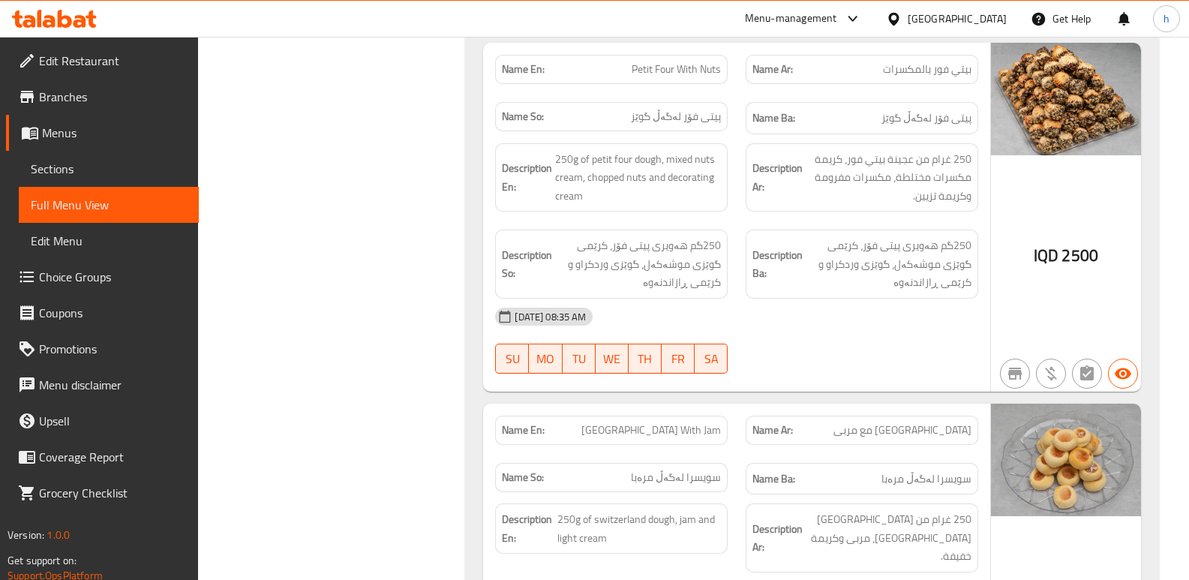
scroll to position [914, 0]
click at [74, 184] on link "Sections" at bounding box center [109, 169] width 180 height 36
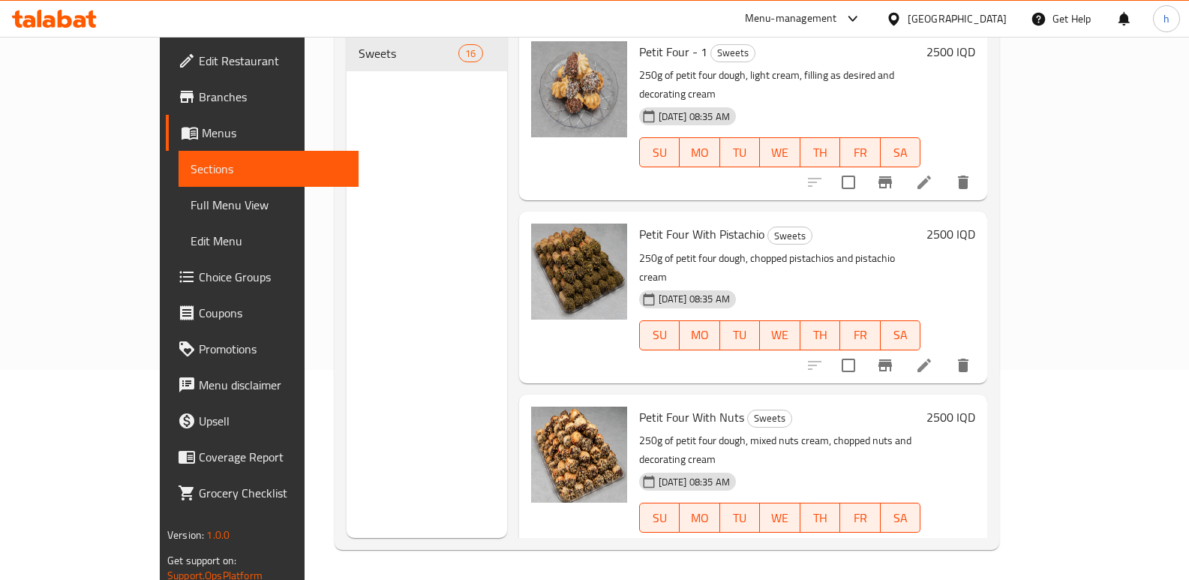
scroll to position [210, 0]
click at [933, 539] on icon at bounding box center [924, 548] width 18 height 18
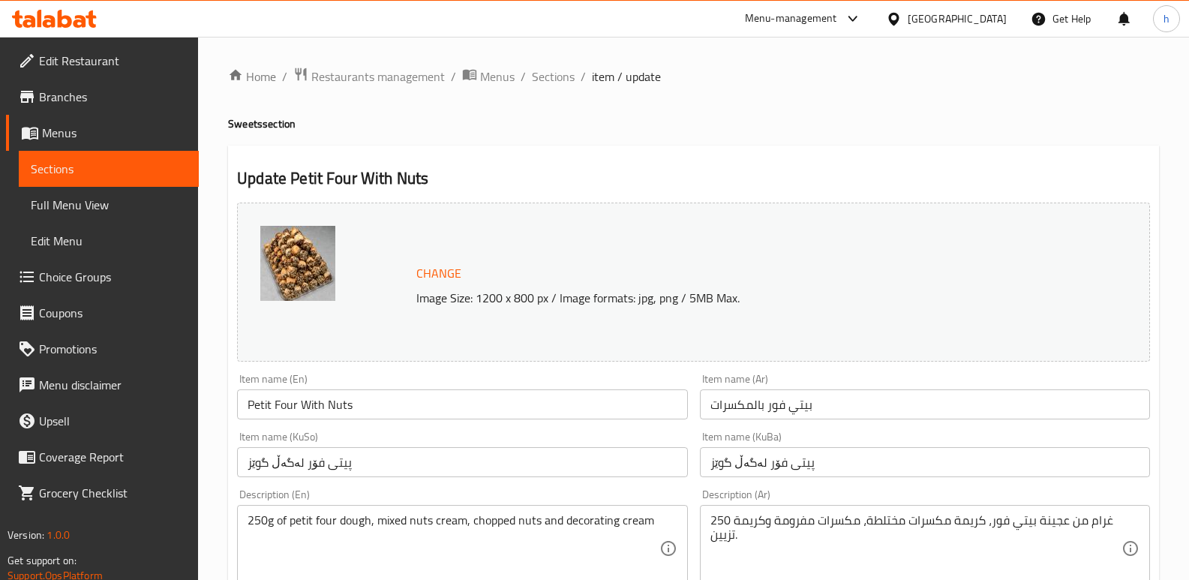
click at [827, 464] on input "پیتی فۆر لەگەڵ گوێز" at bounding box center [925, 462] width 450 height 30
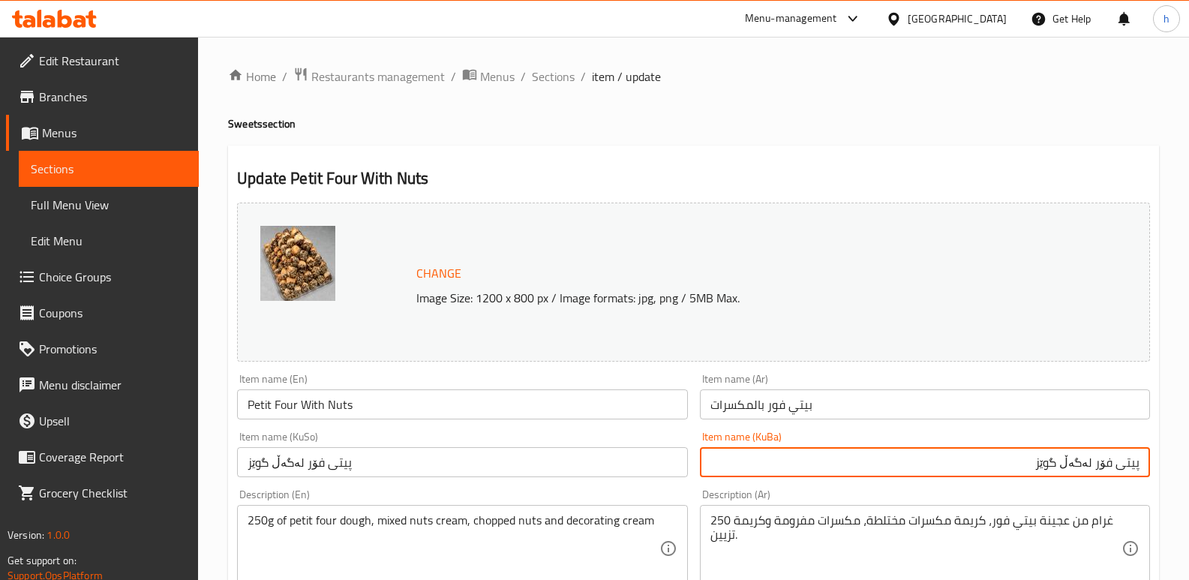
click at [1059, 462] on input "پیتی فۆر لەگەڵ گوێز" at bounding box center [925, 462] width 450 height 30
type input "پیتی فۆر لەگەڵ چەرەزات"
click at [607, 461] on input "پیتی فۆر لەگەڵ گوێز" at bounding box center [462, 462] width 450 height 30
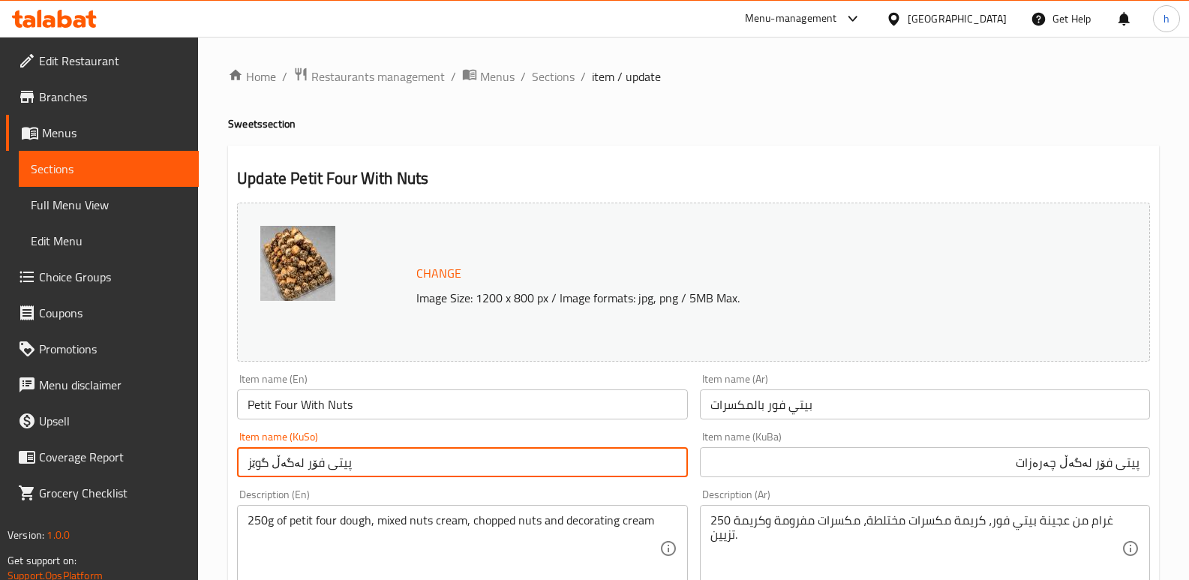
paste input "ەرەزات"
type input "پیتی فۆر لەگەڵ چەرەزات"
click at [1052, 465] on input "پیتی فۆر لەگەڵ چەرەزات" at bounding box center [925, 462] width 450 height 30
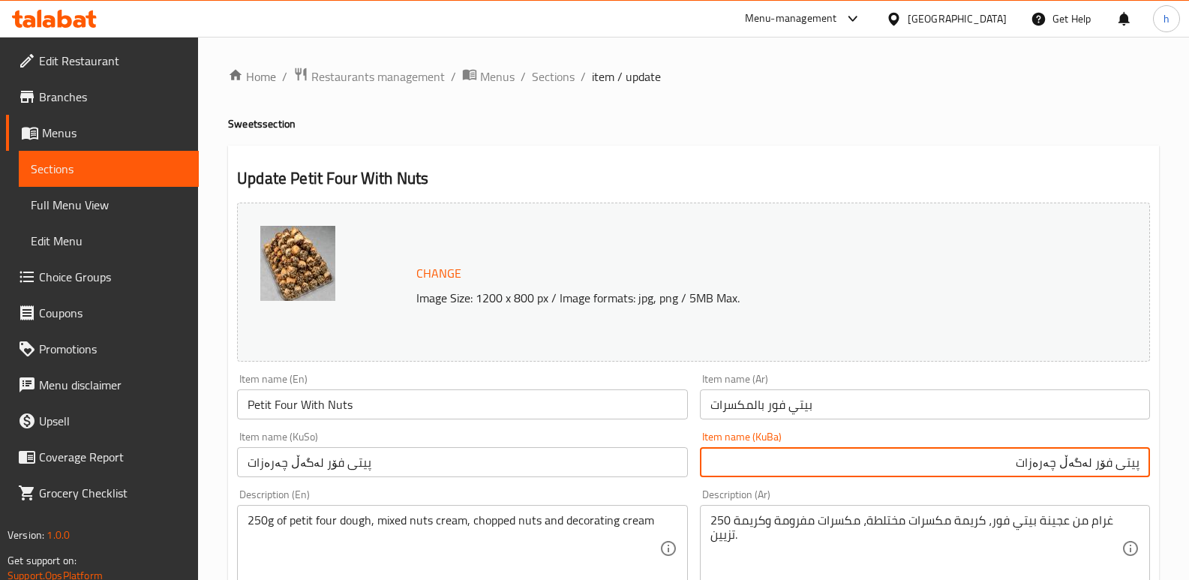
click at [1052, 465] on input "پیتی فۆر لەگەڵ چەرەزات" at bounding box center [925, 462] width 450 height 30
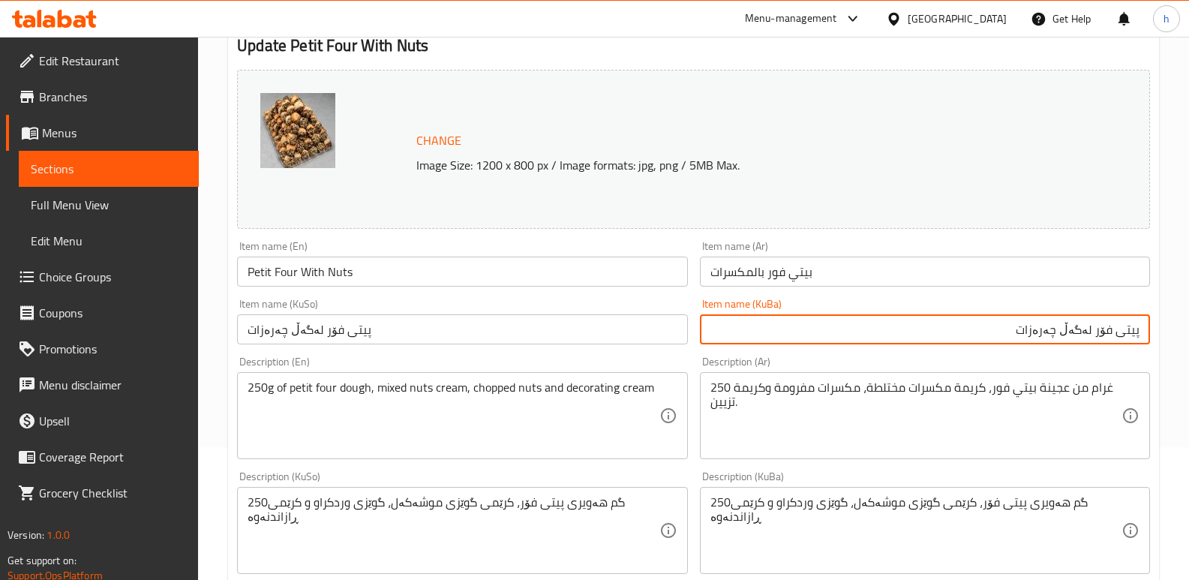
scroll to position [184, 0]
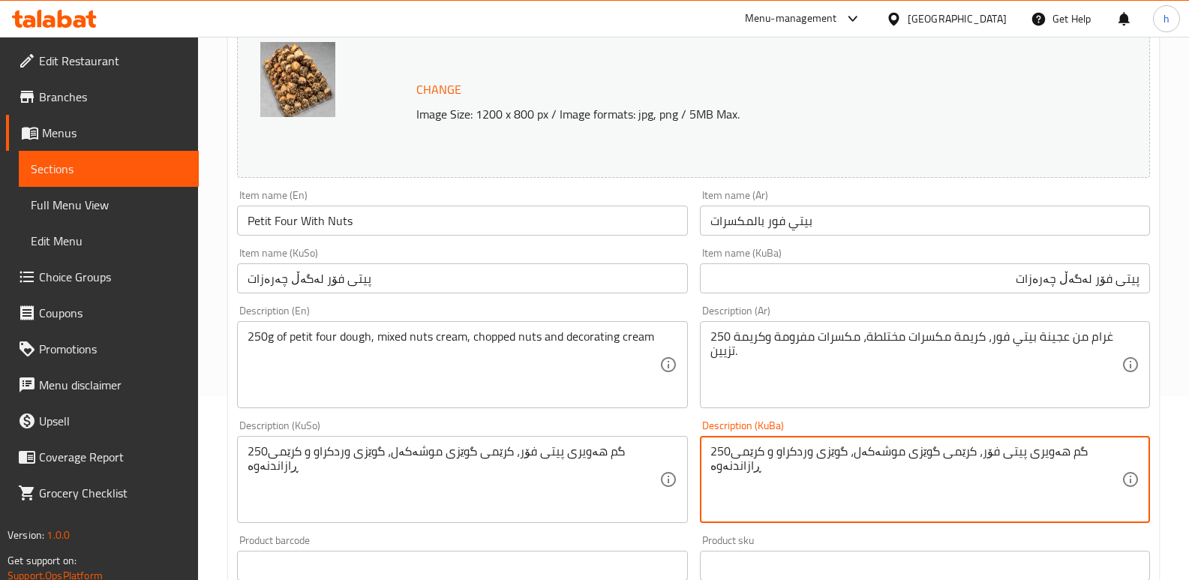
click at [920, 449] on textarea "250گم هەویری پیتی فۆر، کرێمی گوێزی موشەکەل، گوێزی وردکراو و کرێمی ڕازاندنەوە" at bounding box center [915, 479] width 411 height 71
paste textarea "ەرەزات"
type textarea "250گم هەویری پیتی فۆر، کرێمی چەرەزاتی موشەکەل، گوێزی وردکراو و کرێمی ڕازاندنەوە"
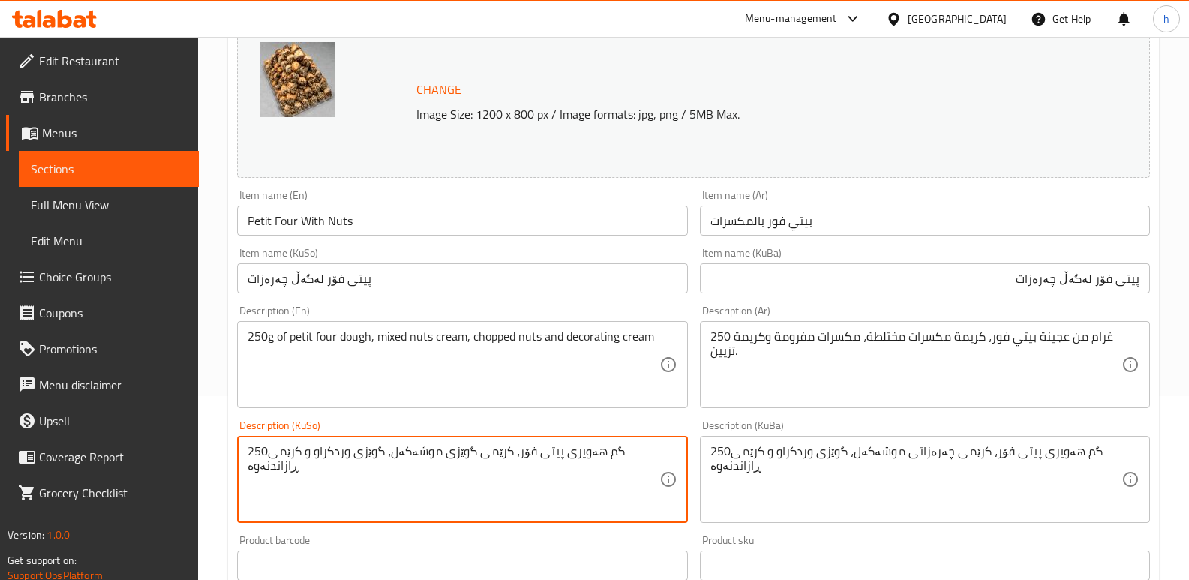
paste textarea "ەرەزات"
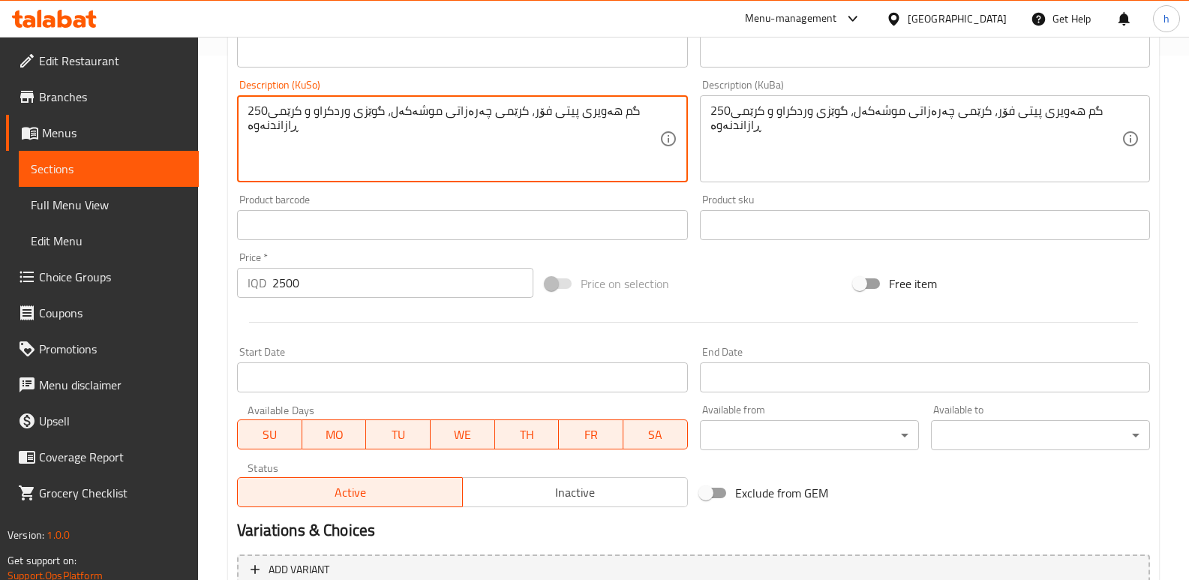
scroll to position [674, 0]
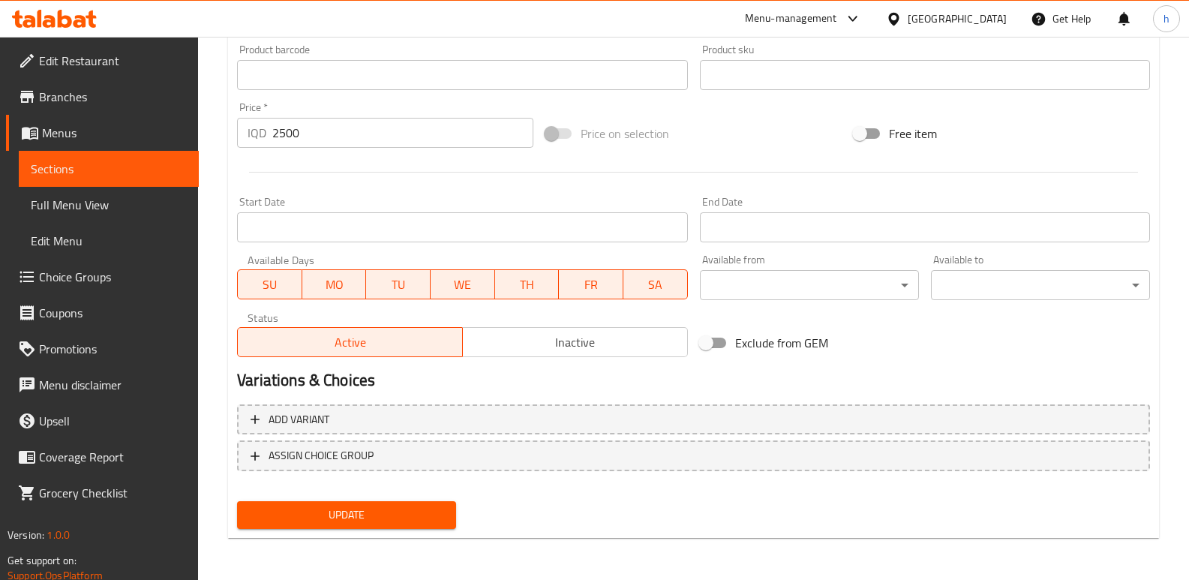
type textarea "250گم هەویری پیتی فۆر، کرێمی چەرەزاتی موشەکەل، گوێزی وردکراو و کرێمی ڕازاندنەوە"
click at [353, 503] on button "Update" at bounding box center [346, 515] width 219 height 28
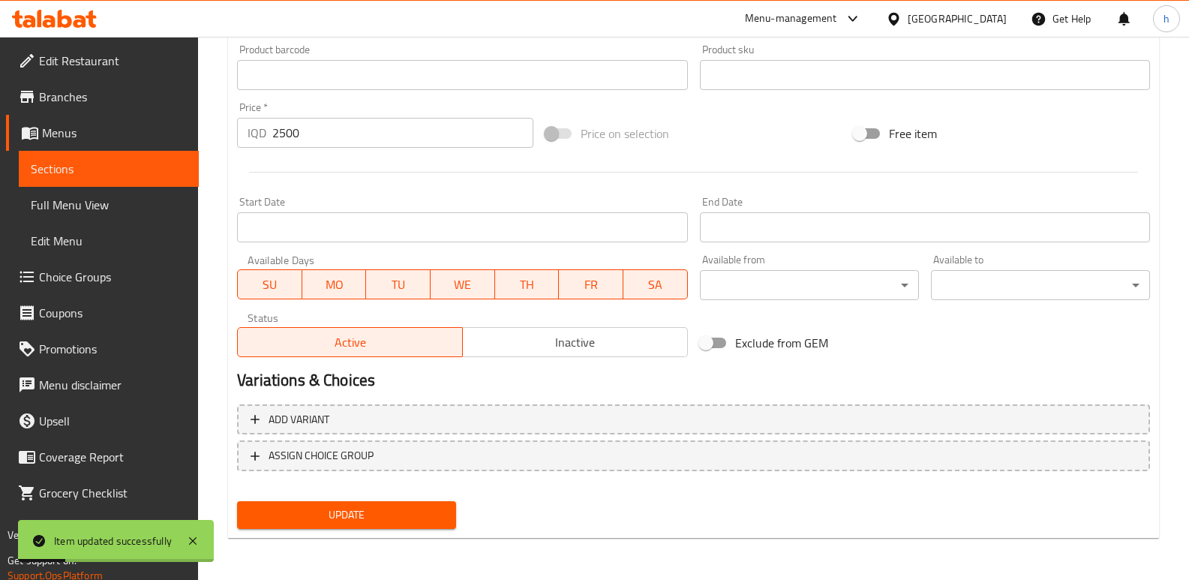
click at [131, 205] on span "Full Menu View" at bounding box center [109, 205] width 156 height 18
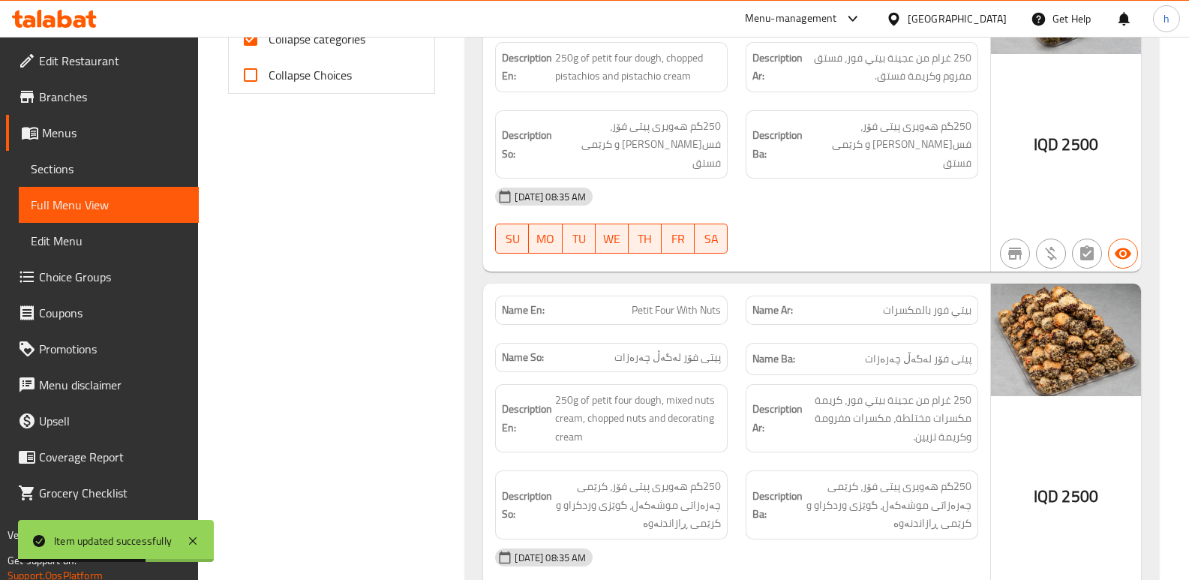
click at [1132, 152] on div "IQD 2500" at bounding box center [1066, 106] width 150 height 330
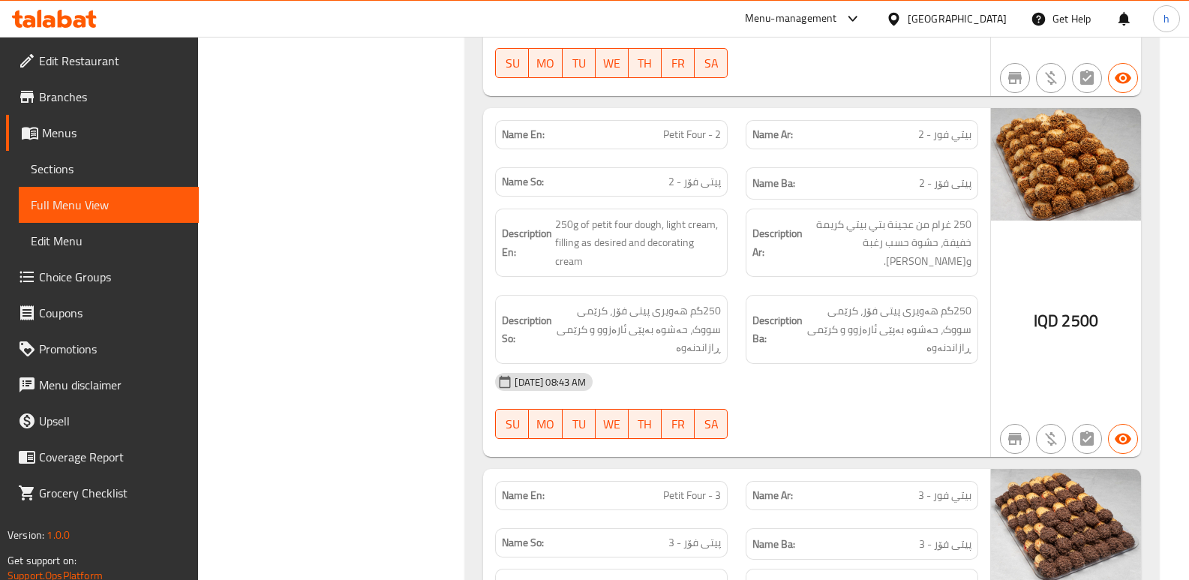
scroll to position [5086, 0]
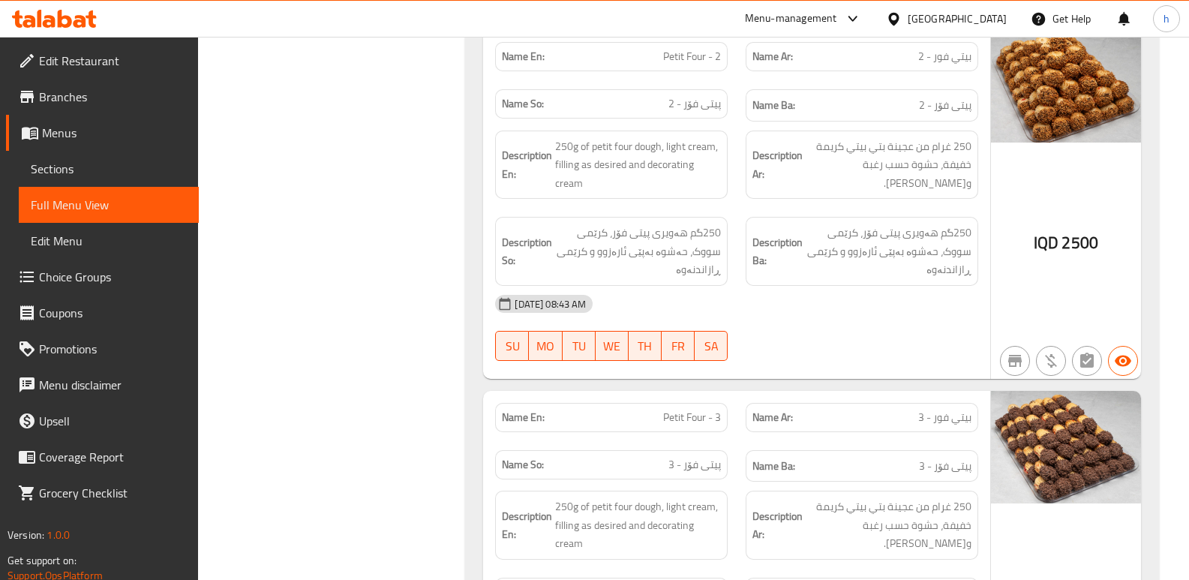
click at [103, 167] on span "Sections" at bounding box center [109, 169] width 156 height 18
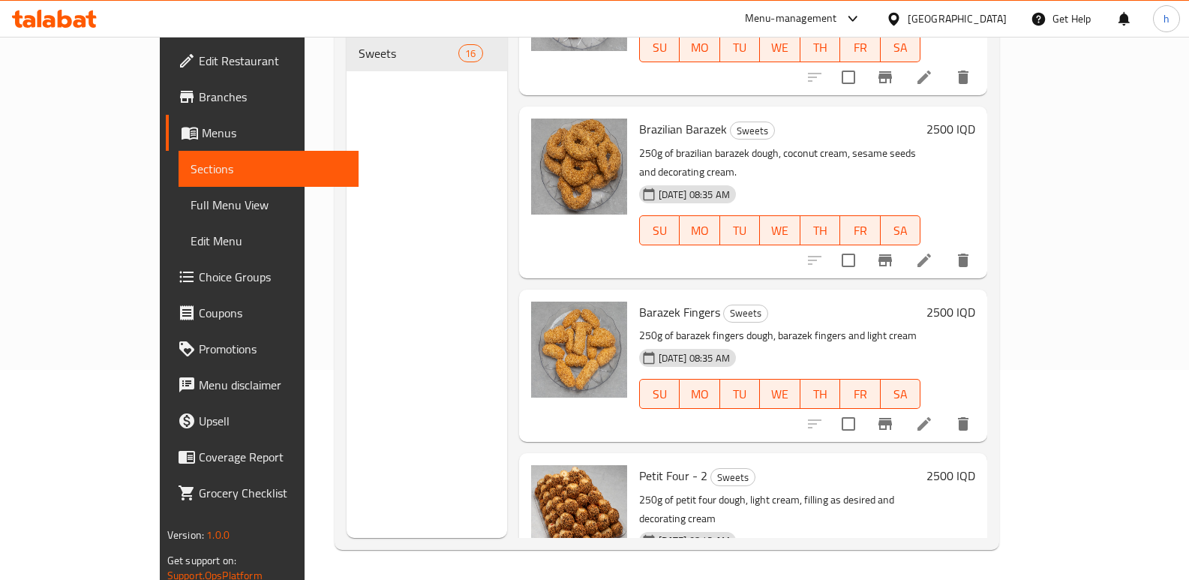
scroll to position [2080, 0]
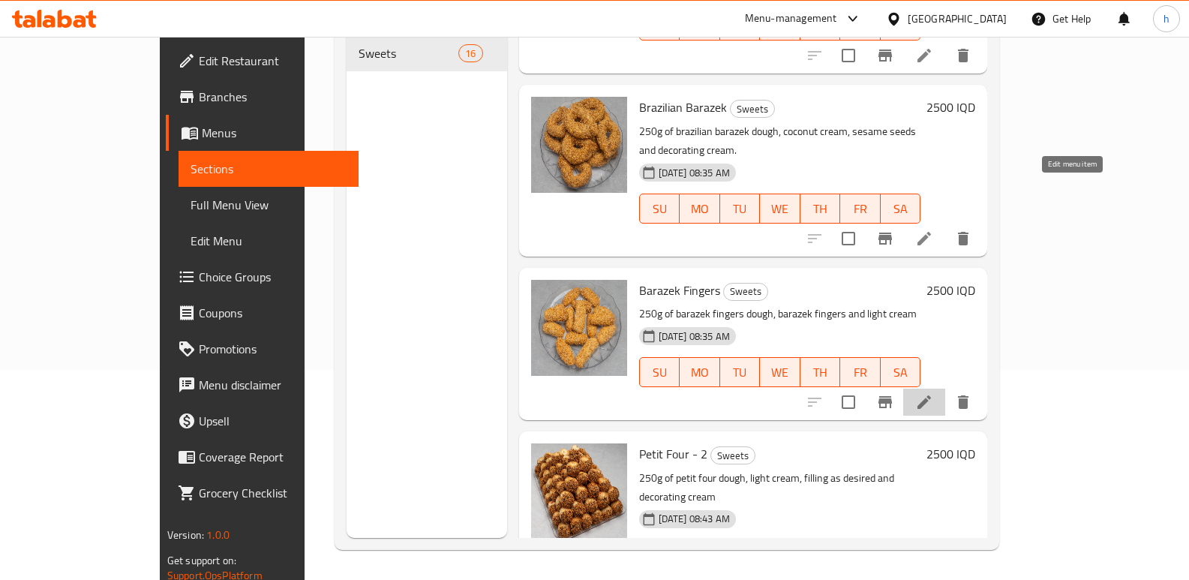
click at [933, 393] on icon at bounding box center [924, 402] width 18 height 18
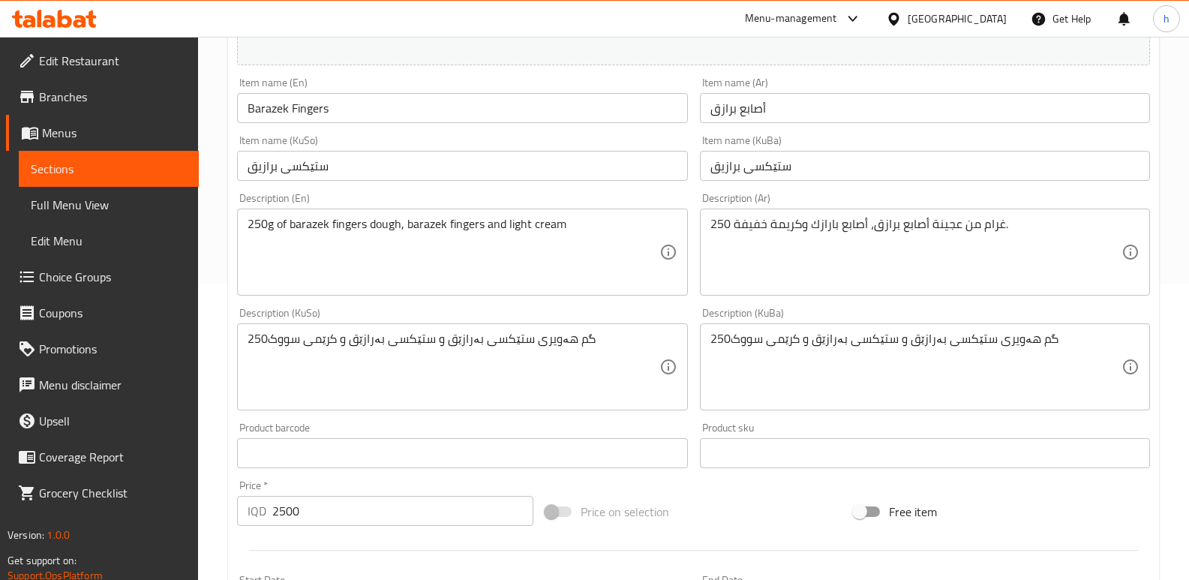
scroll to position [300, 0]
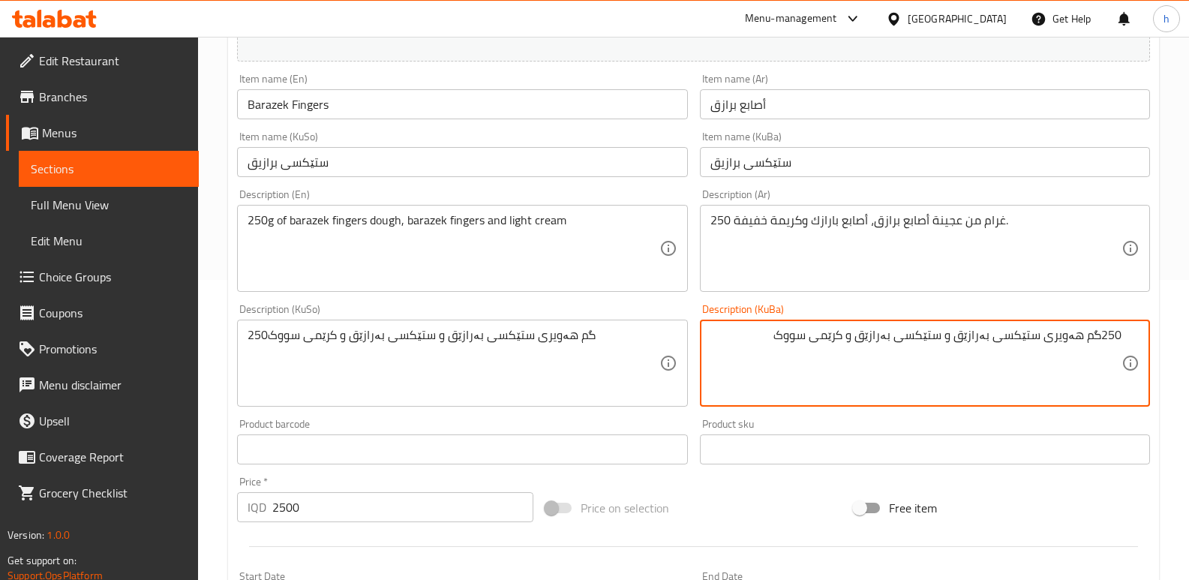
click at [950, 334] on textarea "250گم هەویری ستێکسی بەرازێق و ستێکسی بەرازێق و کرێمی سووک" at bounding box center [915, 363] width 411 height 71
type textarea "250گم هەویری ستێکسی بەرازێق، ستێکسی بەرازێق و کرێمی سووک"
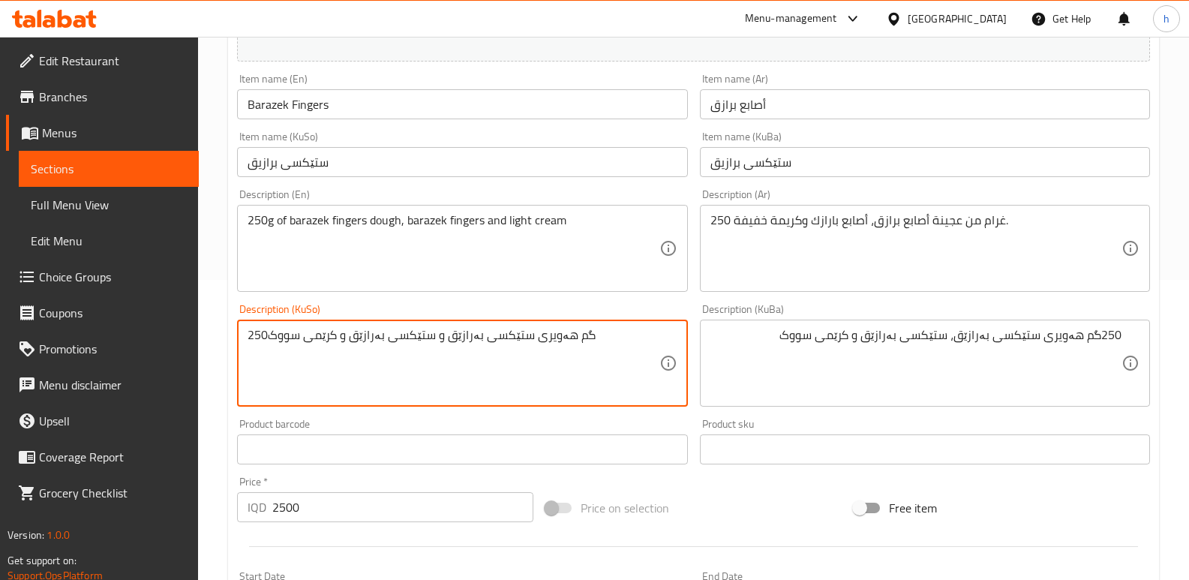
paste textarea "،"
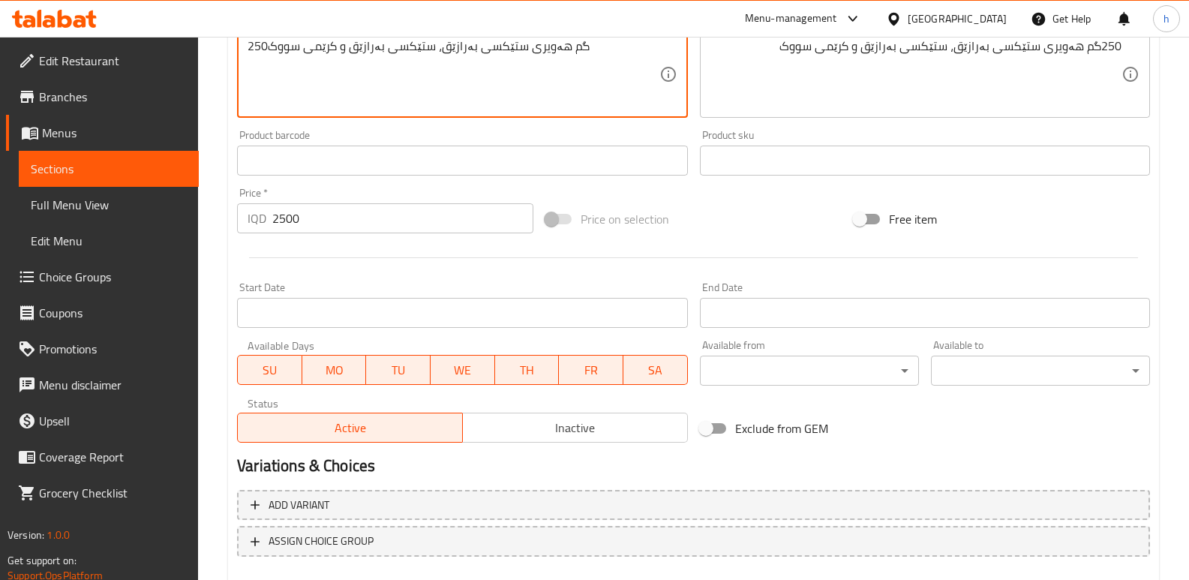
scroll to position [674, 0]
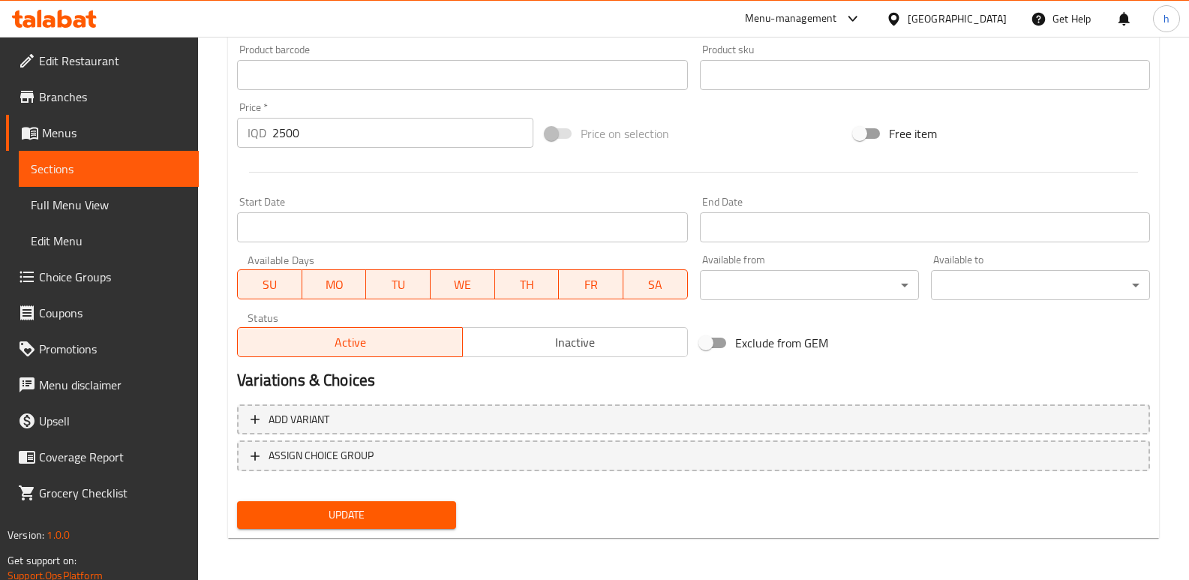
type textarea "250گم هەویری ستێکسی بەرازێق، ستێکسی بەرازێق و کرێمی سووک"
click at [446, 506] on button "Update" at bounding box center [346, 515] width 219 height 28
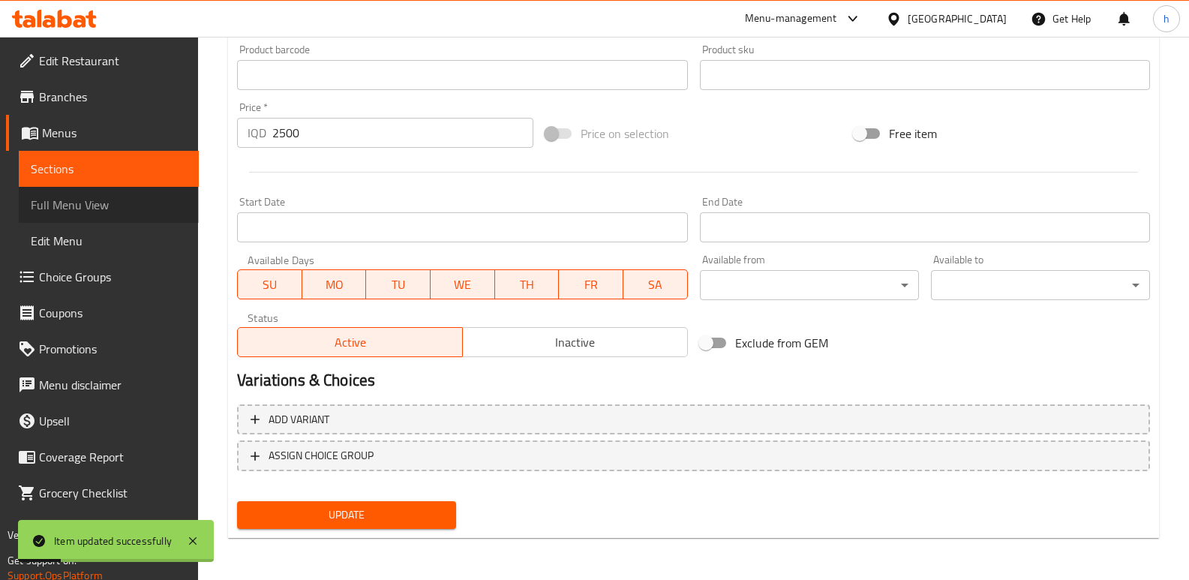
click at [113, 206] on span "Full Menu View" at bounding box center [109, 205] width 156 height 18
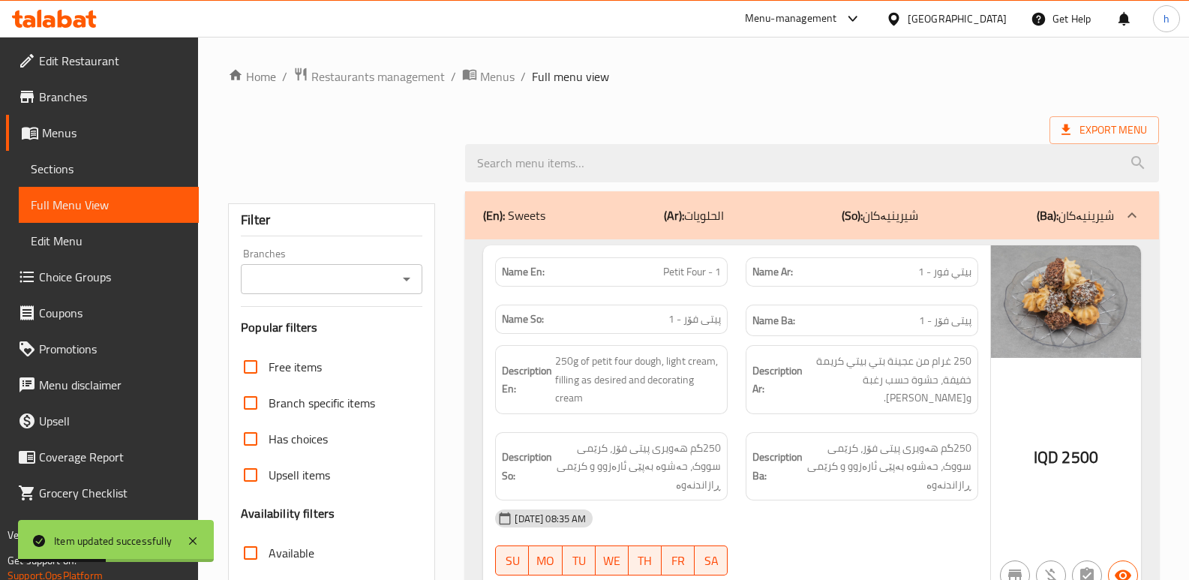
click at [334, 275] on input "Branches" at bounding box center [319, 279] width 148 height 21
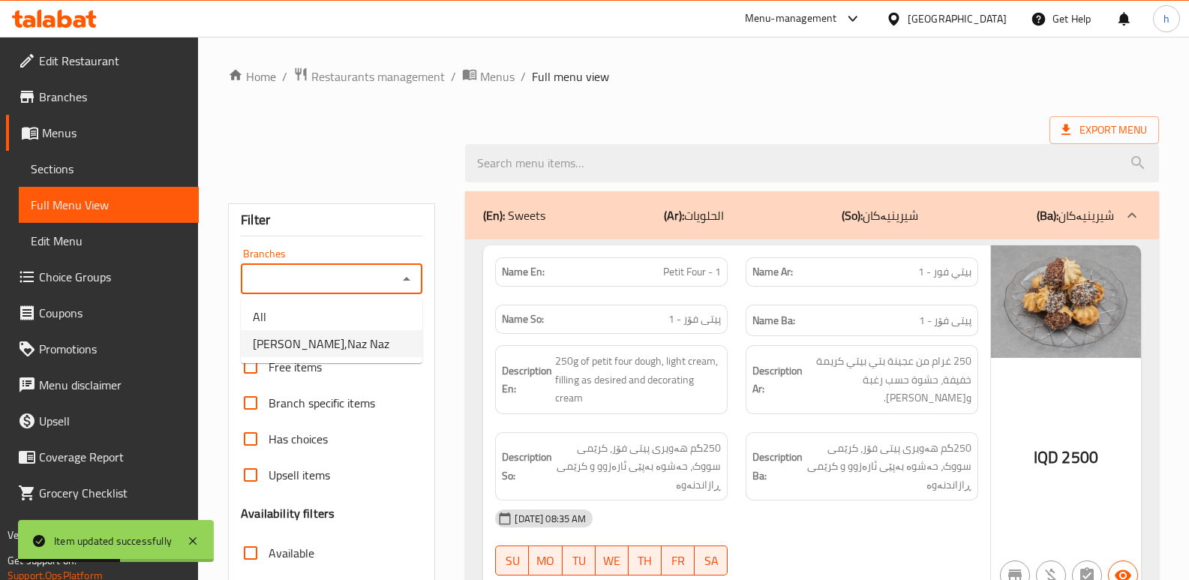
click at [334, 344] on span "[PERSON_NAME],Naz Naz" at bounding box center [321, 344] width 137 height 18
type input "[PERSON_NAME],Naz Naz"
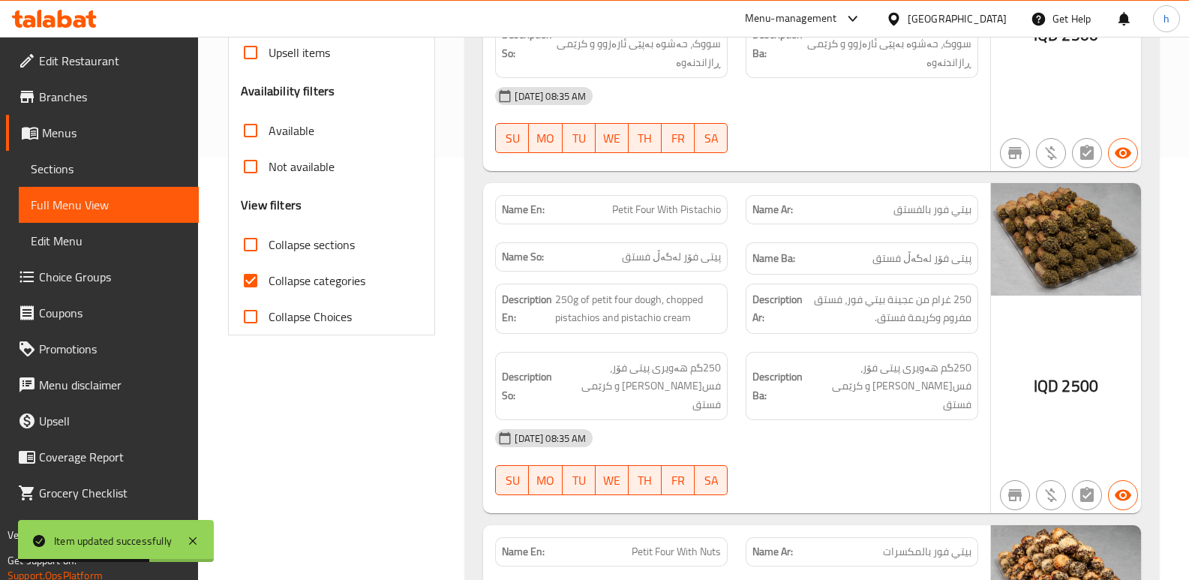
scroll to position [500, 0]
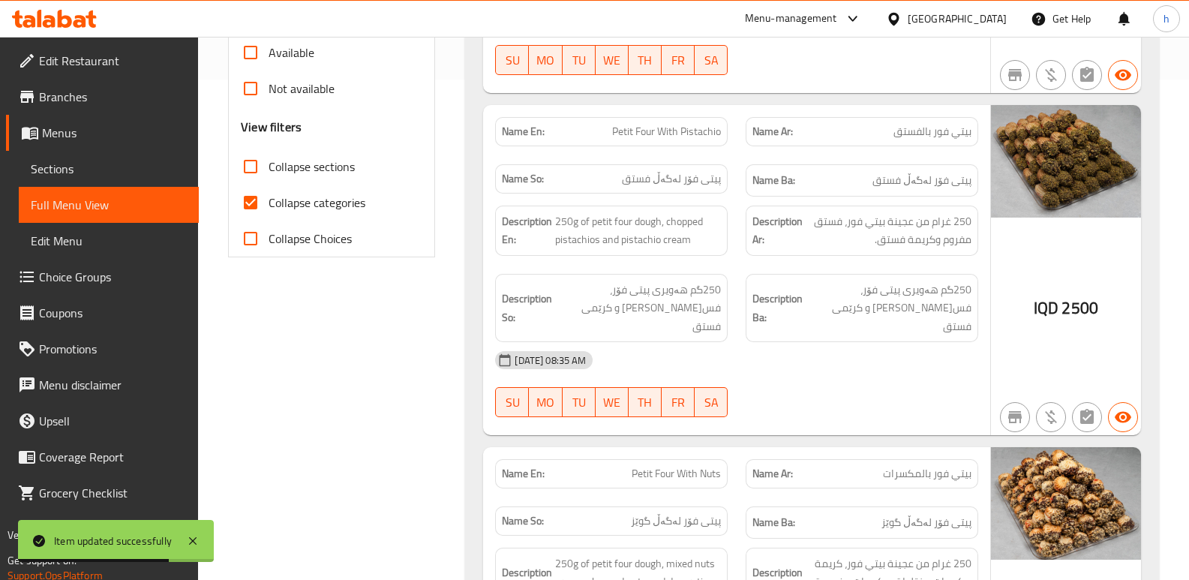
click at [243, 199] on input "Collapse categories" at bounding box center [251, 203] width 36 height 36
checkbox input "false"
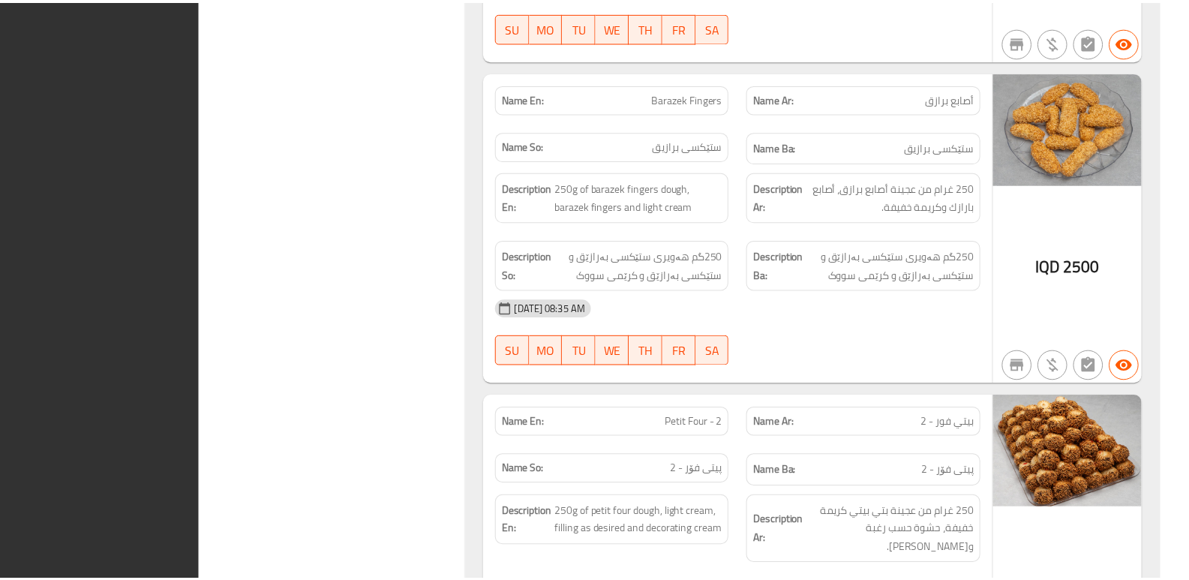
scroll to position [5142, 0]
